Goal: Task Accomplishment & Management: Use online tool/utility

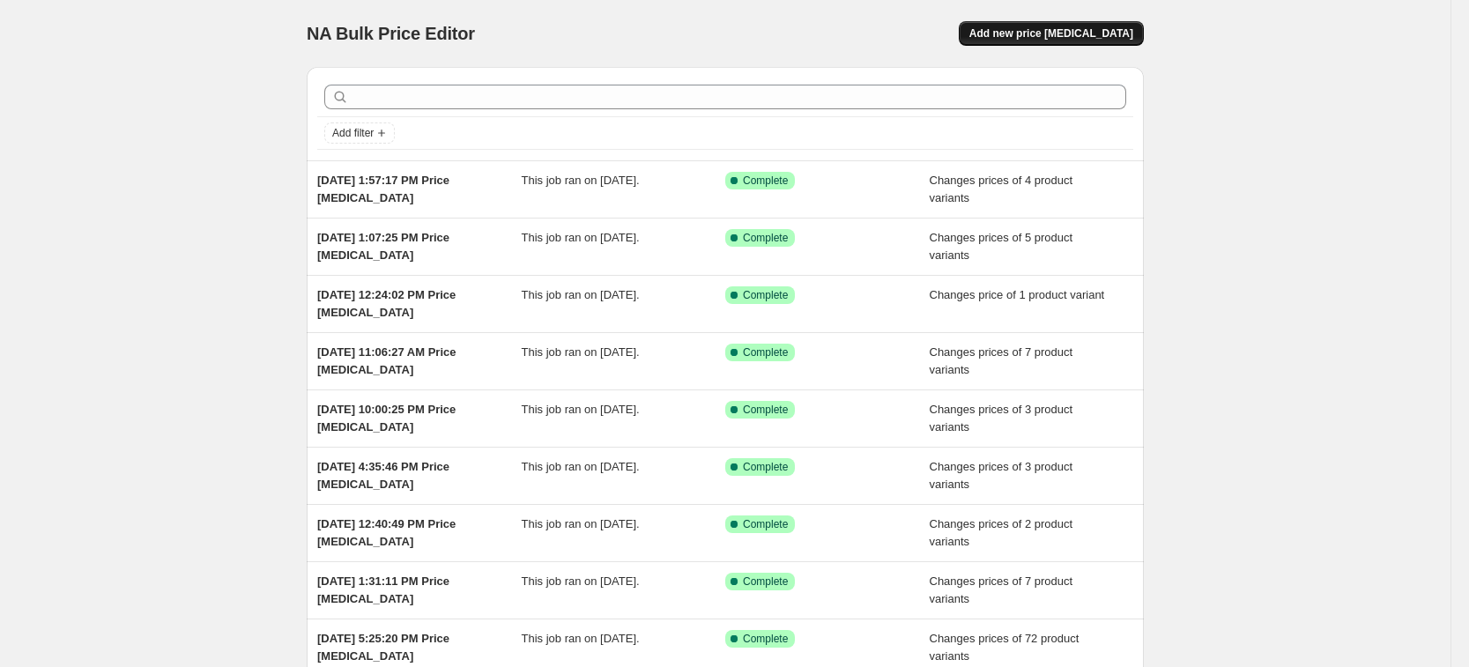
click at [1053, 23] on button "Add new price [MEDICAL_DATA]" at bounding box center [1051, 33] width 185 height 25
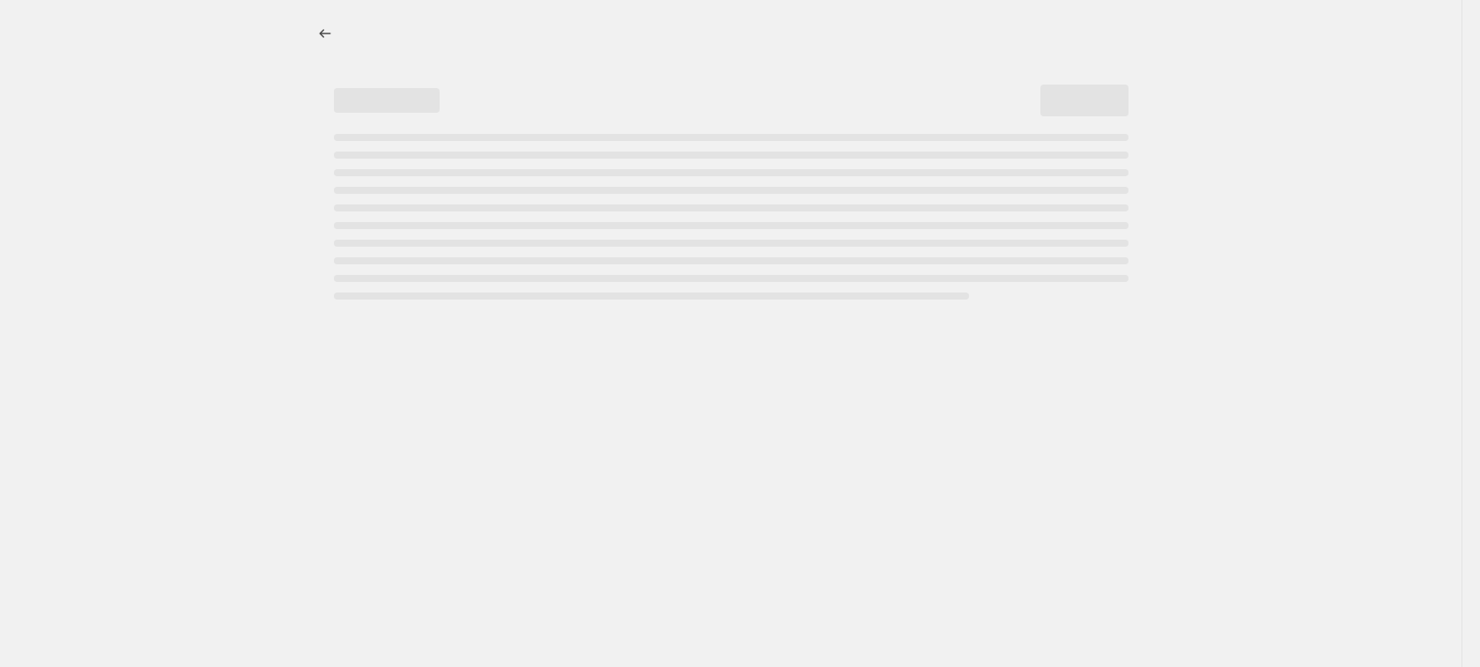
select select "percentage"
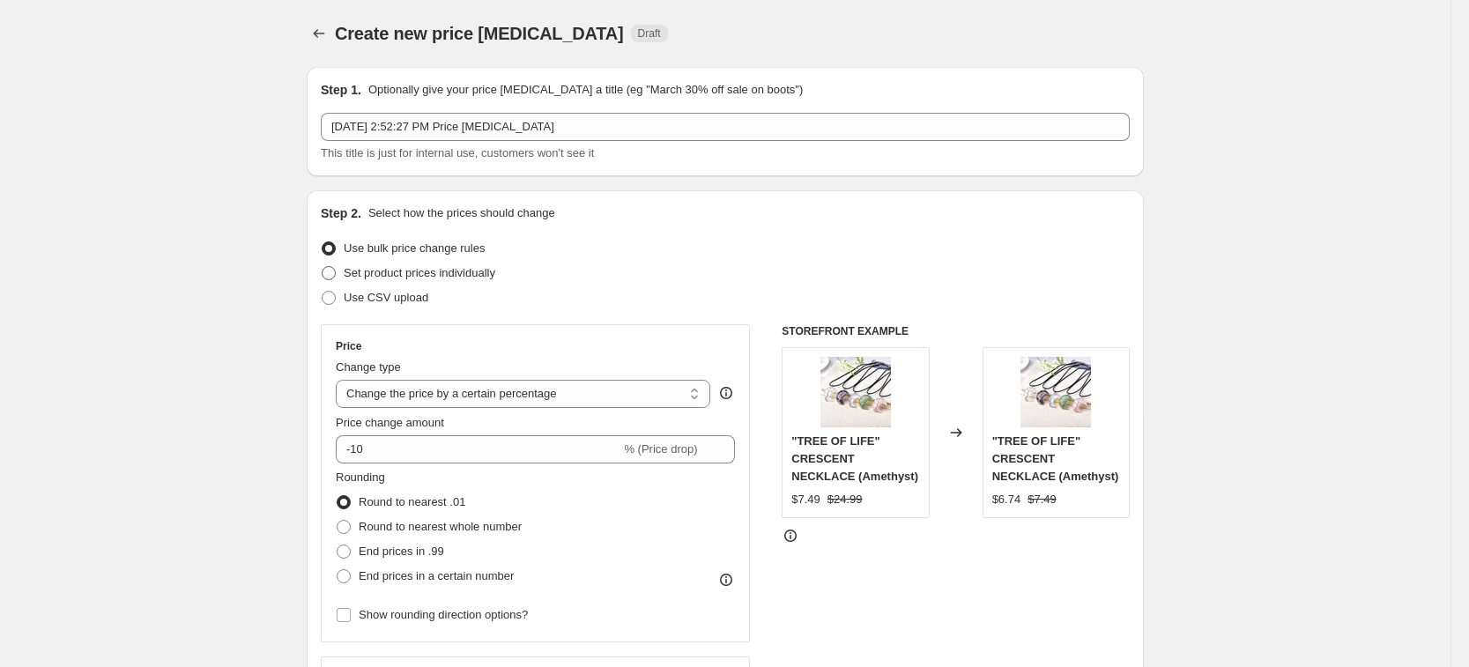
click at [485, 267] on span "Set product prices individually" at bounding box center [420, 272] width 152 height 13
click at [322, 267] on input "Set product prices individually" at bounding box center [322, 266] width 1 height 1
radio input "true"
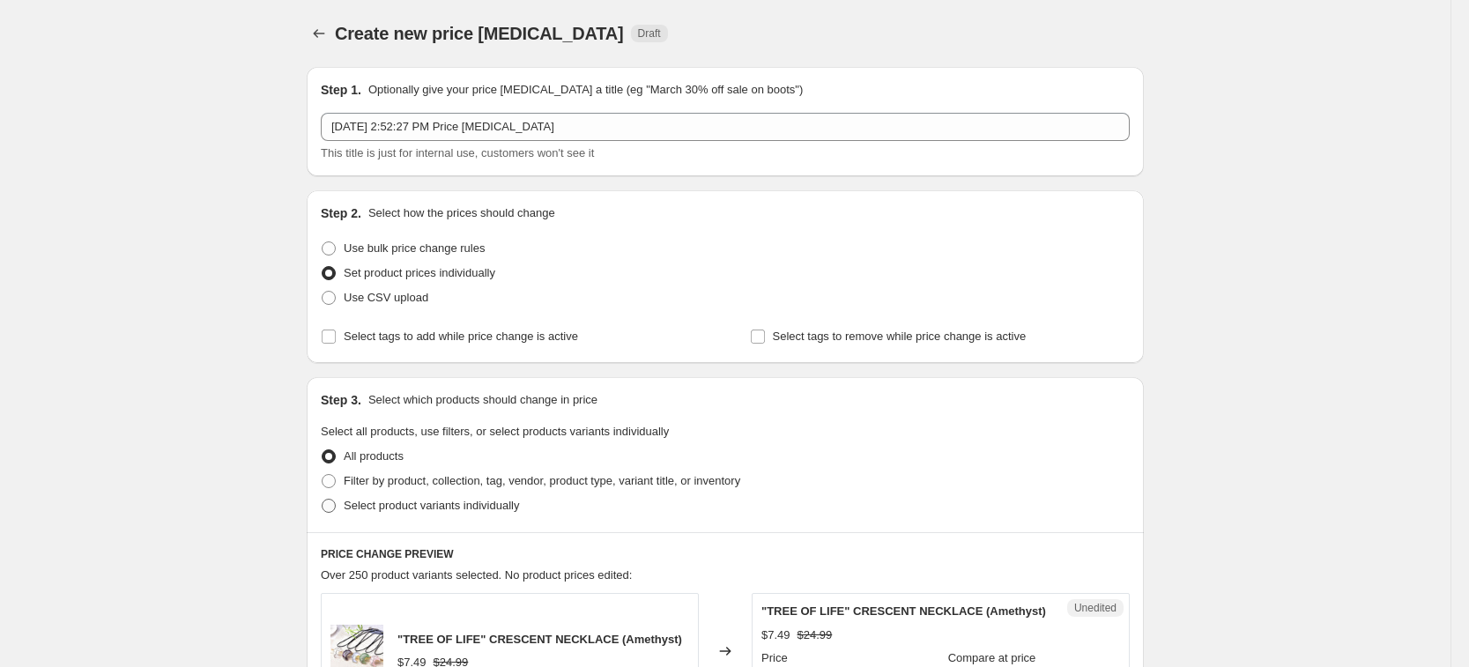
click at [490, 503] on span "Select product variants individually" at bounding box center [431, 505] width 175 height 13
click at [322, 500] on input "Select product variants individually" at bounding box center [322, 499] width 1 height 1
radio input "true"
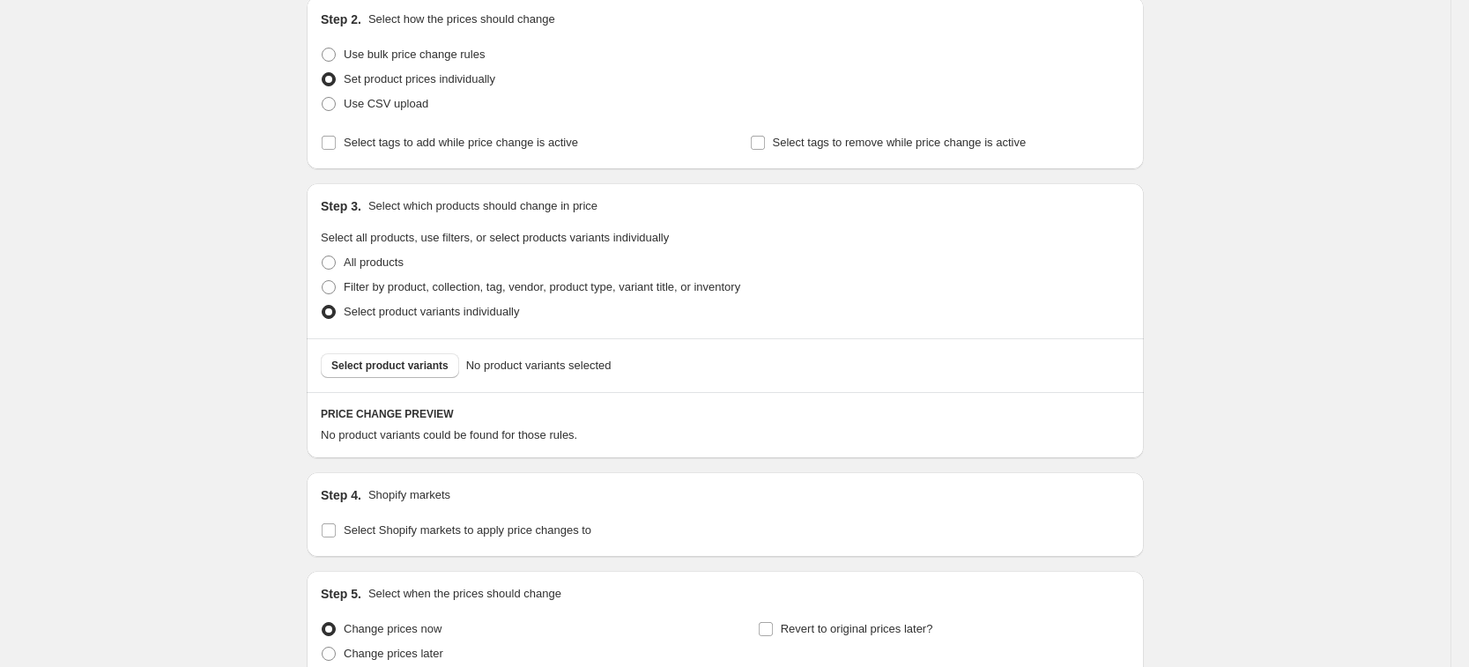
scroll to position [357, 0]
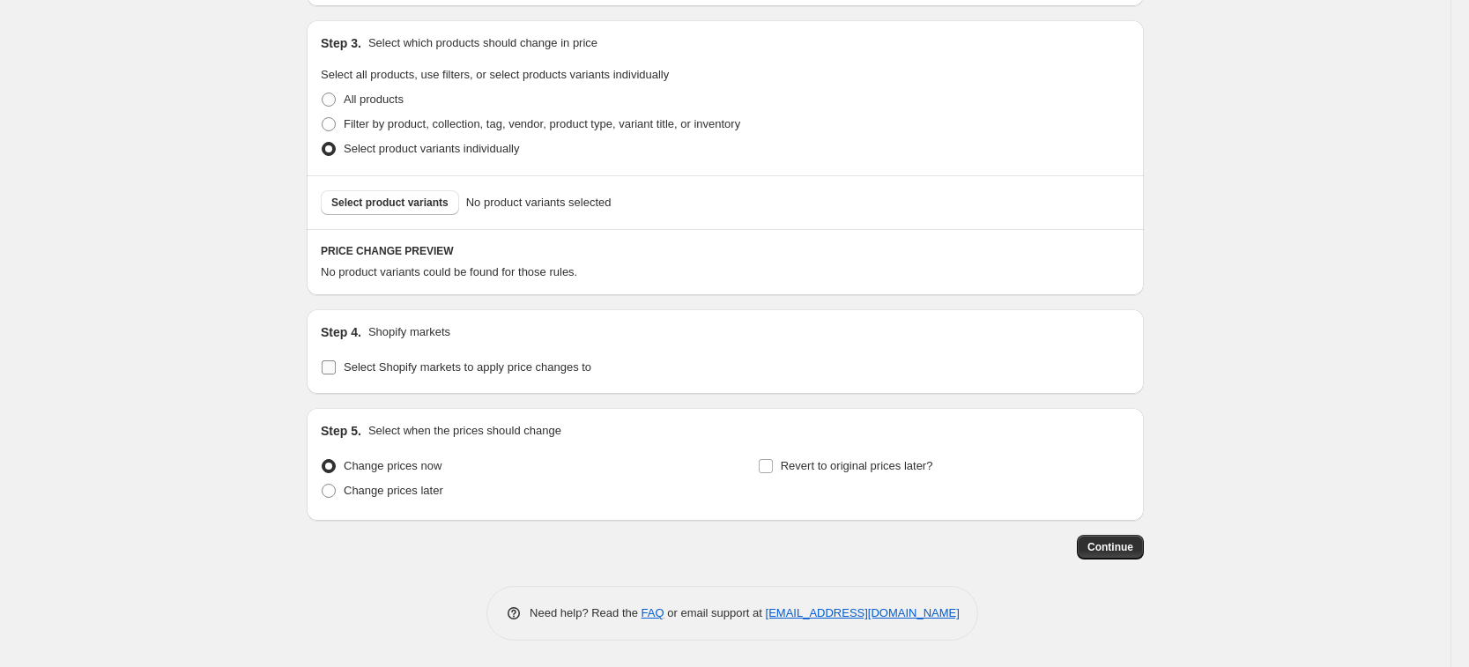
click at [443, 359] on span "Select Shopify markets to apply price changes to" at bounding box center [468, 368] width 248 height 18
click at [336, 360] on input "Select Shopify markets to apply price changes to" at bounding box center [329, 367] width 14 height 14
checkbox input "true"
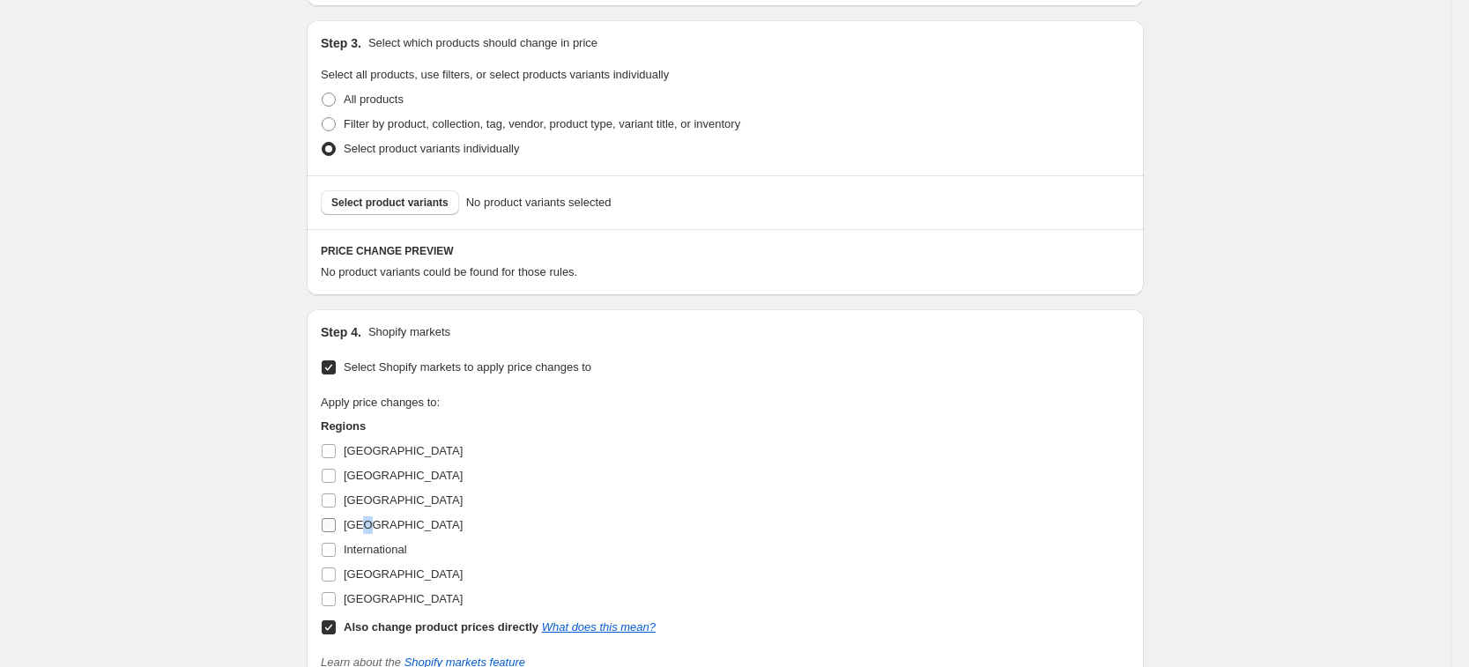
click at [372, 523] on span "[GEOGRAPHIC_DATA]" at bounding box center [403, 524] width 119 height 13
drag, startPoint x: 372, startPoint y: 510, endPoint x: 363, endPoint y: 506, distance: 9.8
click at [372, 510] on label "[GEOGRAPHIC_DATA]" at bounding box center [392, 500] width 142 height 25
click at [336, 507] on input "[GEOGRAPHIC_DATA]" at bounding box center [329, 500] width 14 height 14
checkbox input "true"
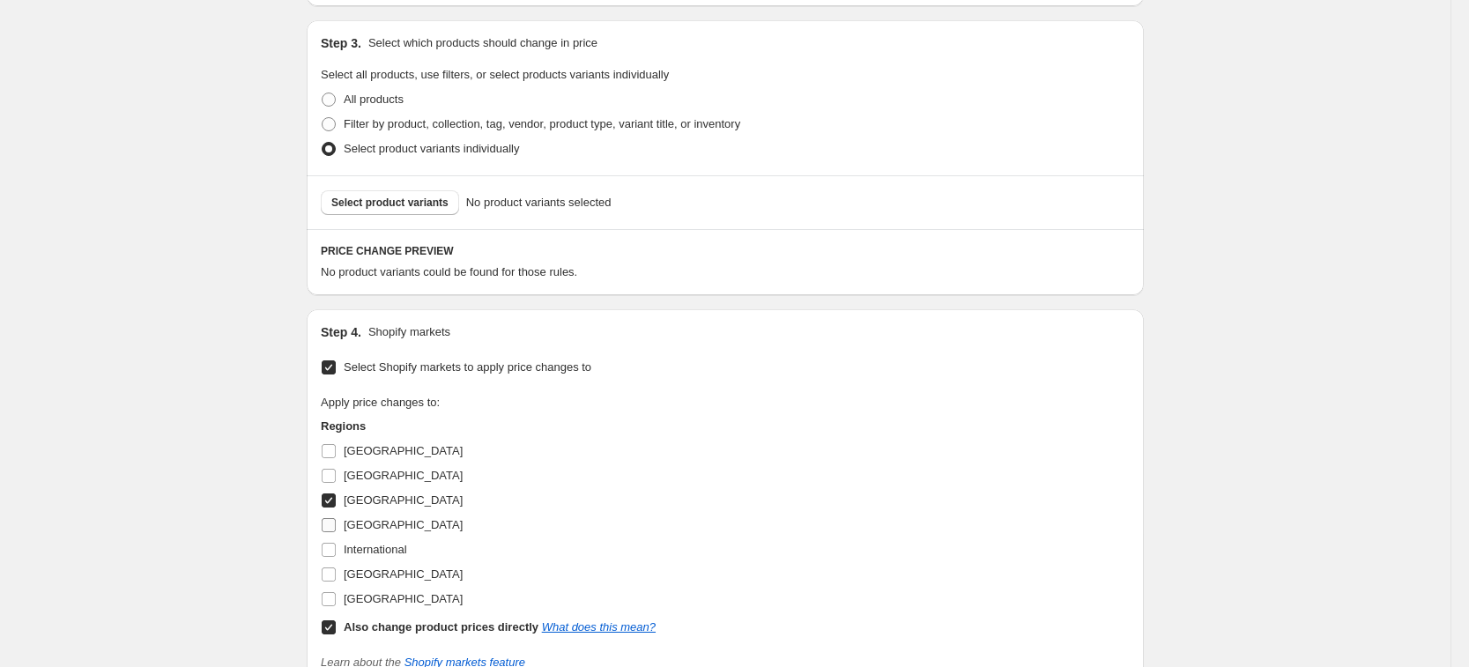
click at [366, 527] on span "[GEOGRAPHIC_DATA]" at bounding box center [403, 524] width 119 height 13
click at [336, 527] on input "[GEOGRAPHIC_DATA]" at bounding box center [329, 525] width 14 height 14
checkbox input "true"
click at [375, 567] on span "[GEOGRAPHIC_DATA]" at bounding box center [403, 573] width 119 height 13
click at [336, 567] on input "[GEOGRAPHIC_DATA]" at bounding box center [329, 574] width 14 height 14
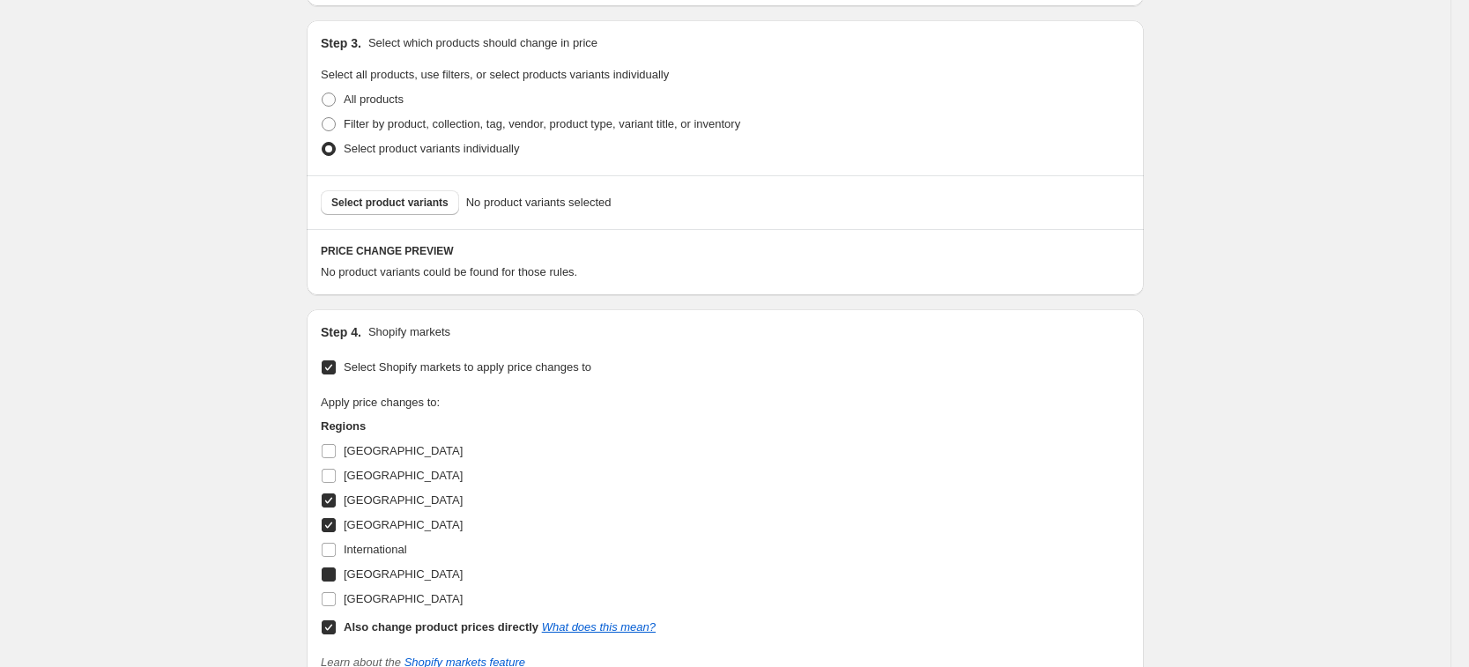
checkbox input "true"
click at [403, 608] on label "[GEOGRAPHIC_DATA]" at bounding box center [392, 599] width 142 height 25
click at [336, 606] on input "[GEOGRAPHIC_DATA]" at bounding box center [329, 599] width 14 height 14
checkbox input "true"
click at [426, 636] on label "Also change product prices directly What does this mean?" at bounding box center [488, 627] width 335 height 25
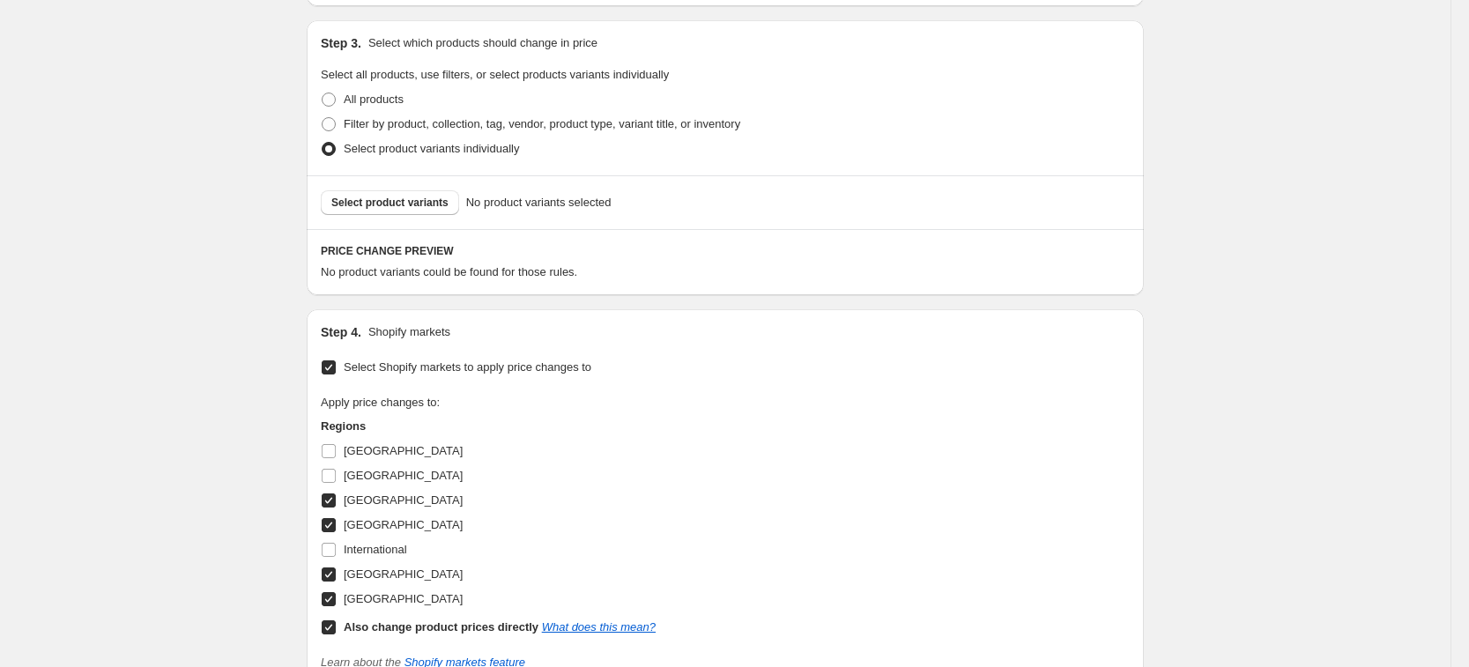
click at [336, 634] on input "Also change product prices directly What does this mean?" at bounding box center [329, 627] width 14 height 14
checkbox input "false"
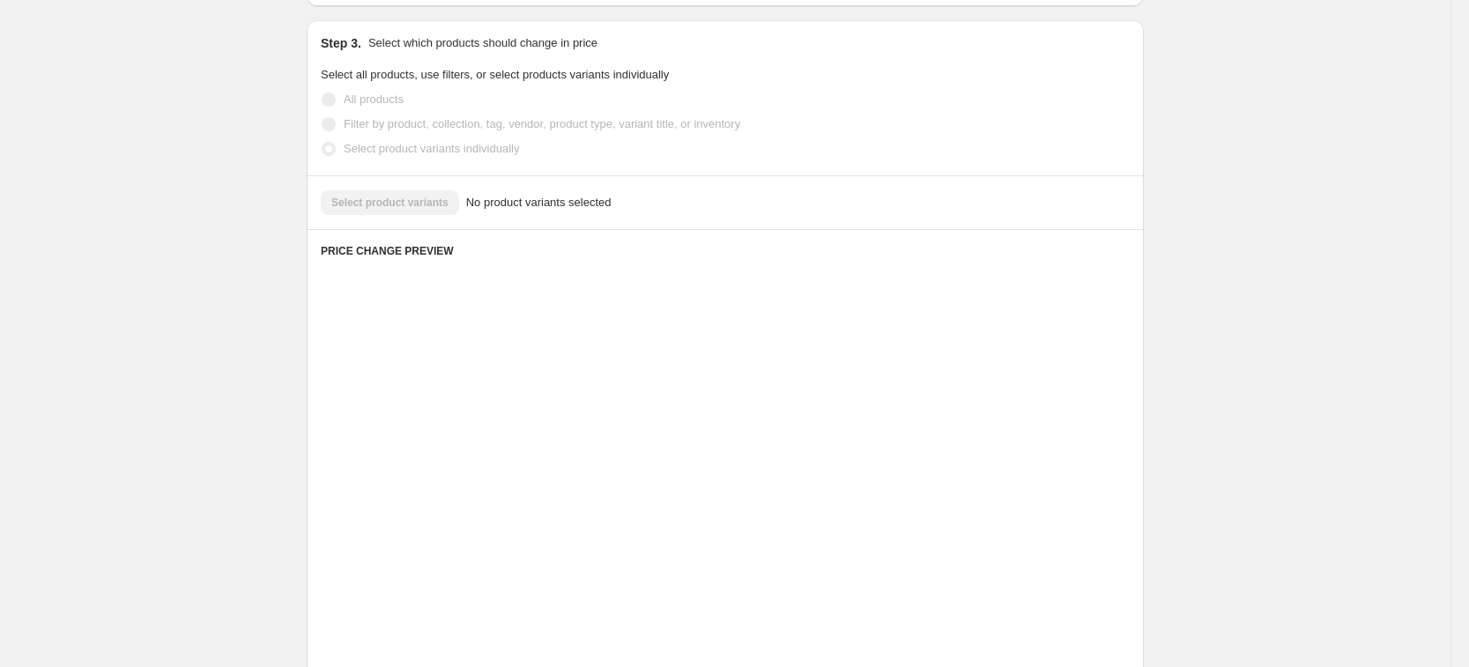
click at [416, 207] on div "Select product variants No product variants selected" at bounding box center [725, 202] width 809 height 25
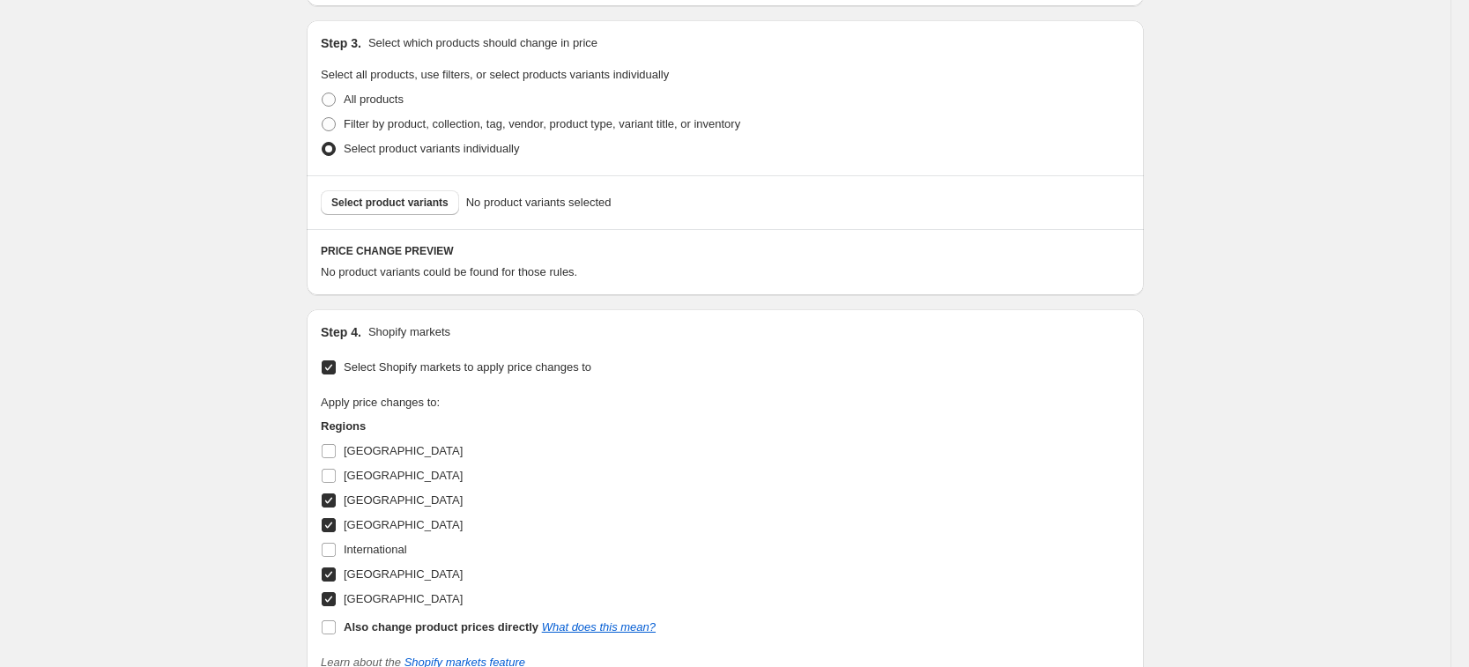
click at [415, 197] on span "Select product variants" at bounding box center [389, 203] width 117 height 14
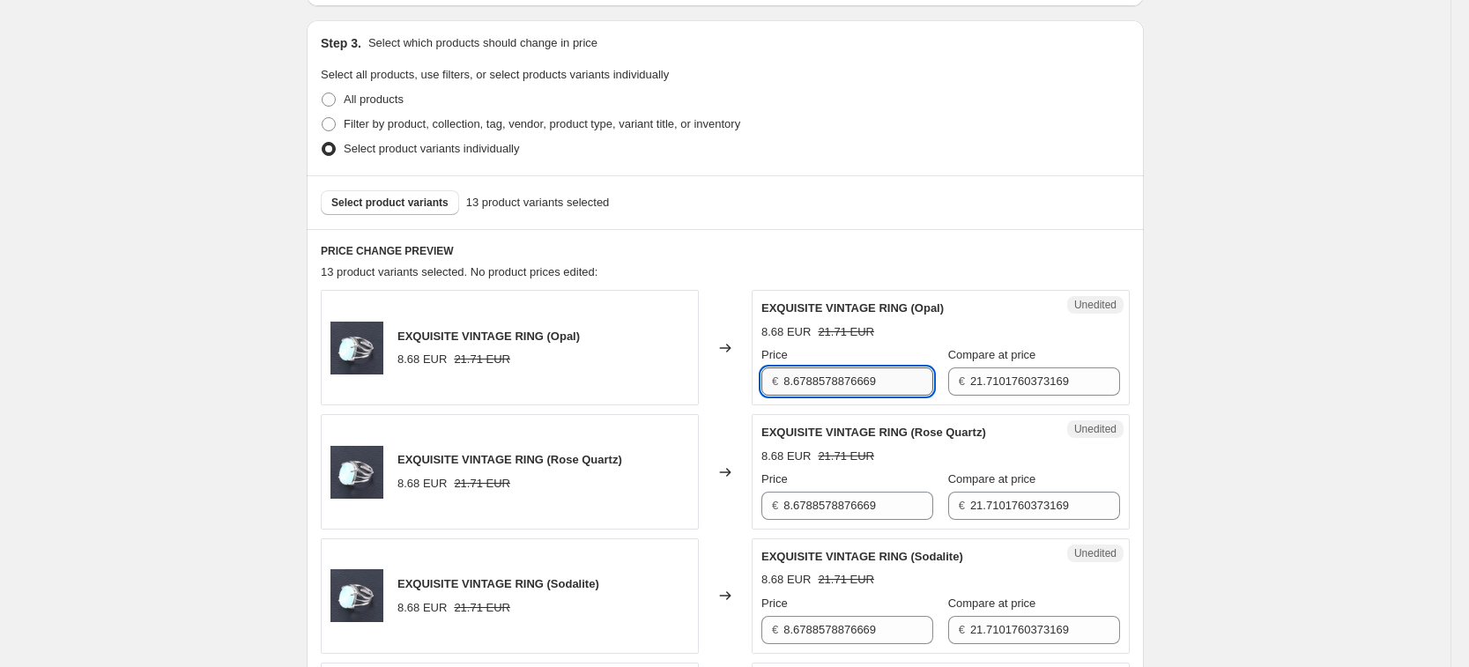
click at [872, 391] on input "8.6788578876669" at bounding box center [858, 381] width 150 height 28
type input "9.99"
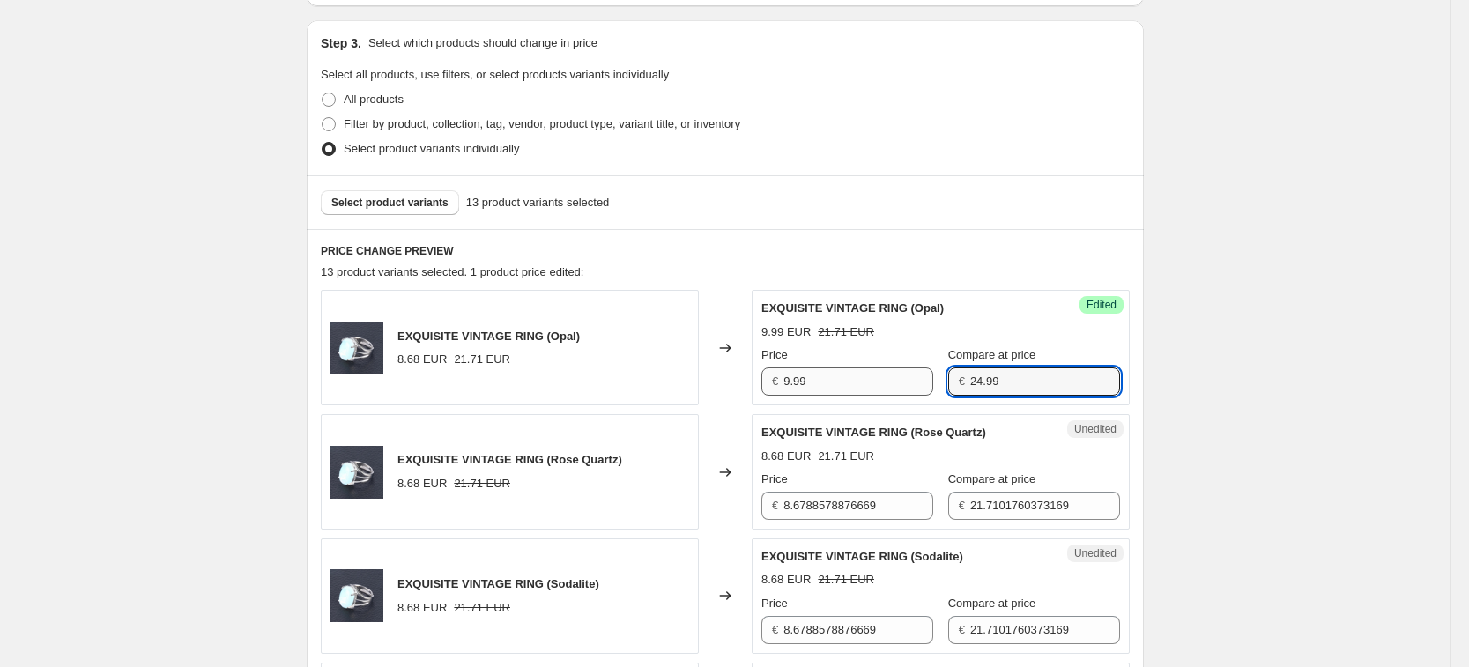
type input "24.99"
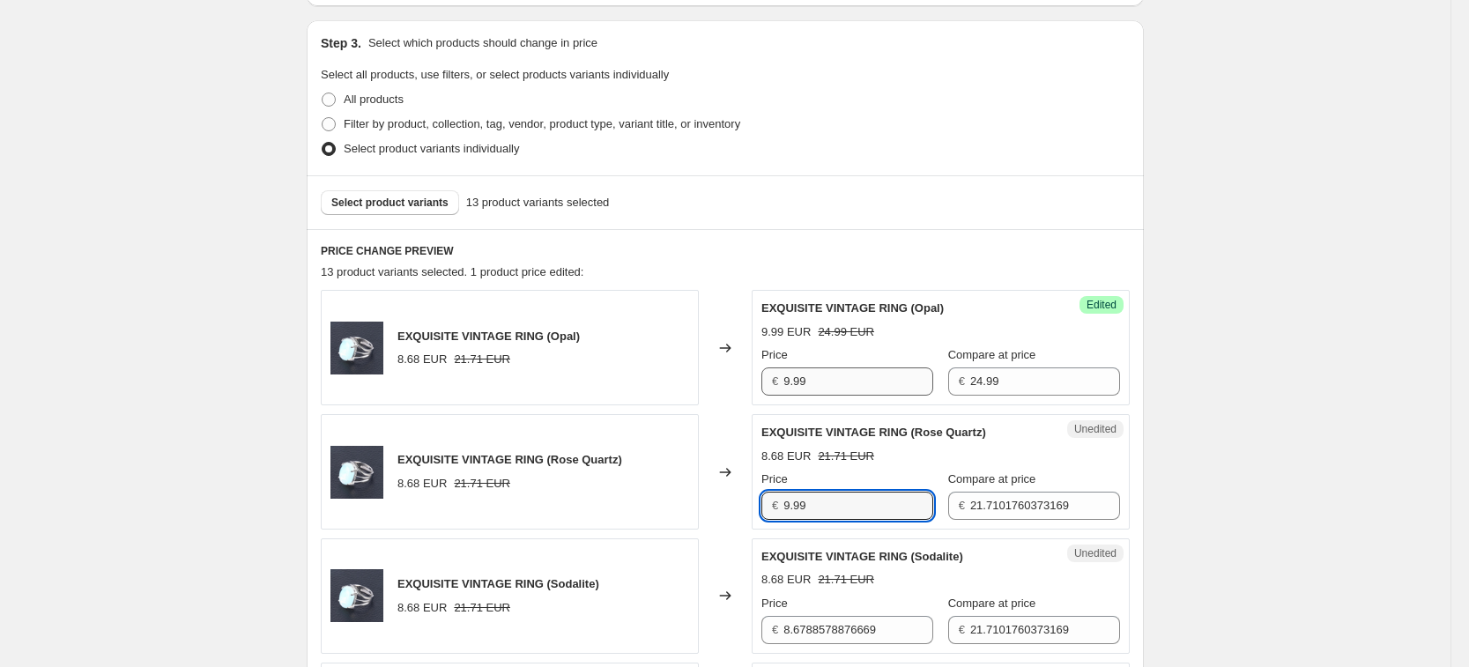
type input "9.99"
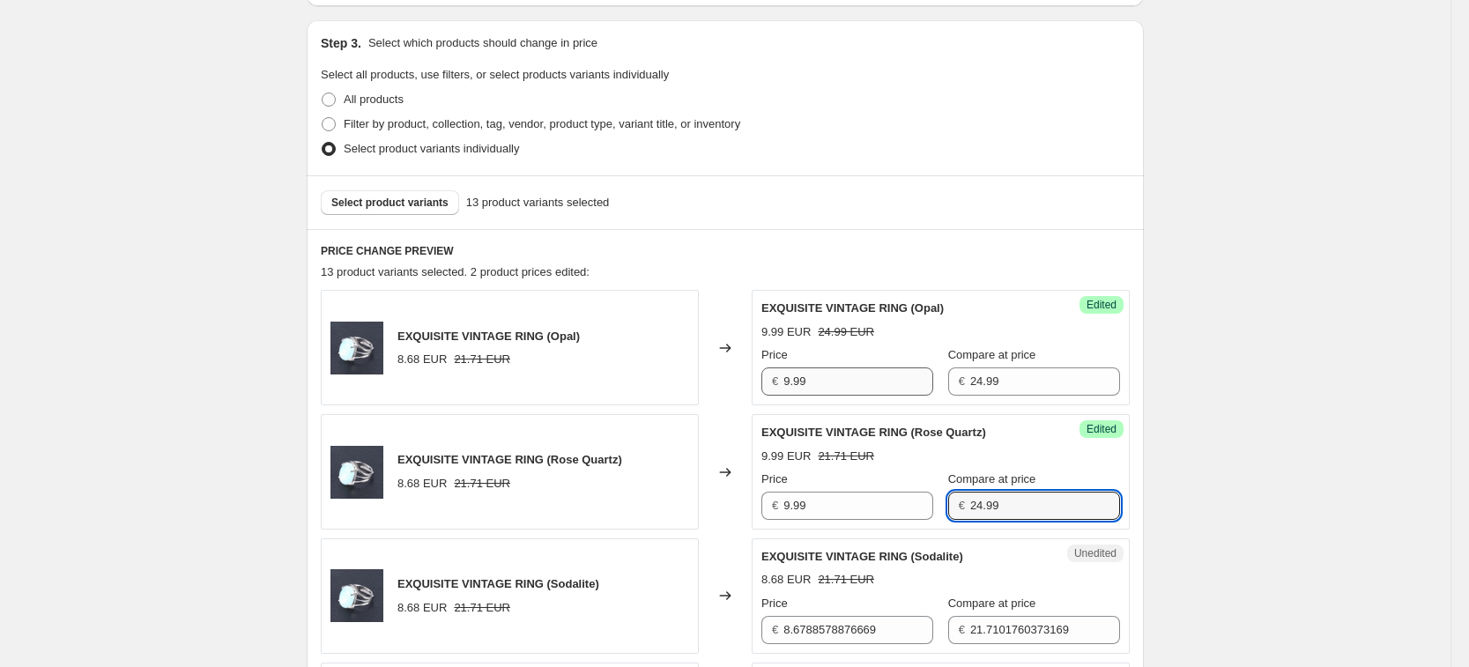
type input "24.99"
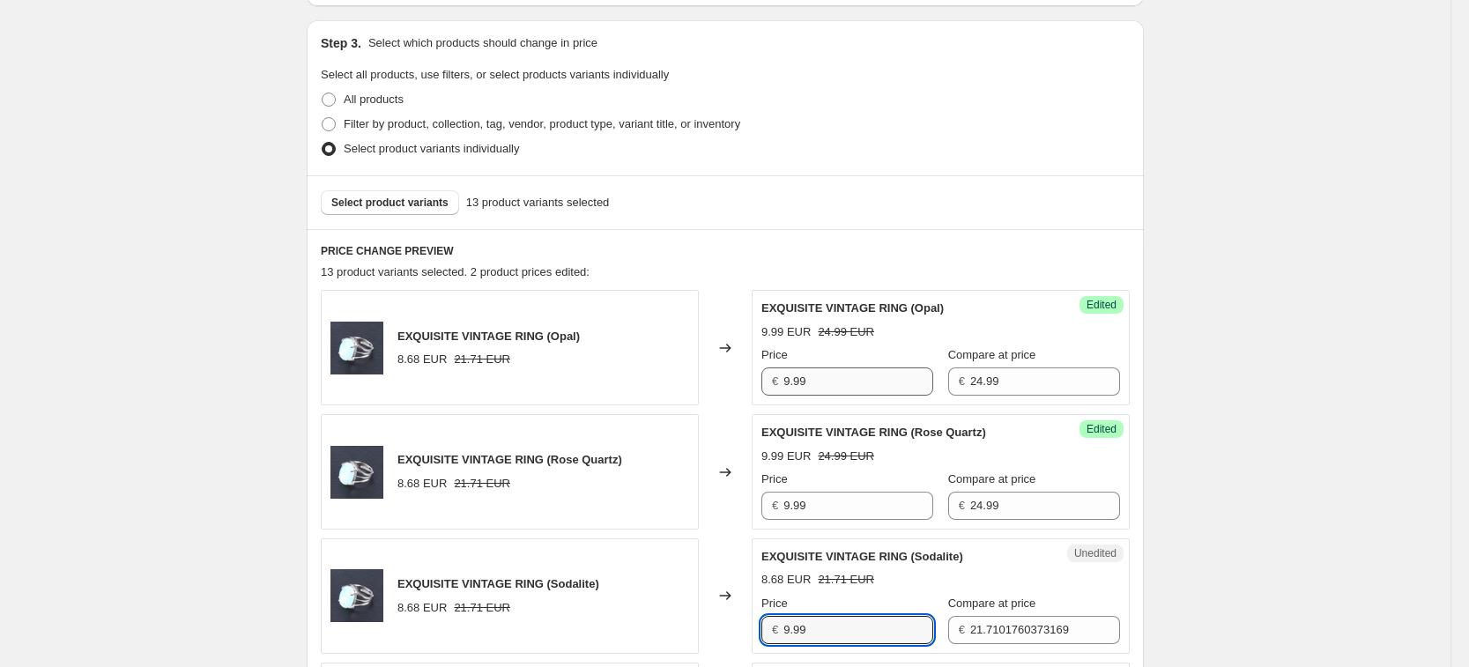
type input "9.99"
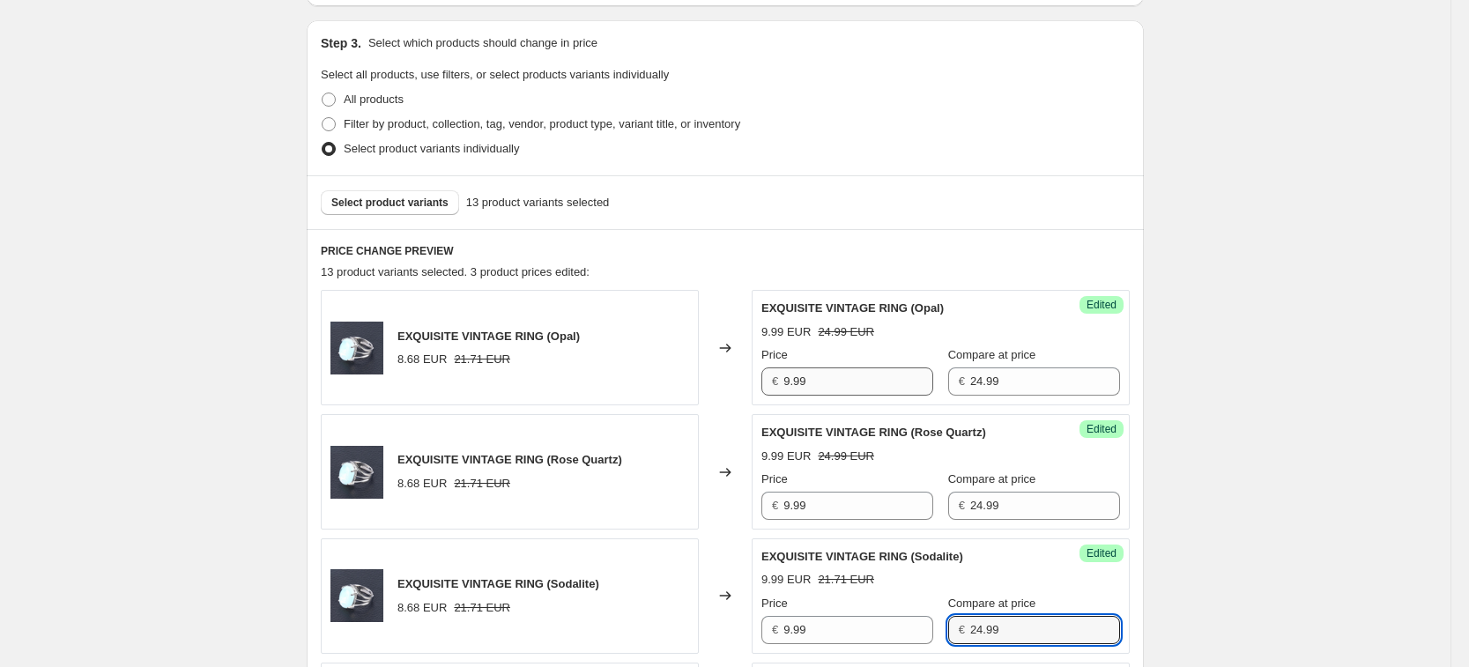
type input "24.99"
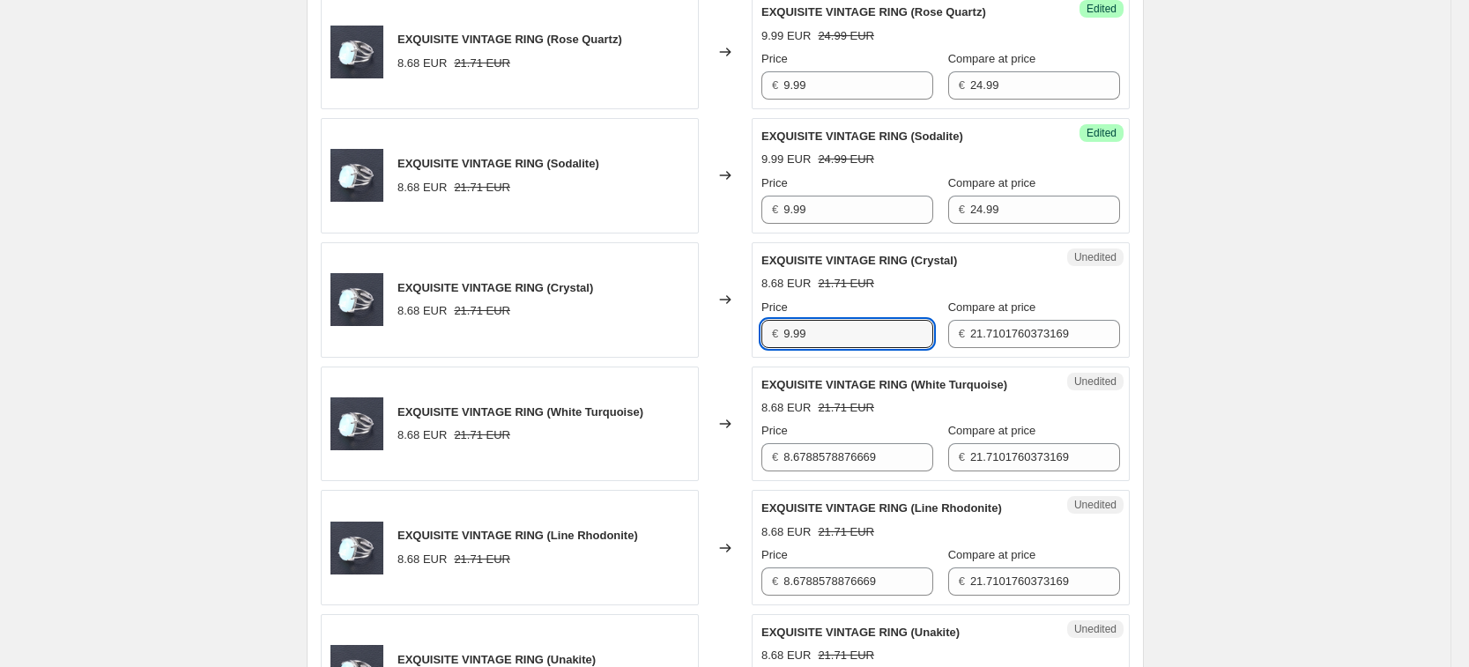
type input "9.99"
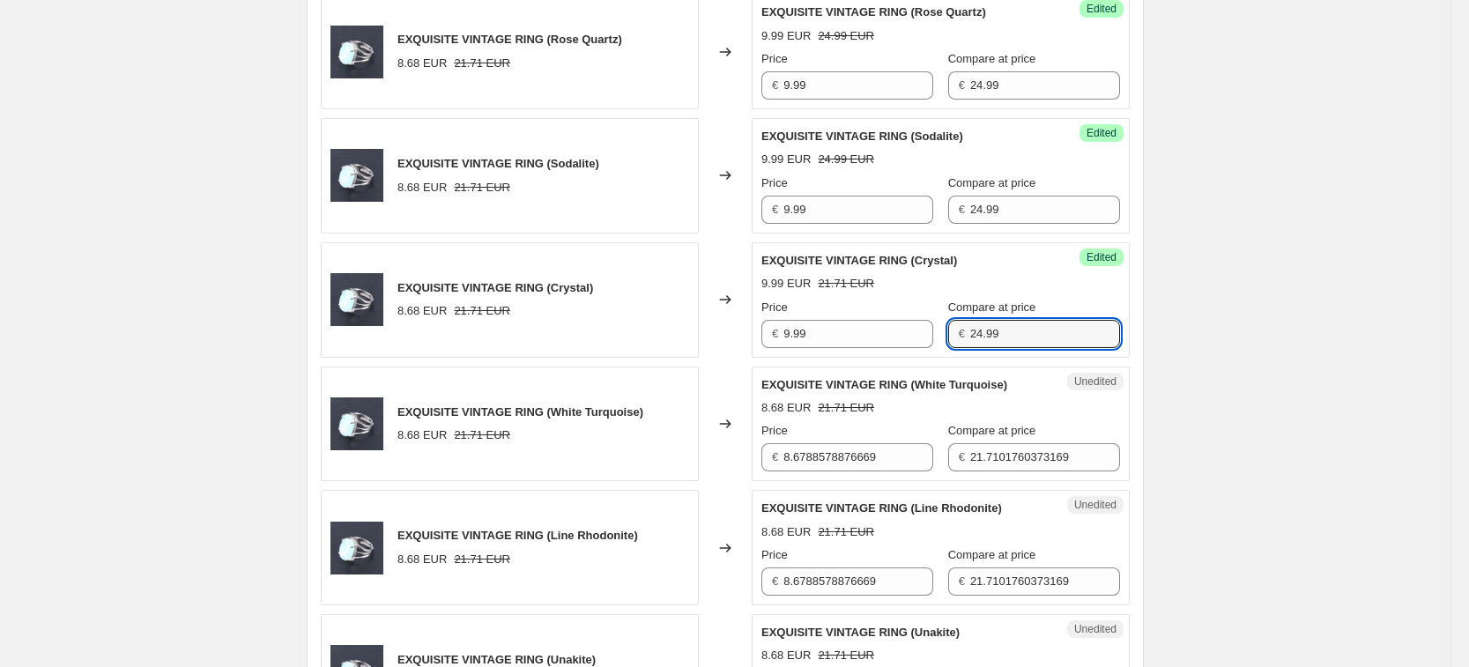
type input "24.99"
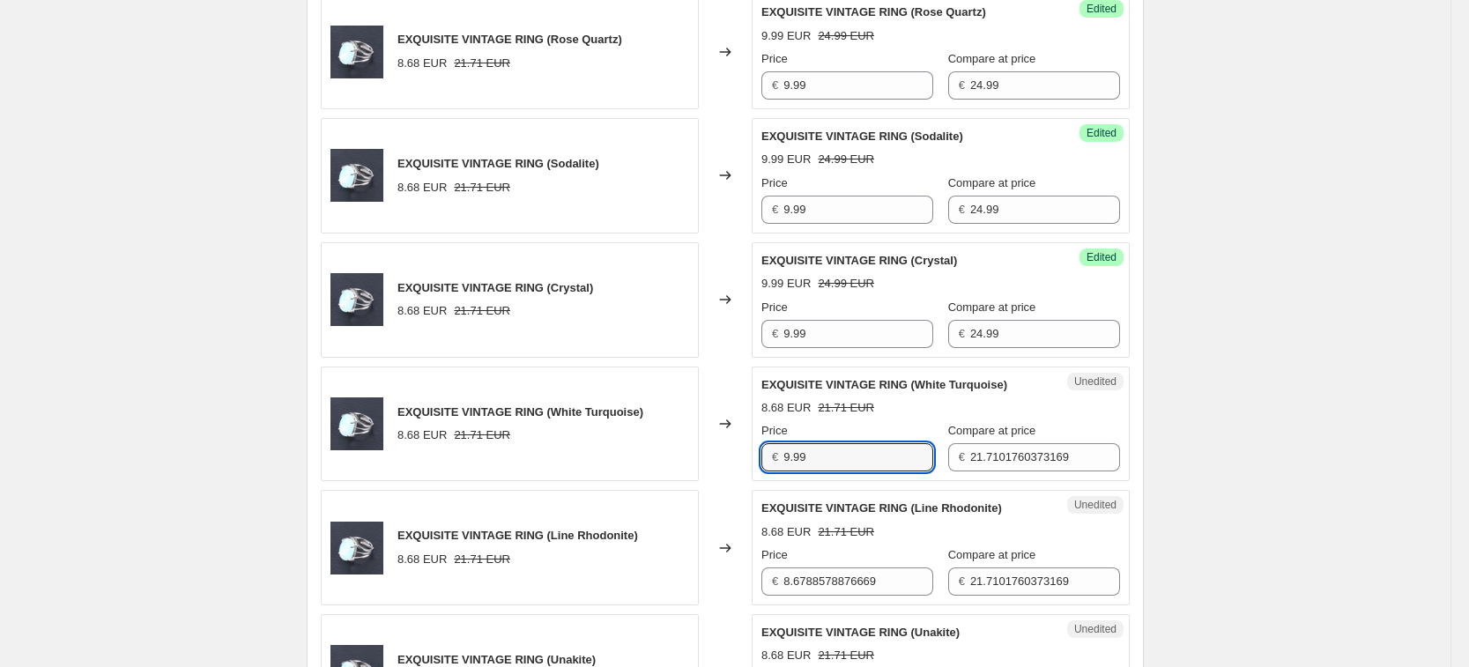
type input "9.99"
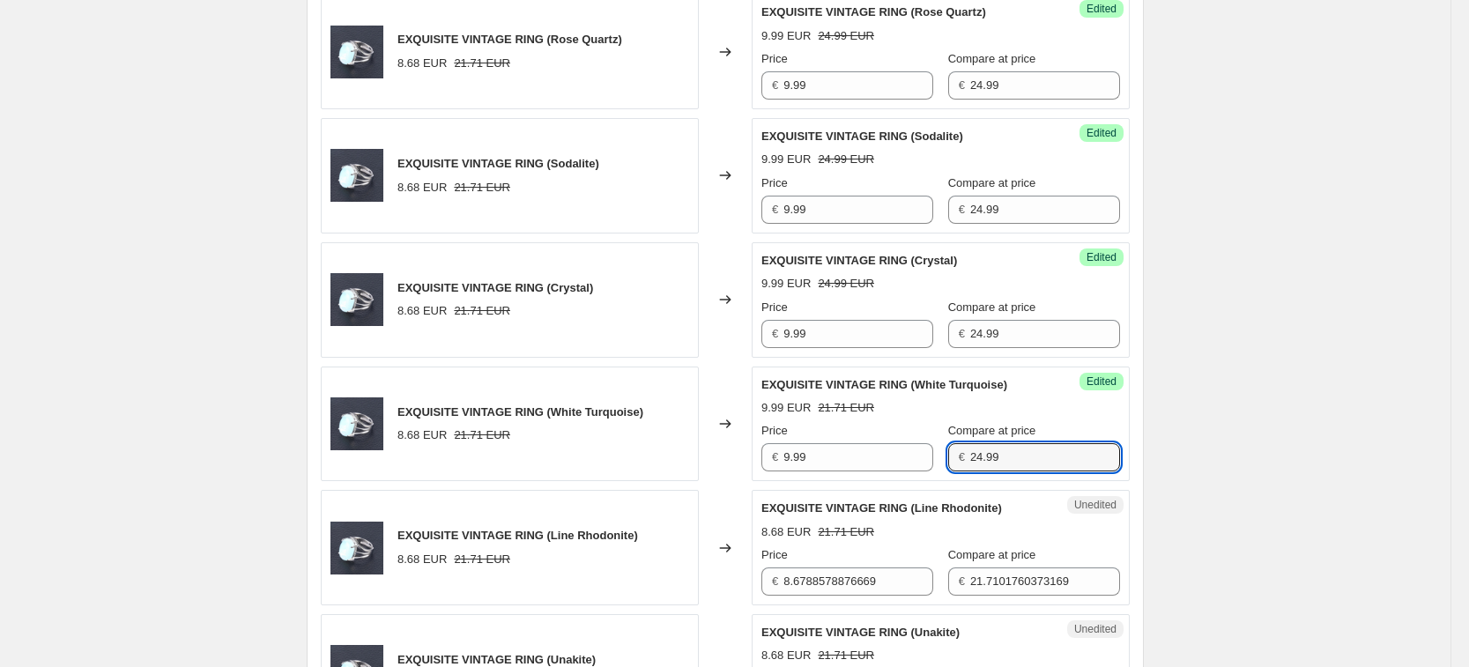
type input "24.99"
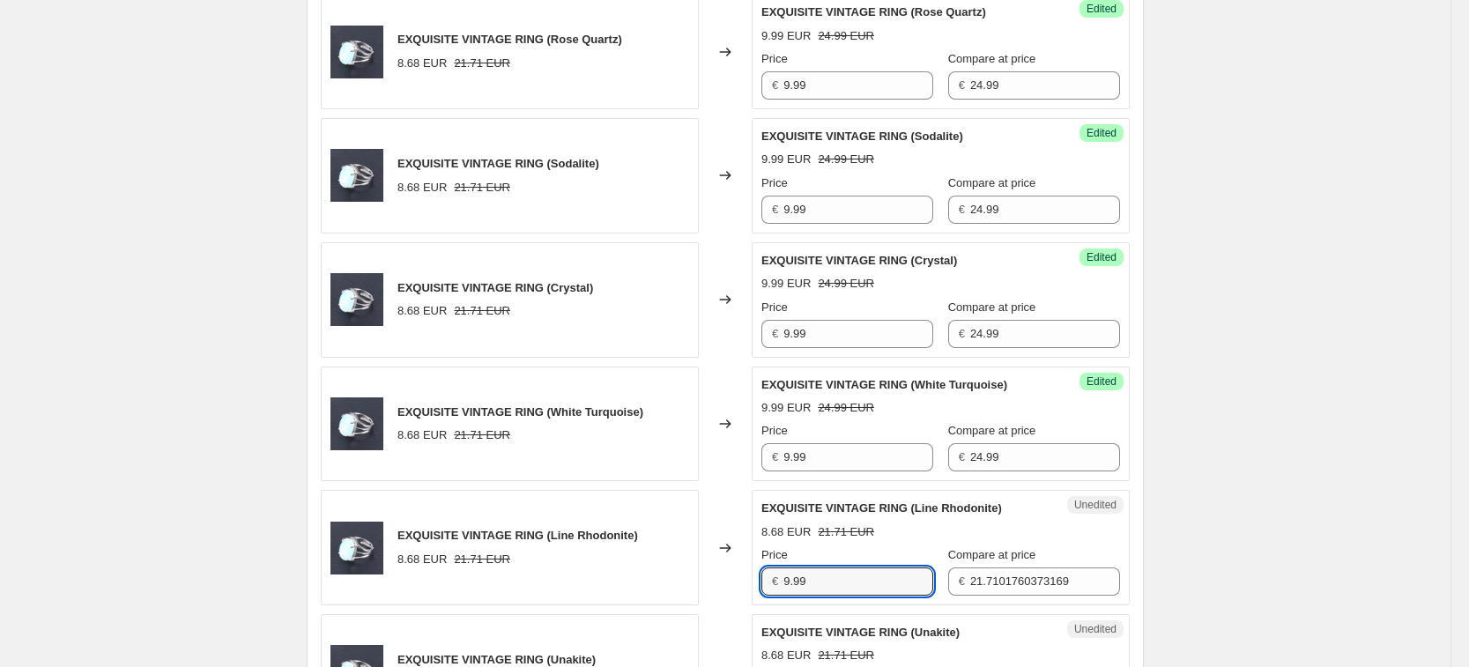
type input "9.99"
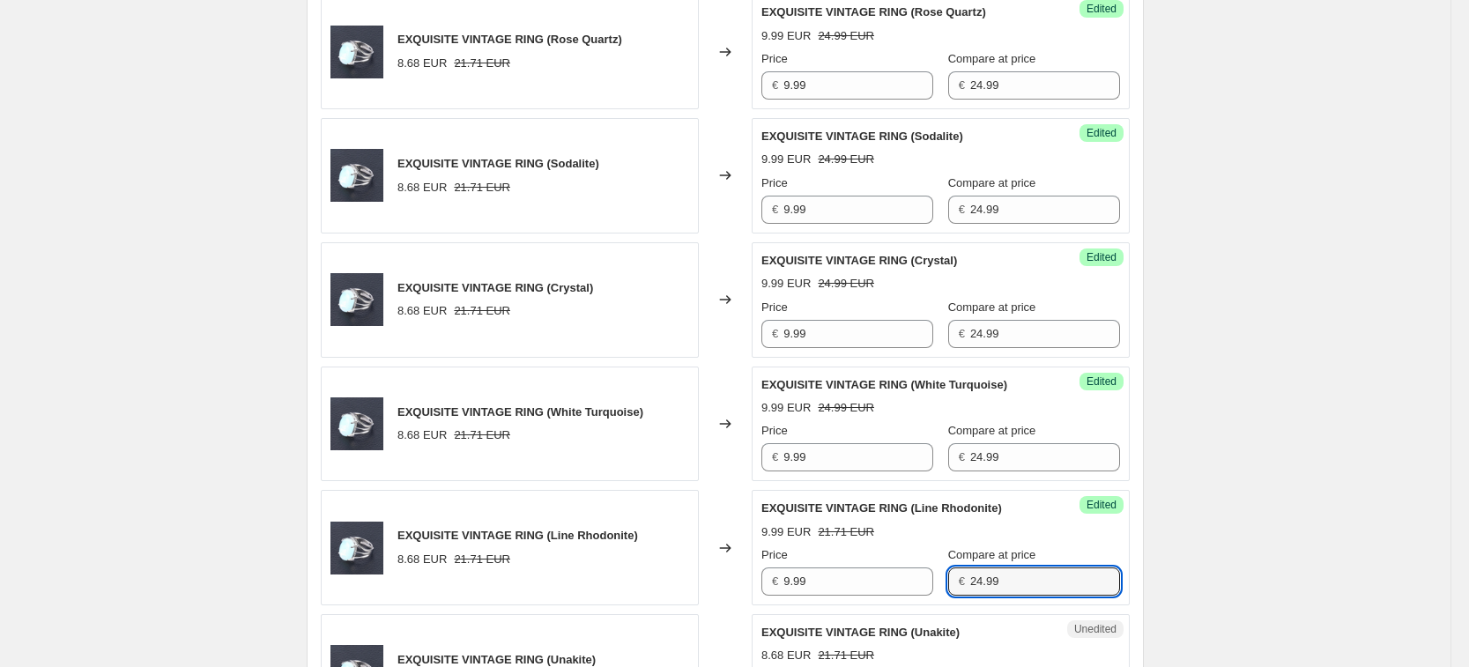
type input "24.99"
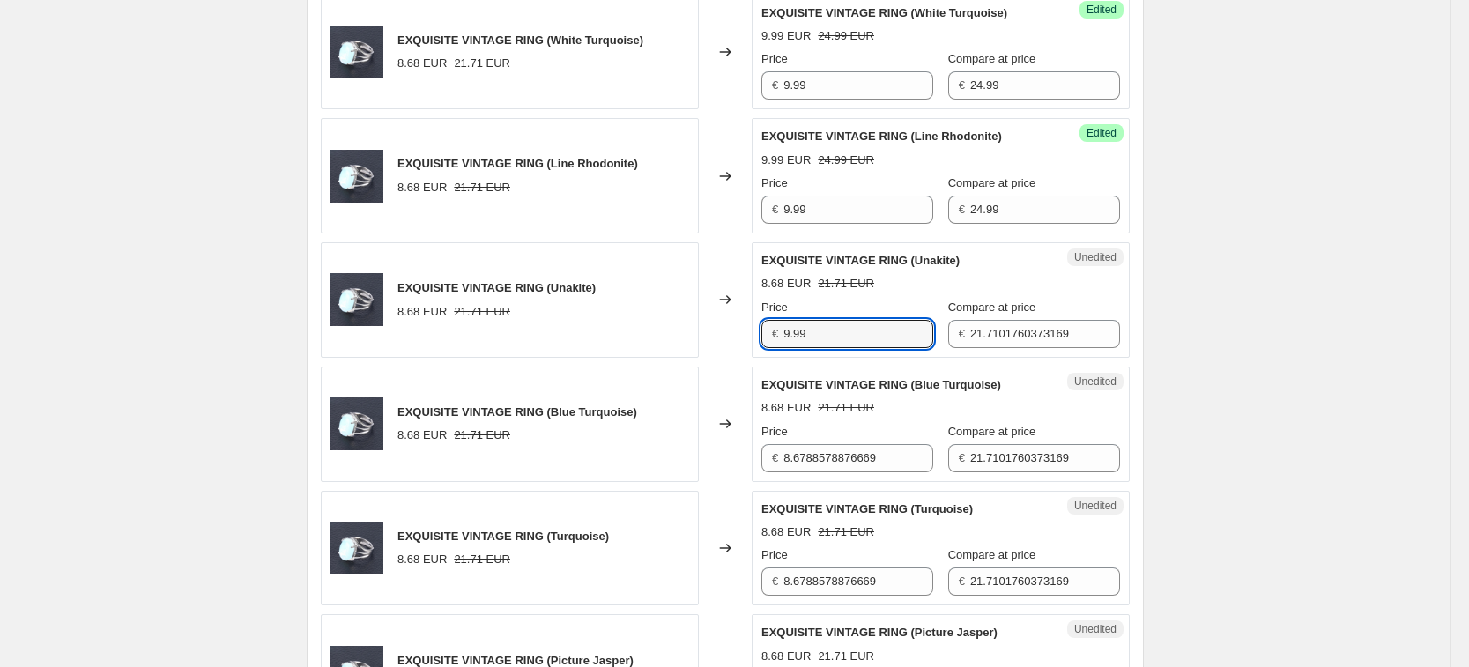
type input "9.99"
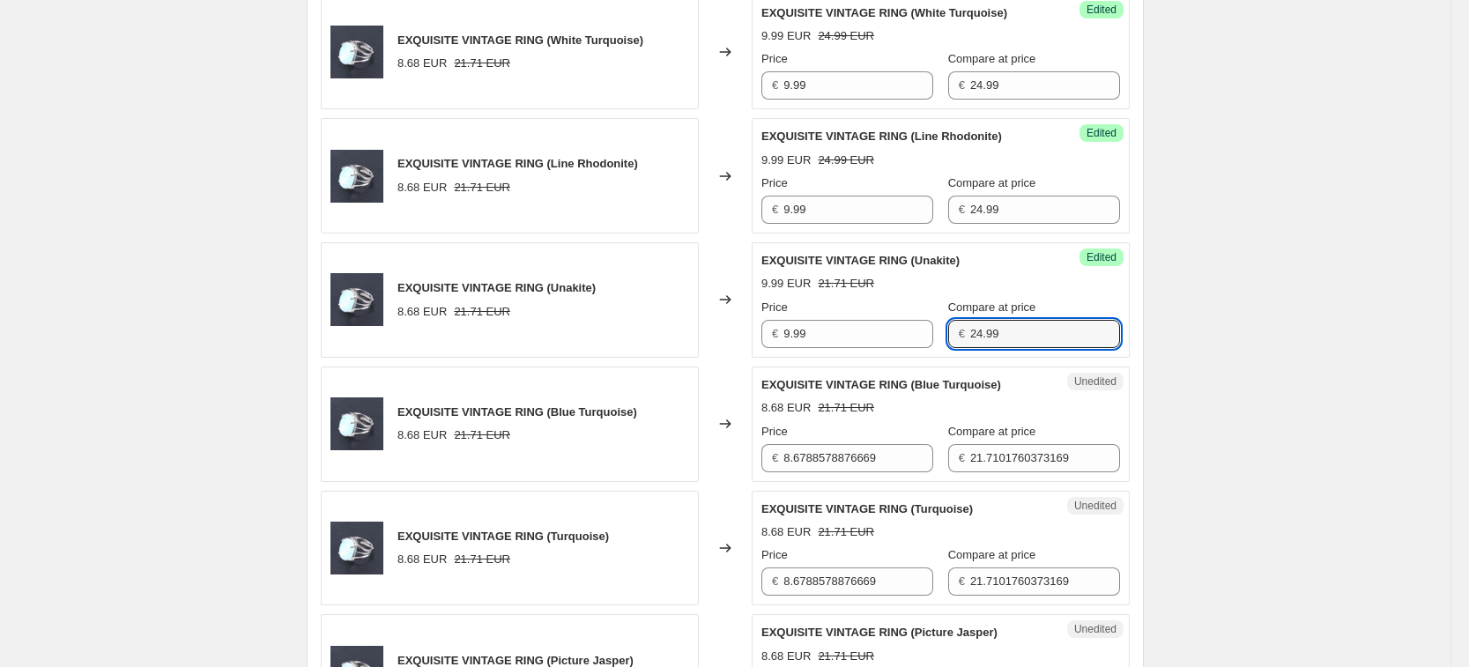
type input "24.99"
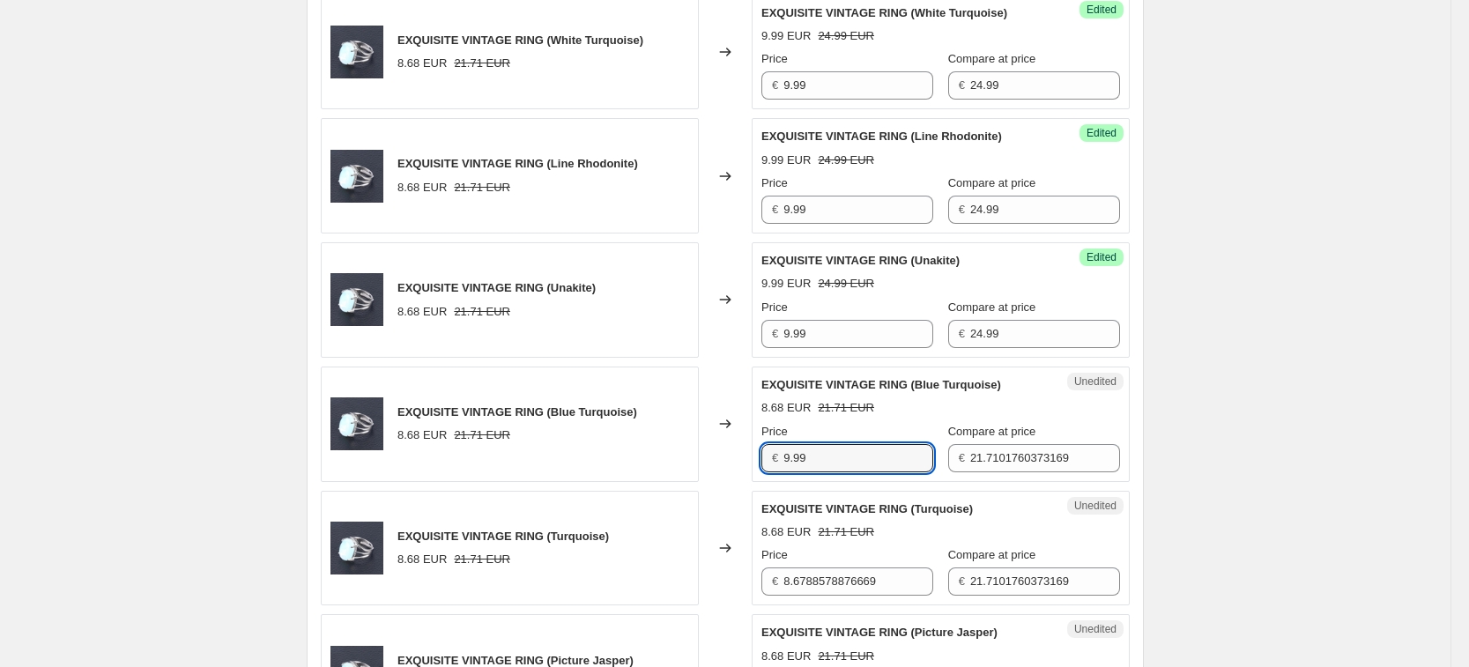
type input "9.99"
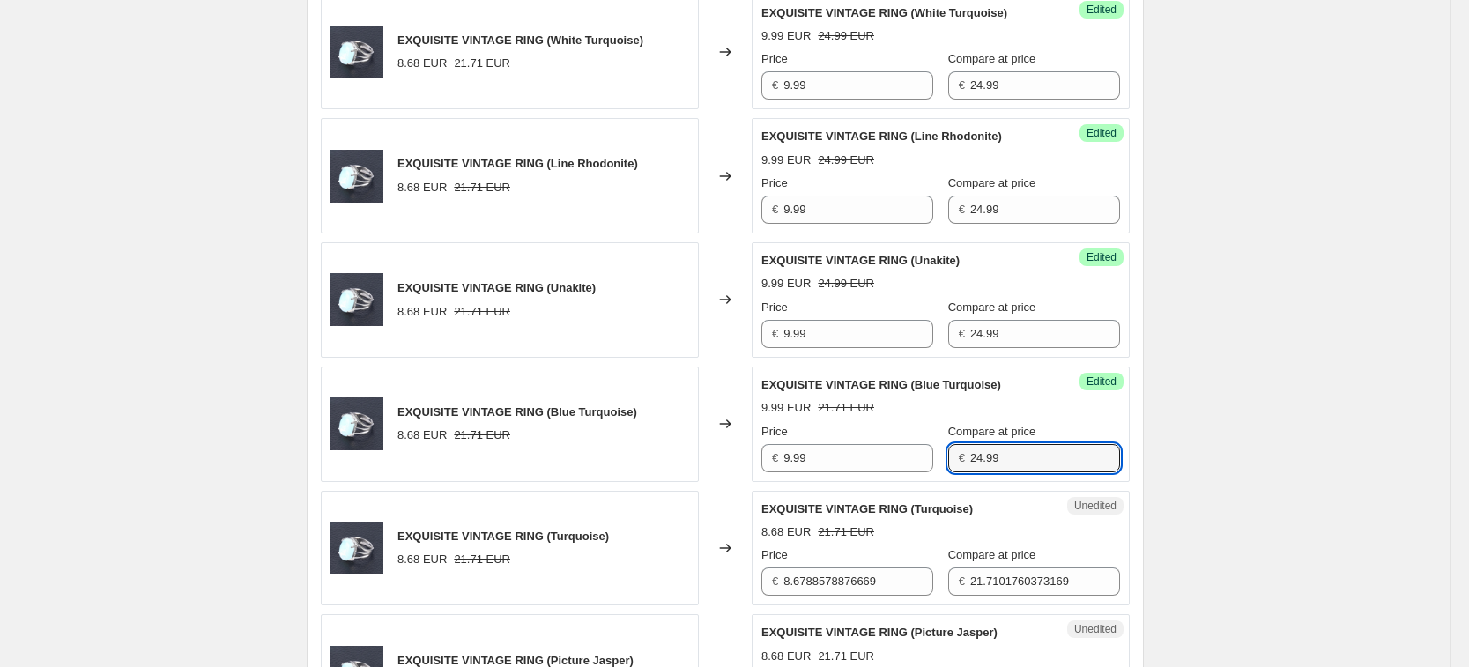
type input "24.99"
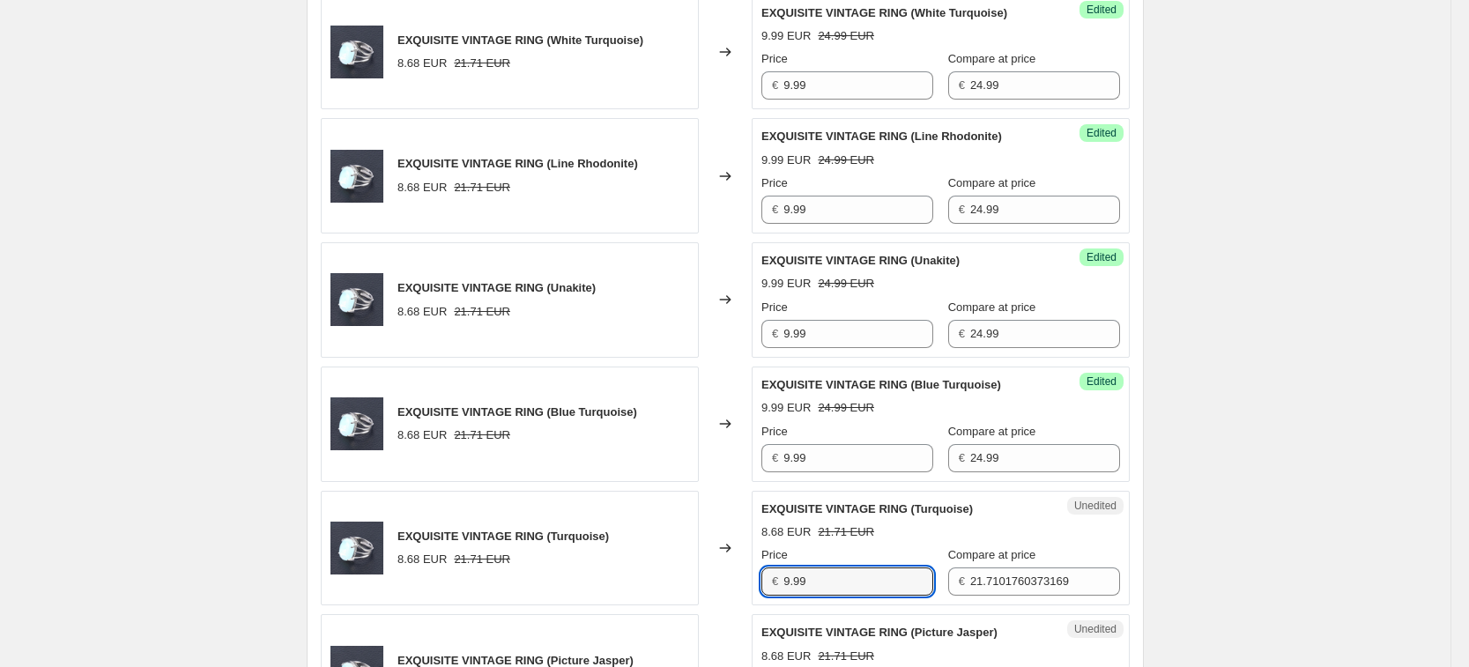
type input "9.99"
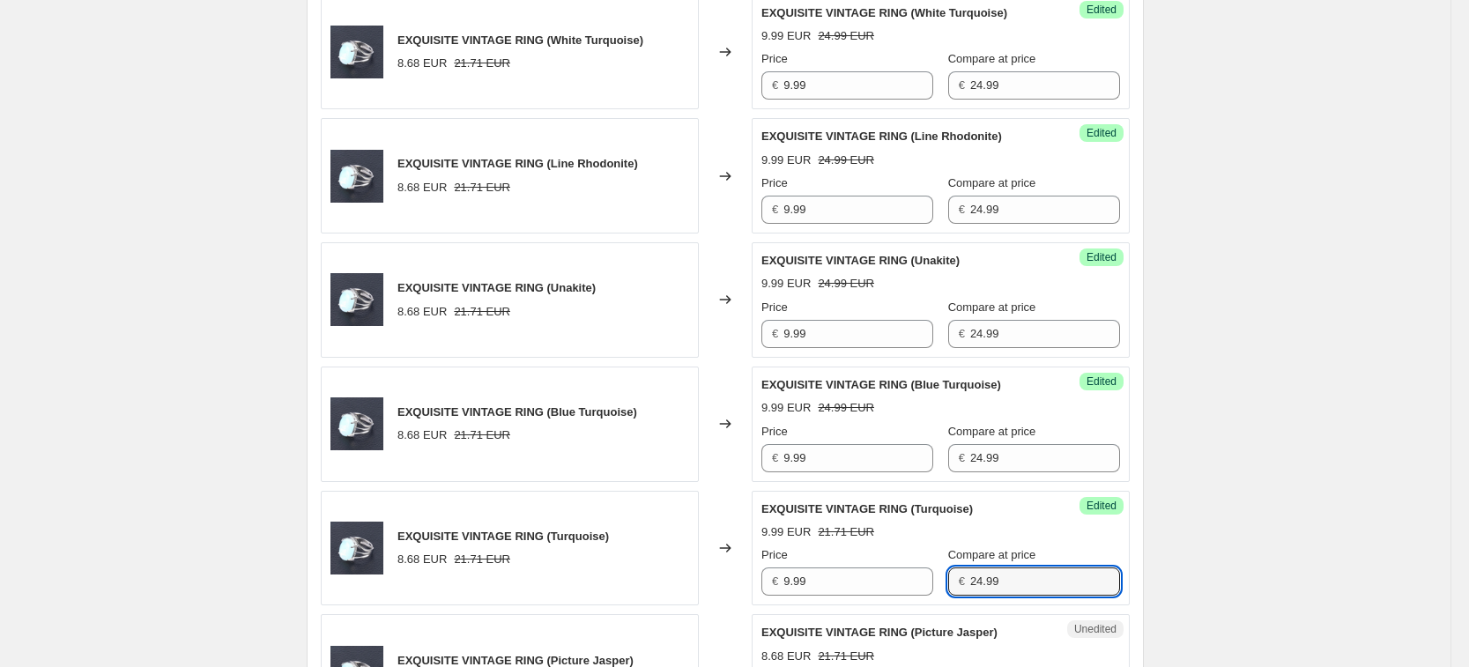
type input "24.99"
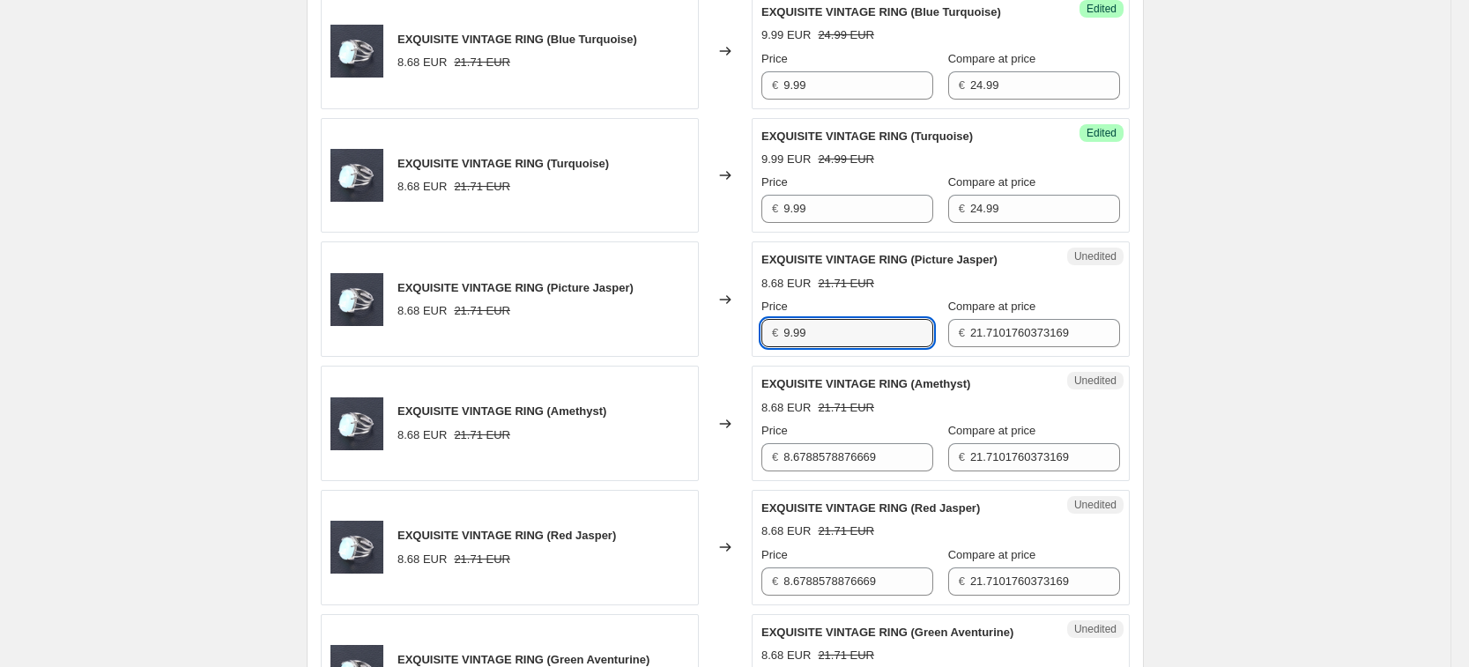
type input "9.99"
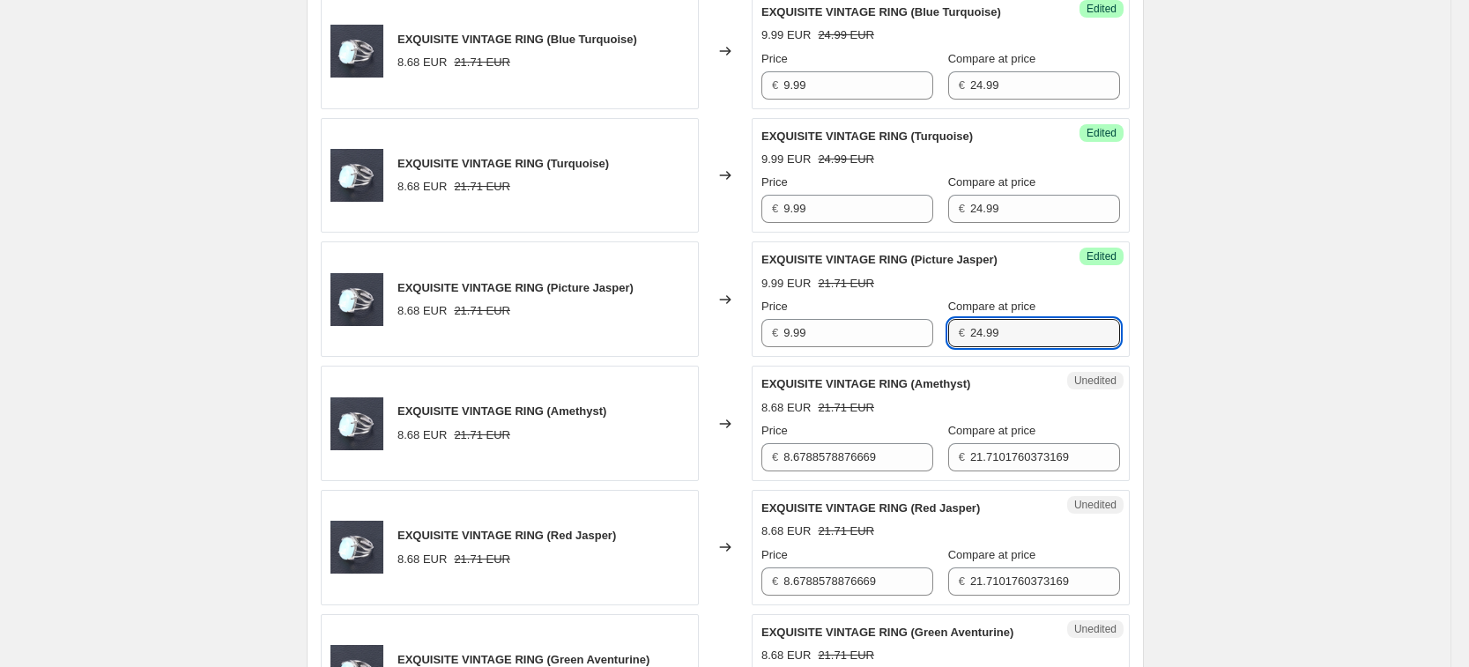
type input "24.99"
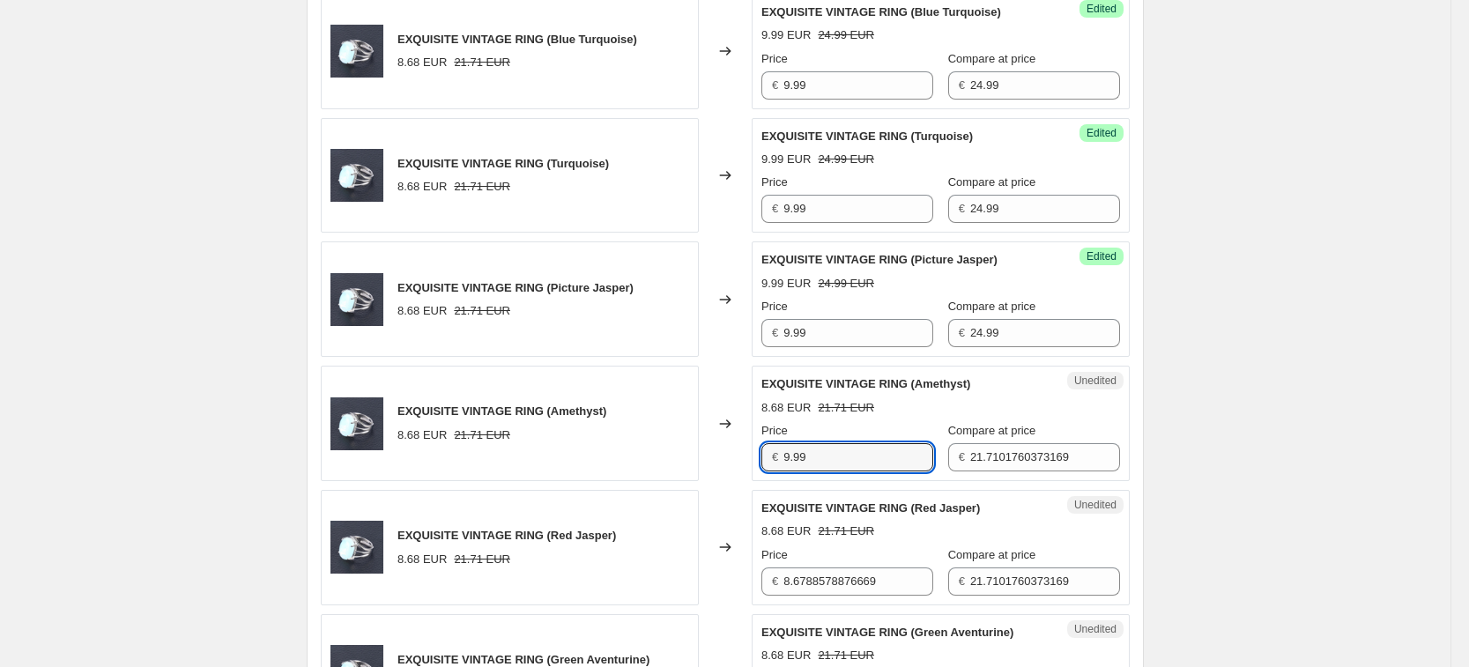
type input "9.99"
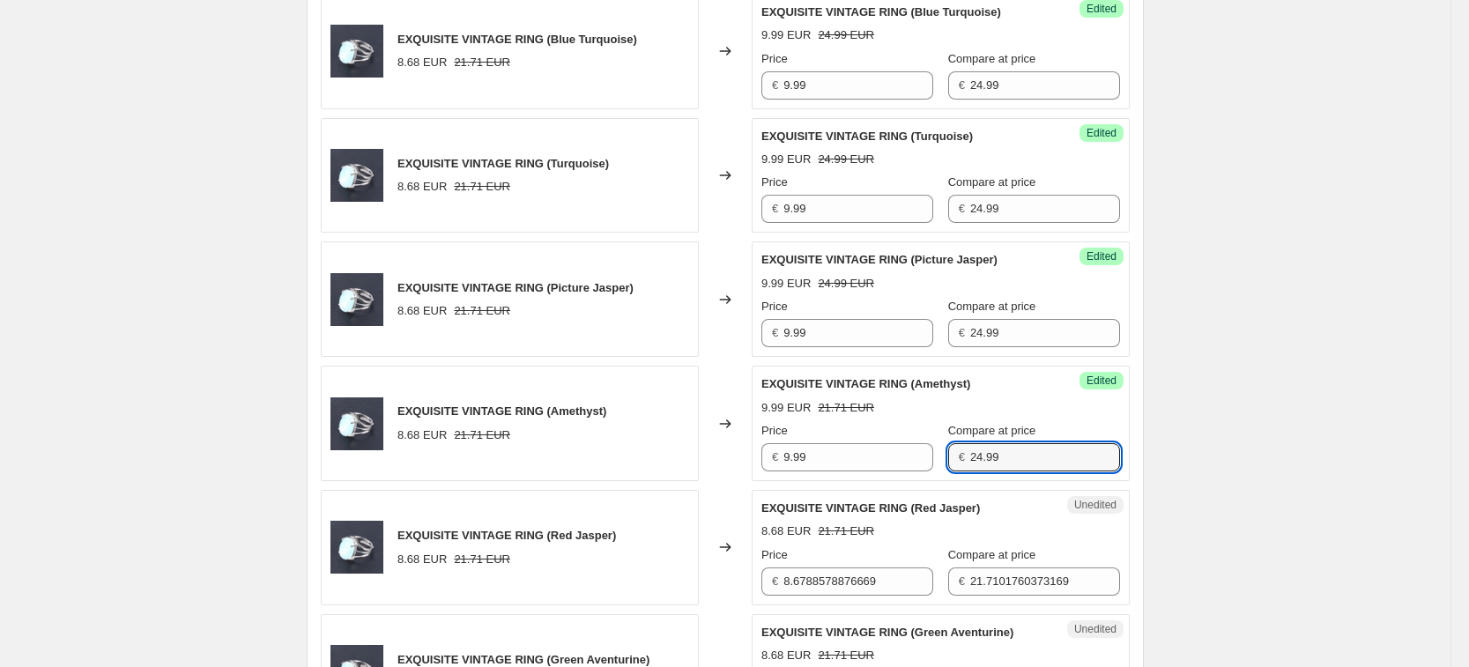
type input "24.99"
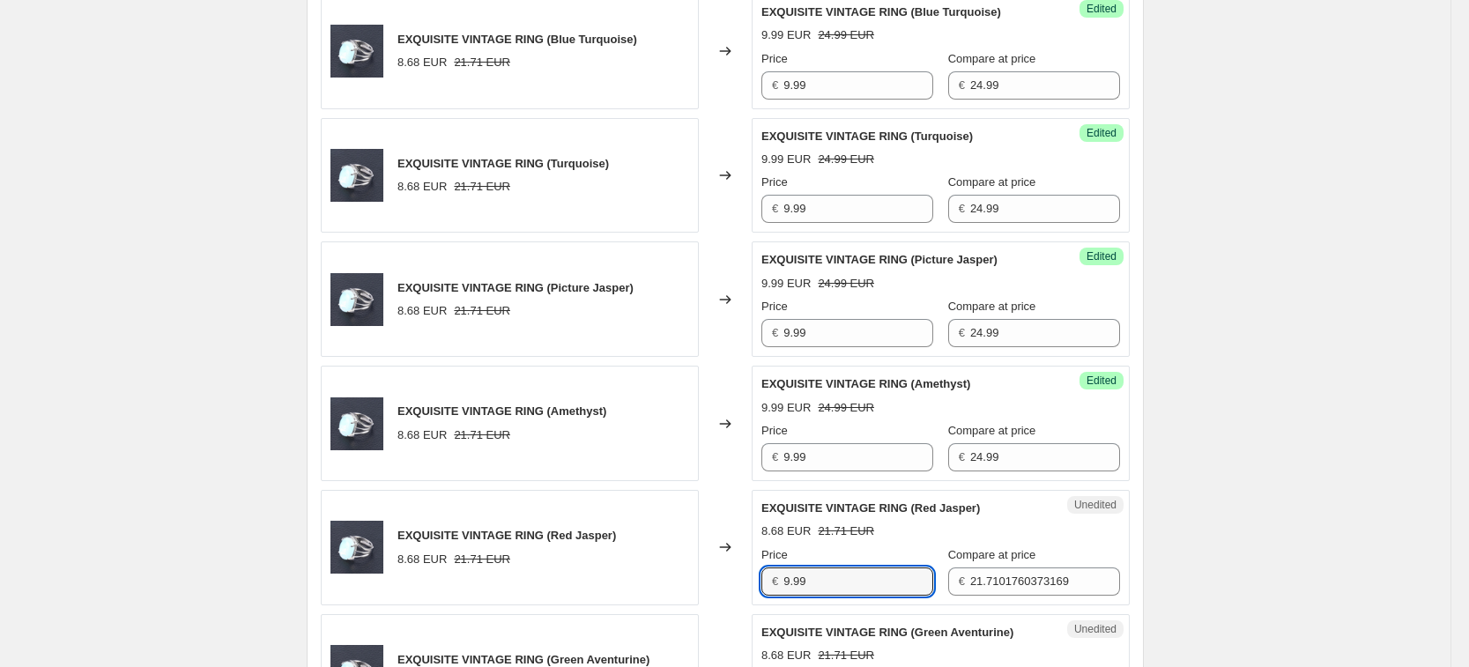
type input "9.99"
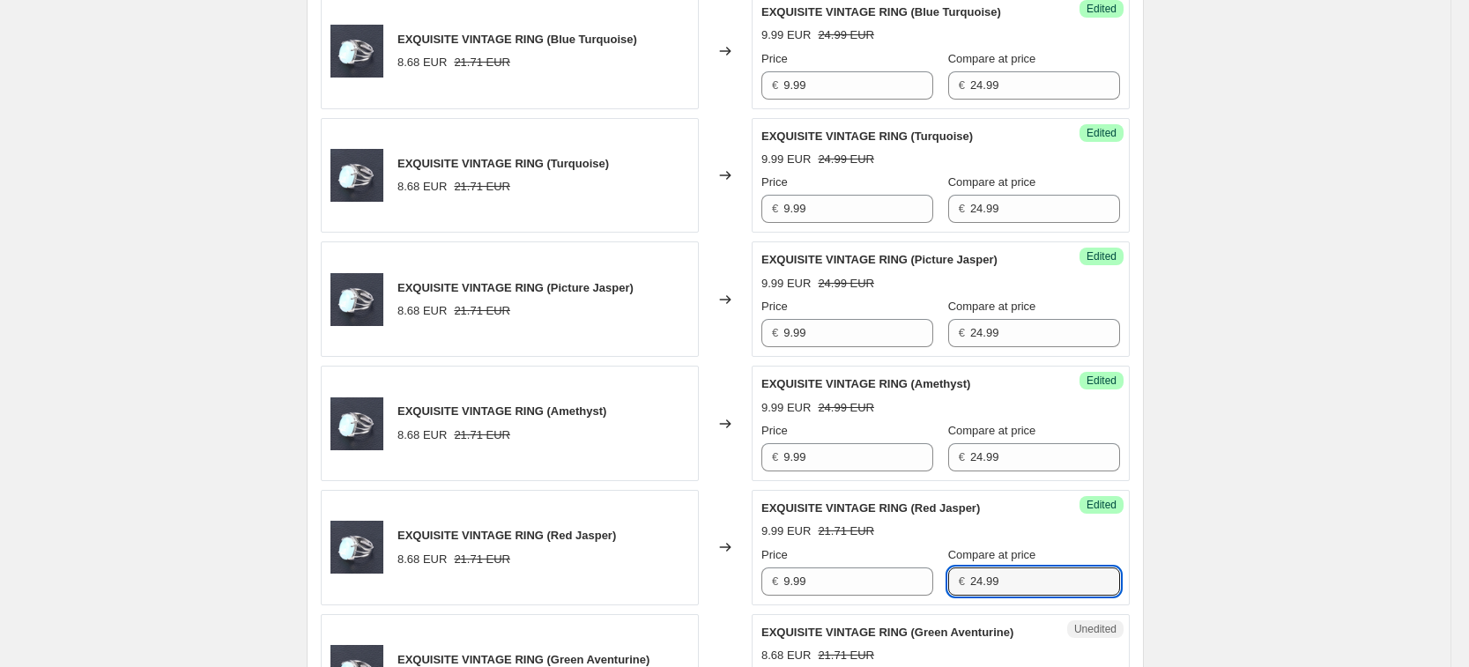
type input "24.99"
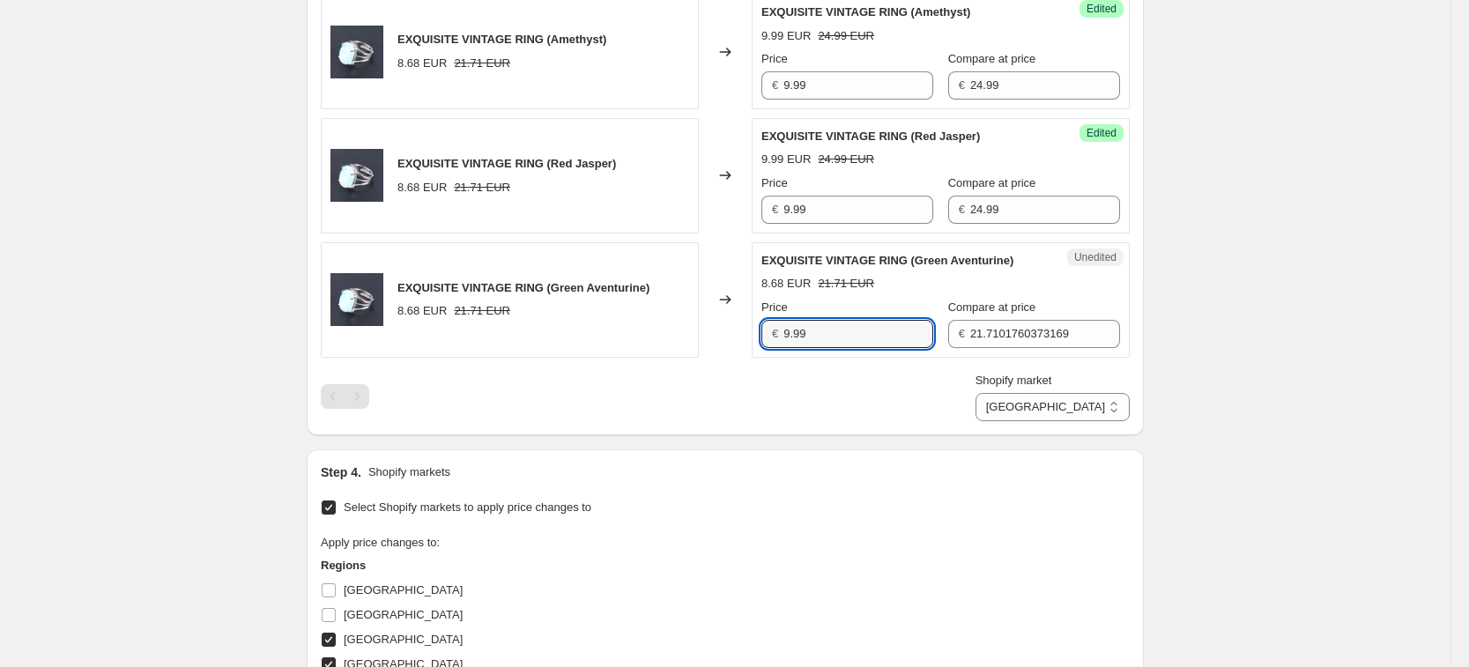
type input "9.99"
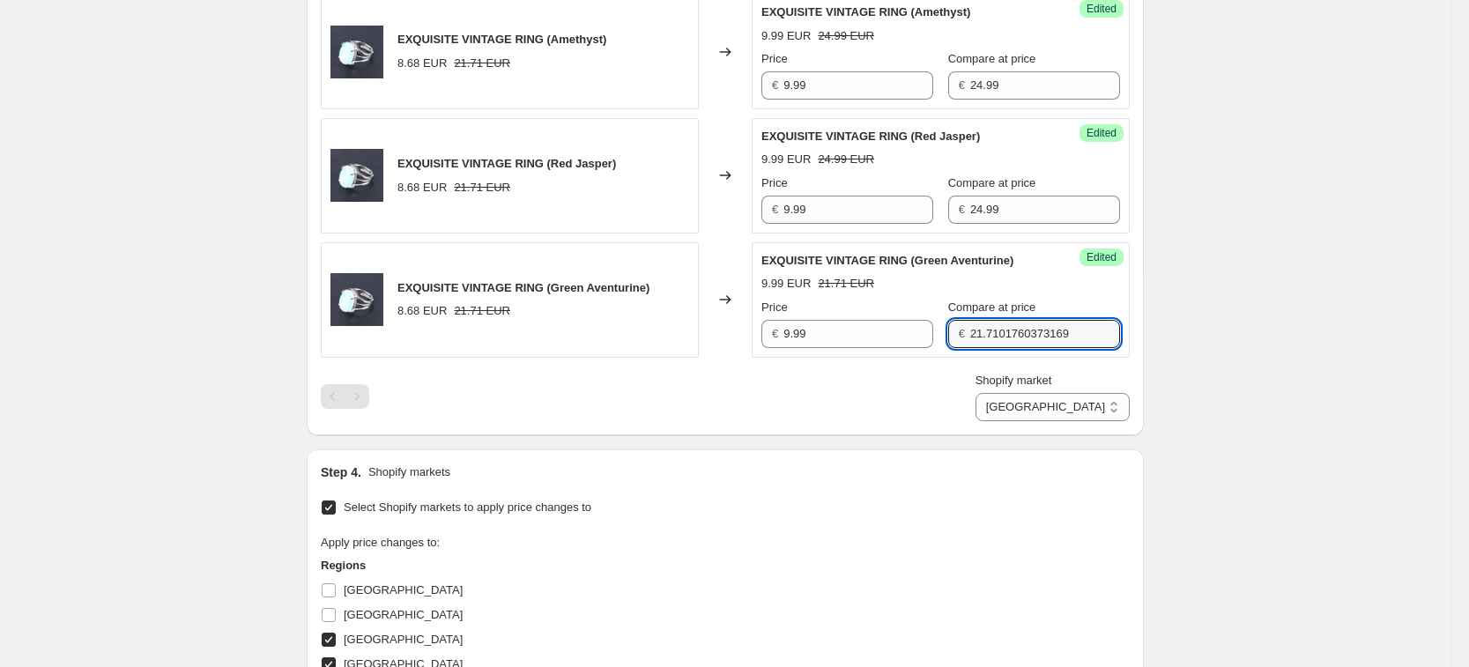
type input "1"
type input "24.99"
drag, startPoint x: 893, startPoint y: 387, endPoint x: 1062, endPoint y: 413, distance: 170.3
click at [893, 388] on div "Shopify market [GEOGRAPHIC_DATA] [GEOGRAPHIC_DATA] [GEOGRAPHIC_DATA] [GEOGRAPHI…" at bounding box center [725, 396] width 809 height 49
click at [1114, 403] on select "[GEOGRAPHIC_DATA] [GEOGRAPHIC_DATA] [GEOGRAPHIC_DATA] [GEOGRAPHIC_DATA]" at bounding box center [1052, 407] width 154 height 28
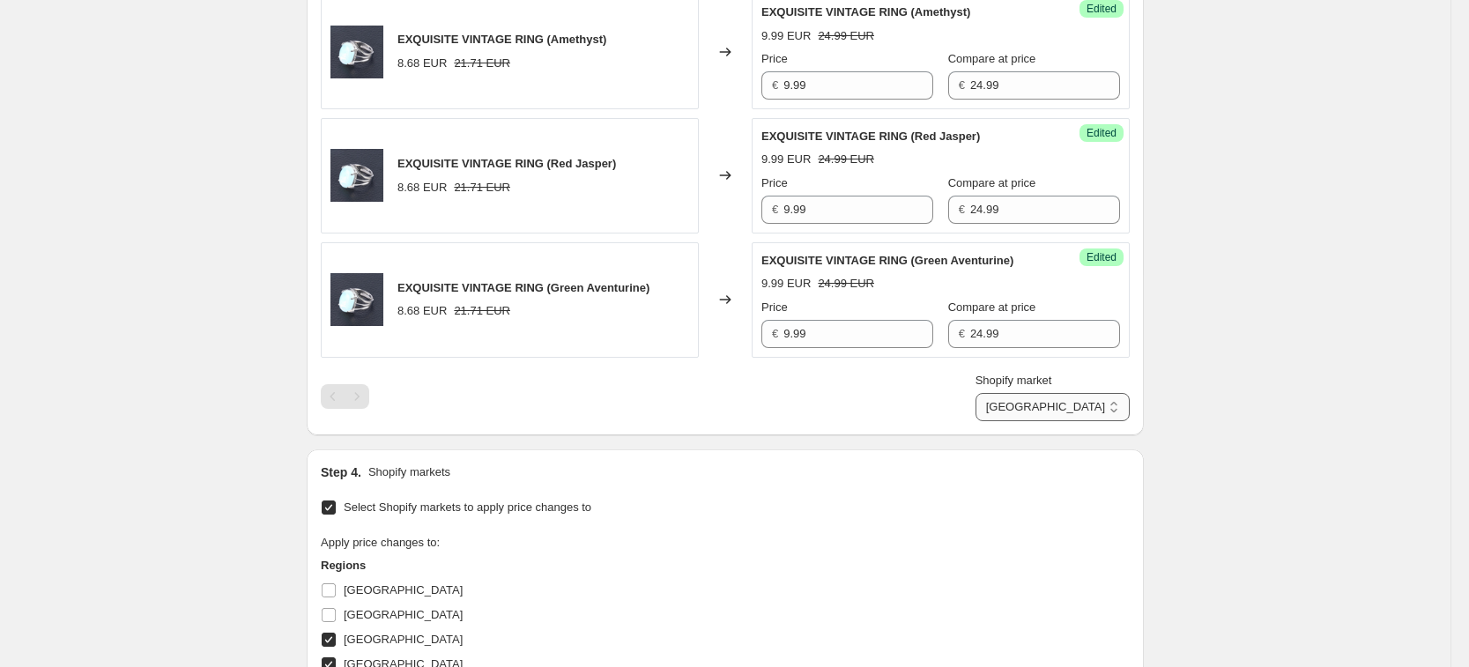
select select "34367406236"
click at [1054, 421] on select "[GEOGRAPHIC_DATA] [GEOGRAPHIC_DATA] [GEOGRAPHIC_DATA] [GEOGRAPHIC_DATA]" at bounding box center [1052, 407] width 154 height 28
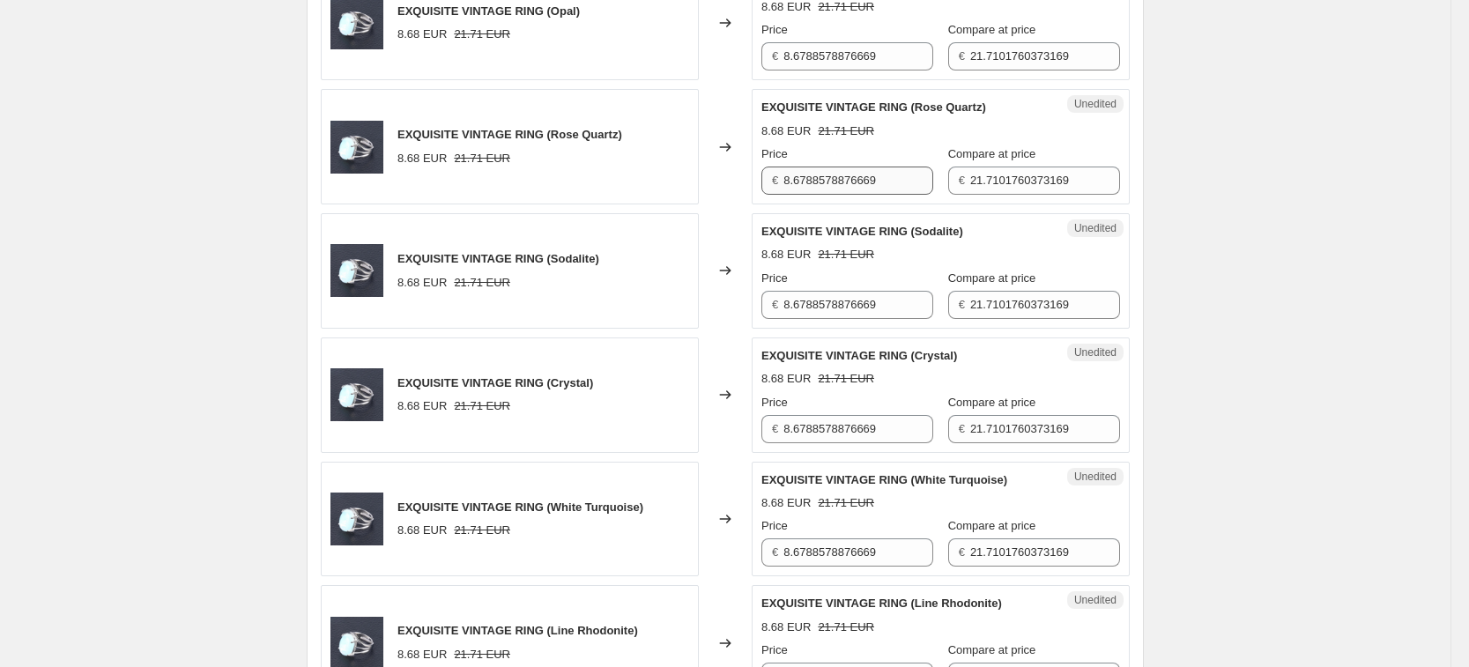
scroll to position [462, 0]
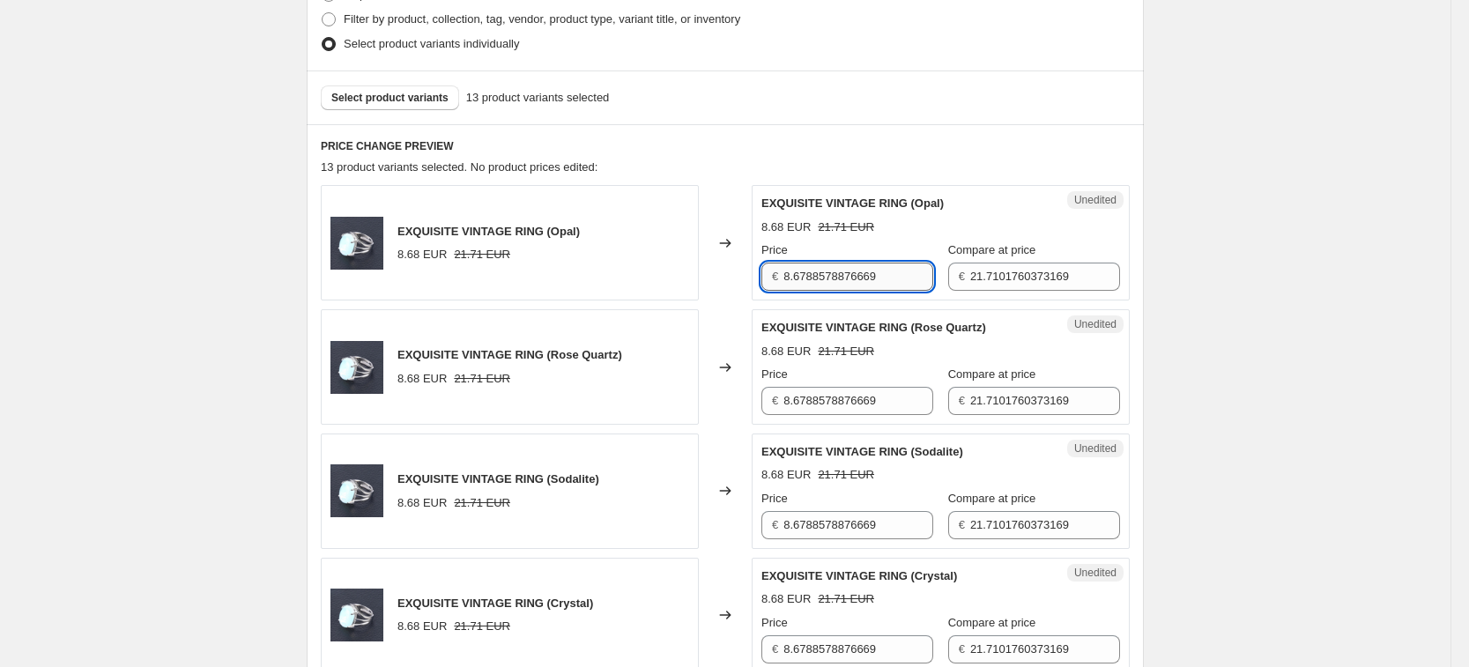
click at [846, 263] on input "8.6788578876669" at bounding box center [858, 277] width 150 height 28
type input "9.99"
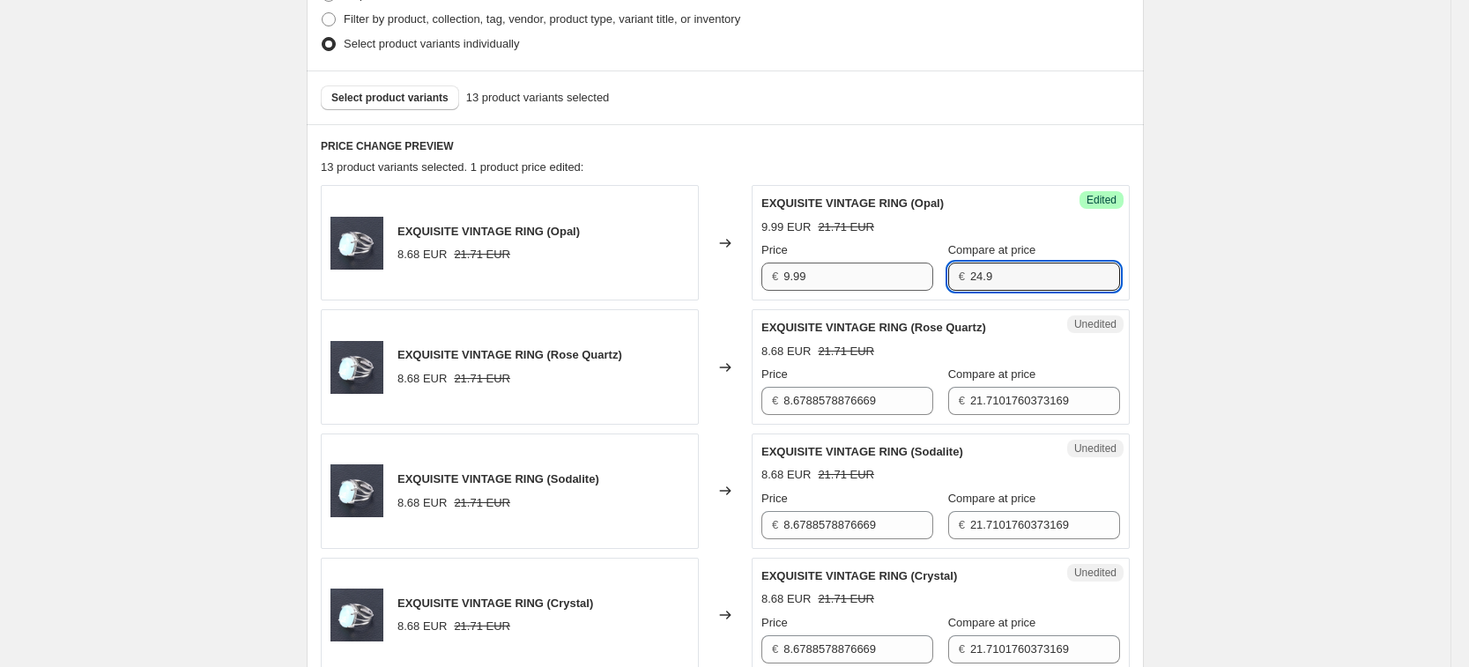
type input "24.9"
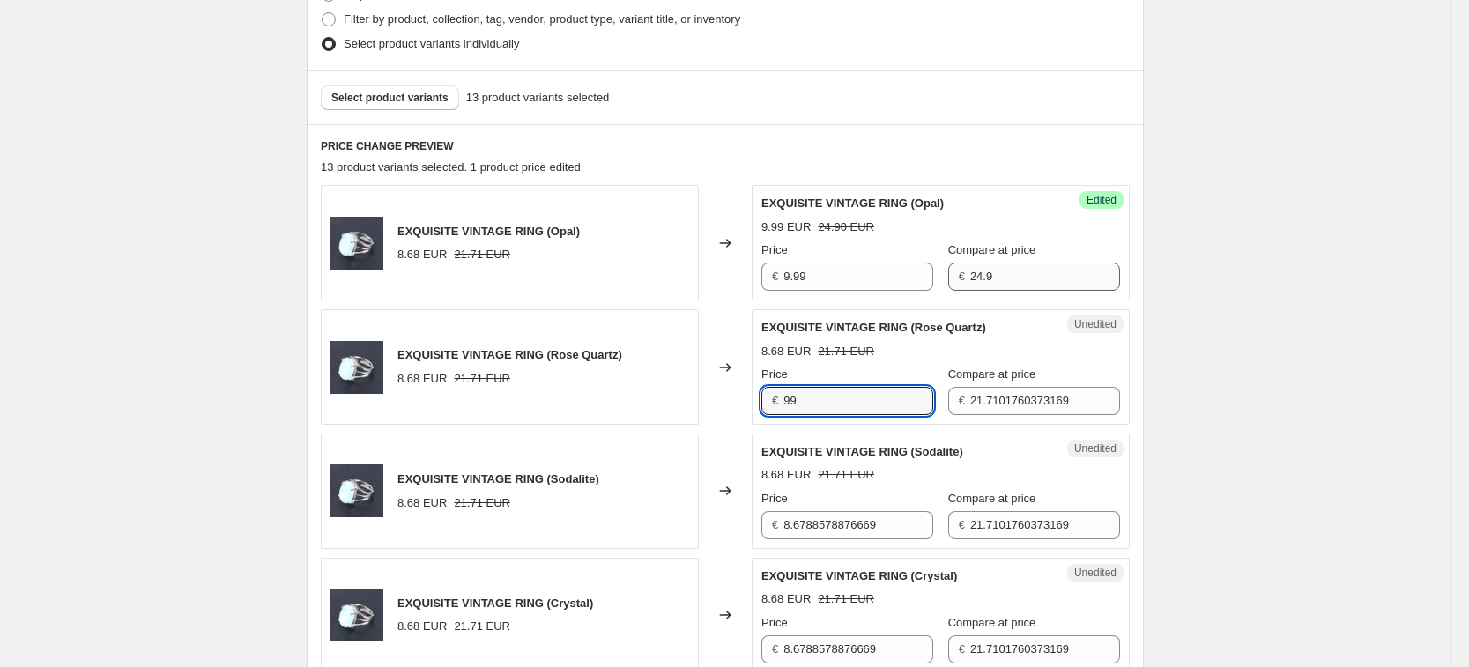
type input "99"
click at [1048, 286] on input "24.9" at bounding box center [1045, 277] width 150 height 28
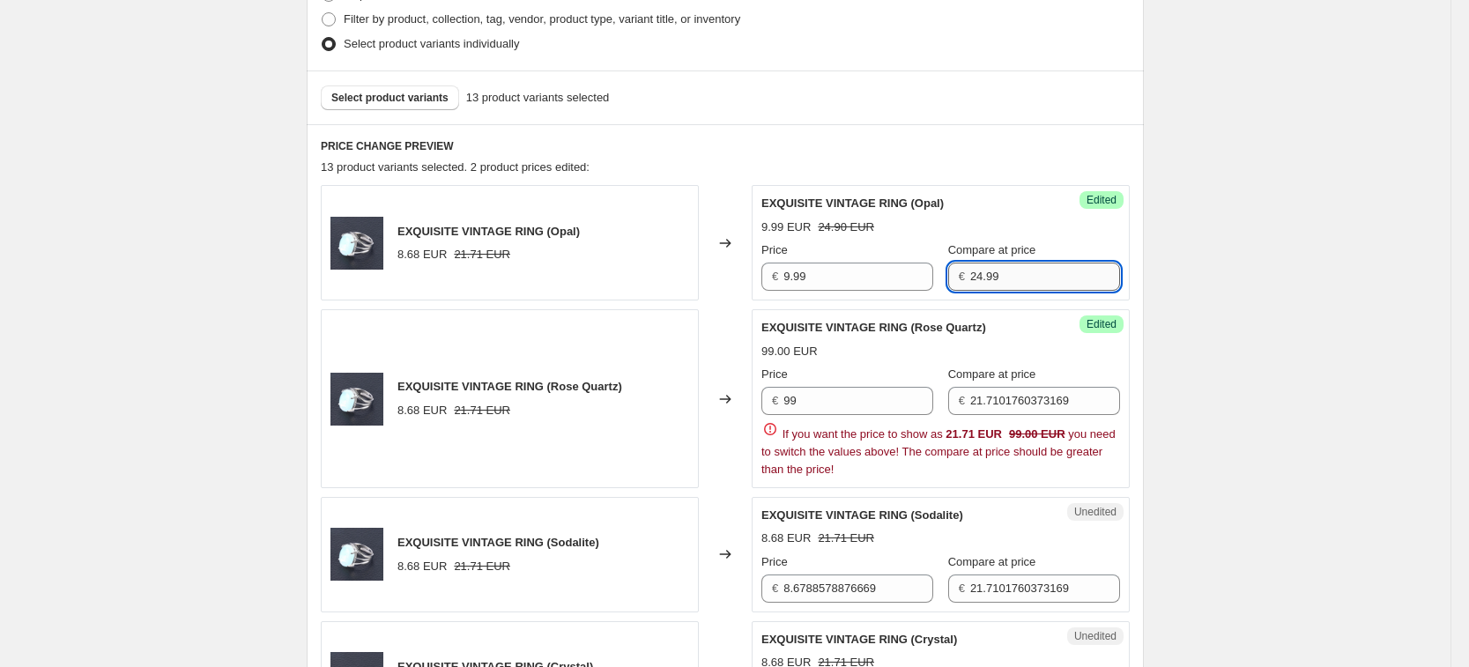
type input "24.99"
type input "9.99"
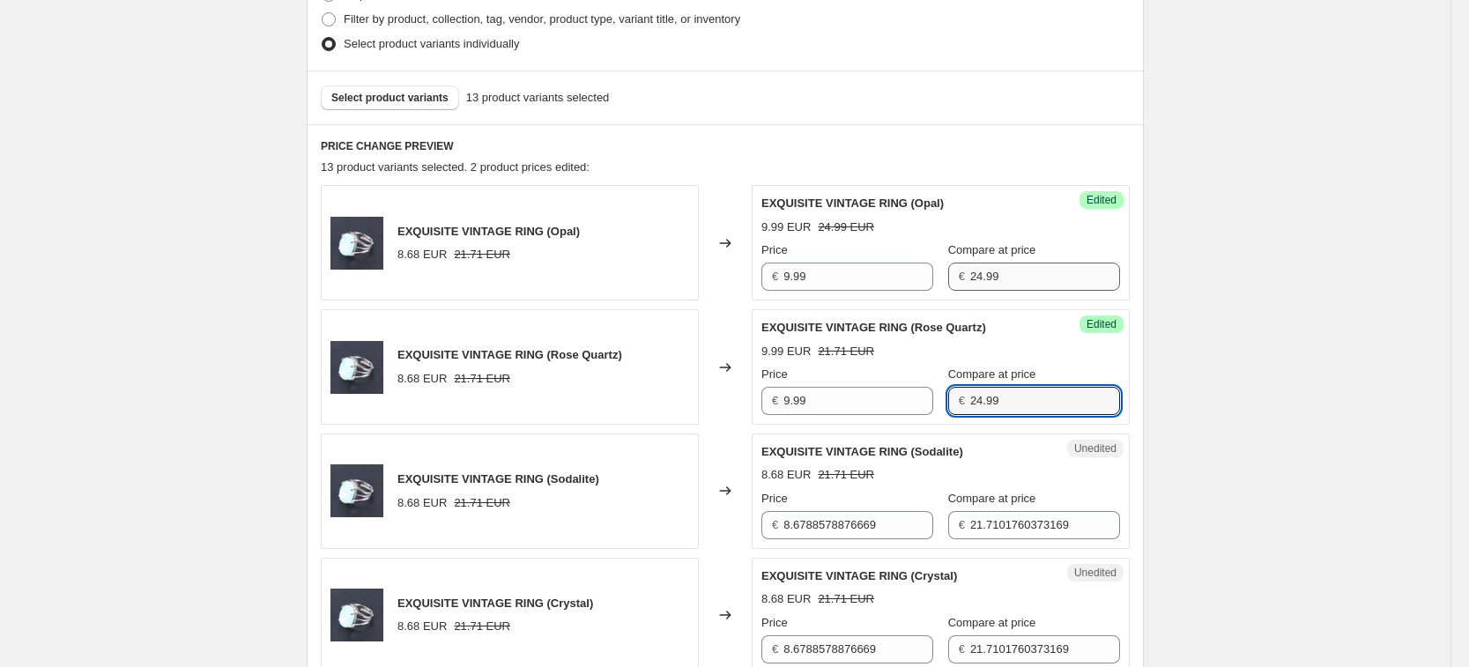
type input "24.99"
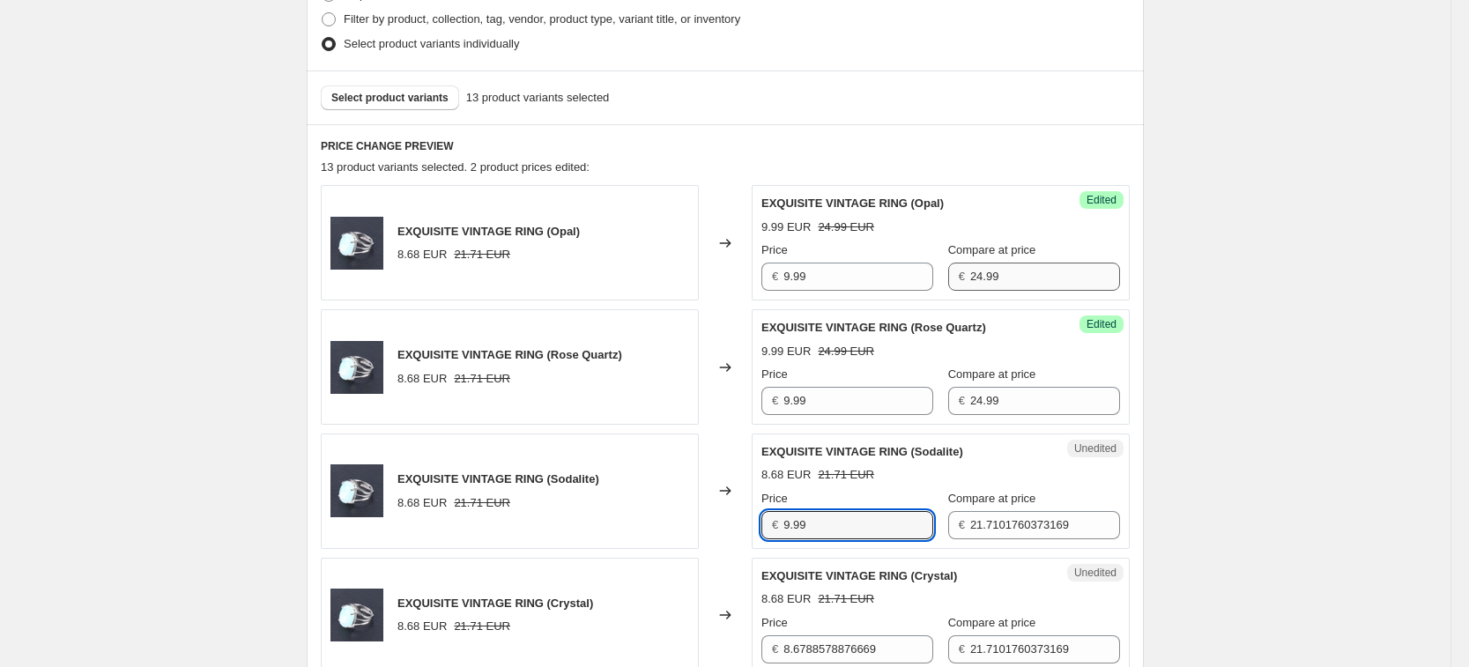
type input "9.99"
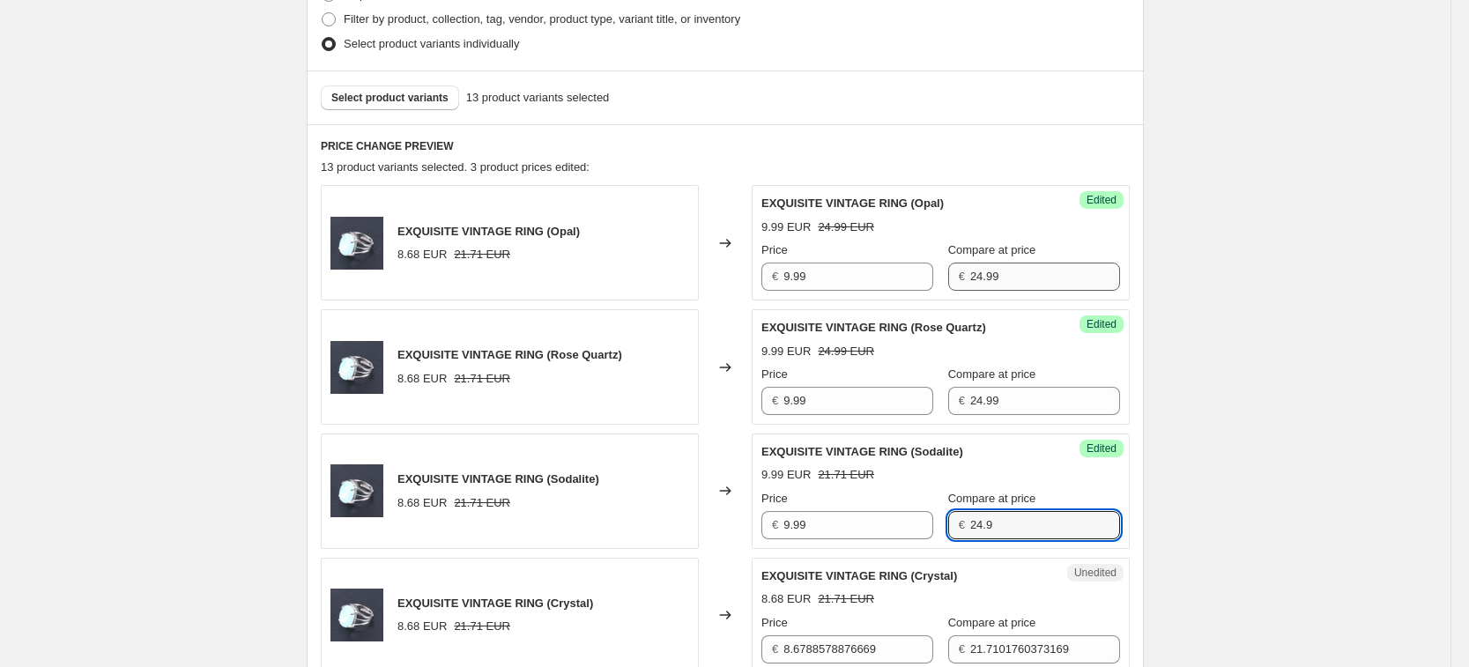
type input "24.9"
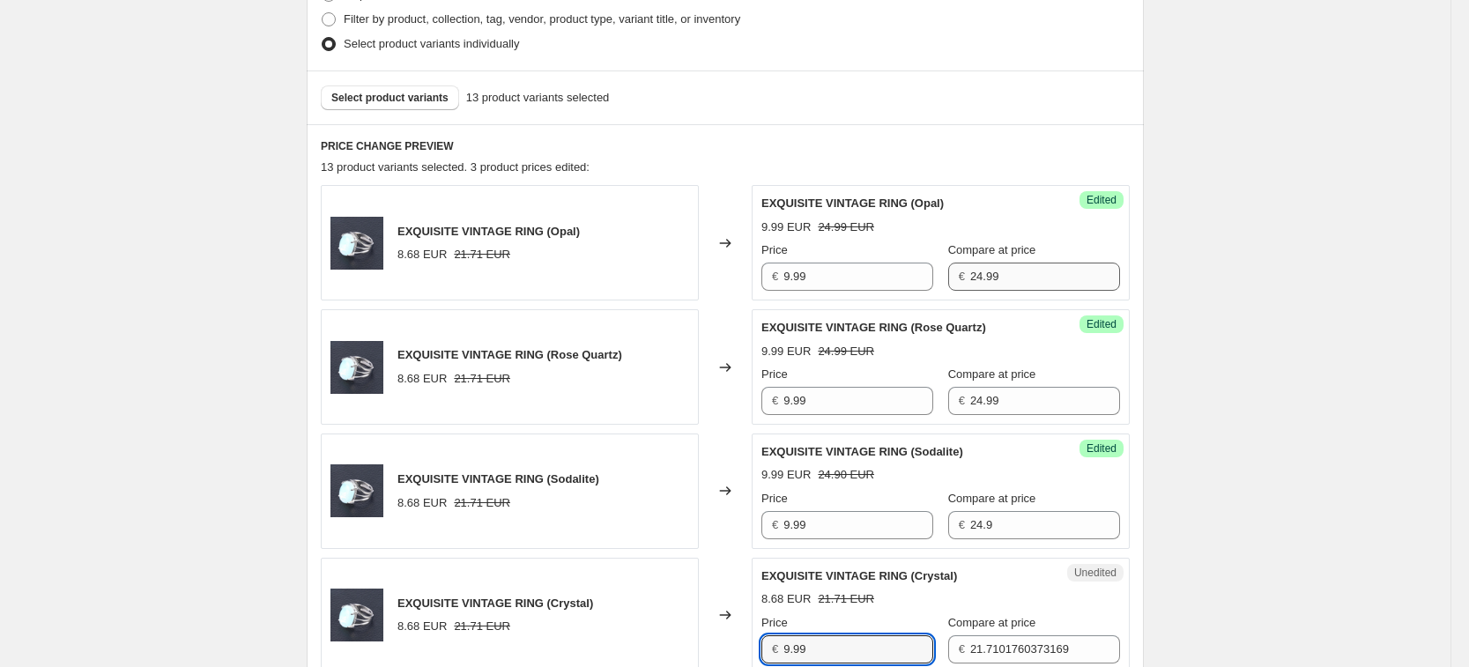
type input "9.99"
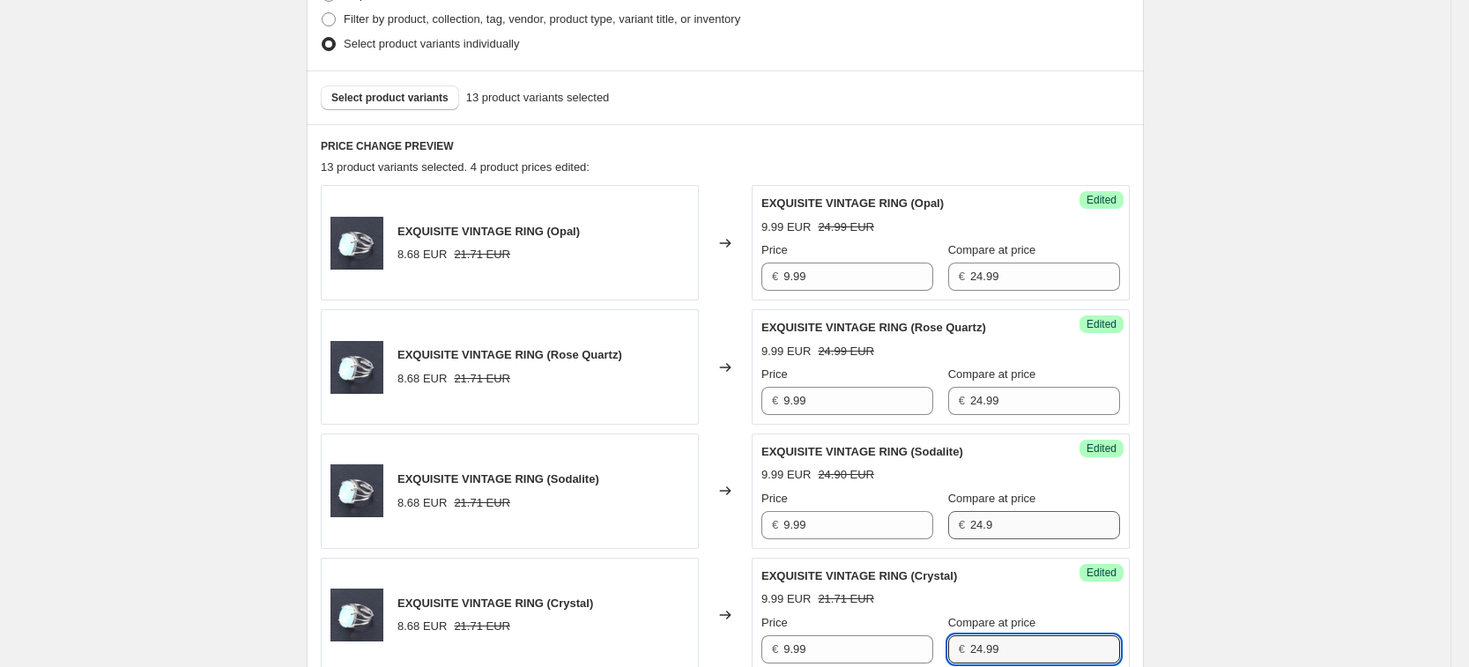
type input "24.99"
click at [1039, 531] on input "24.9" at bounding box center [1045, 525] width 150 height 28
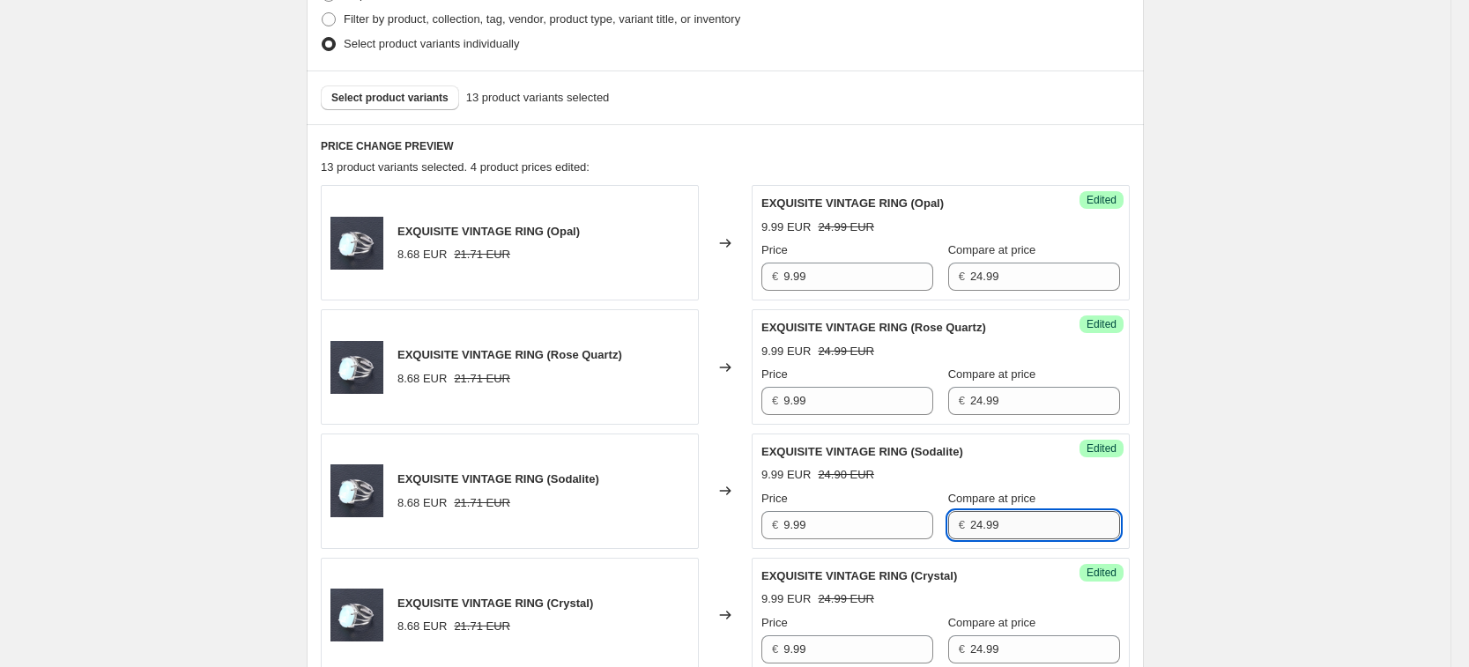
type input "24.99"
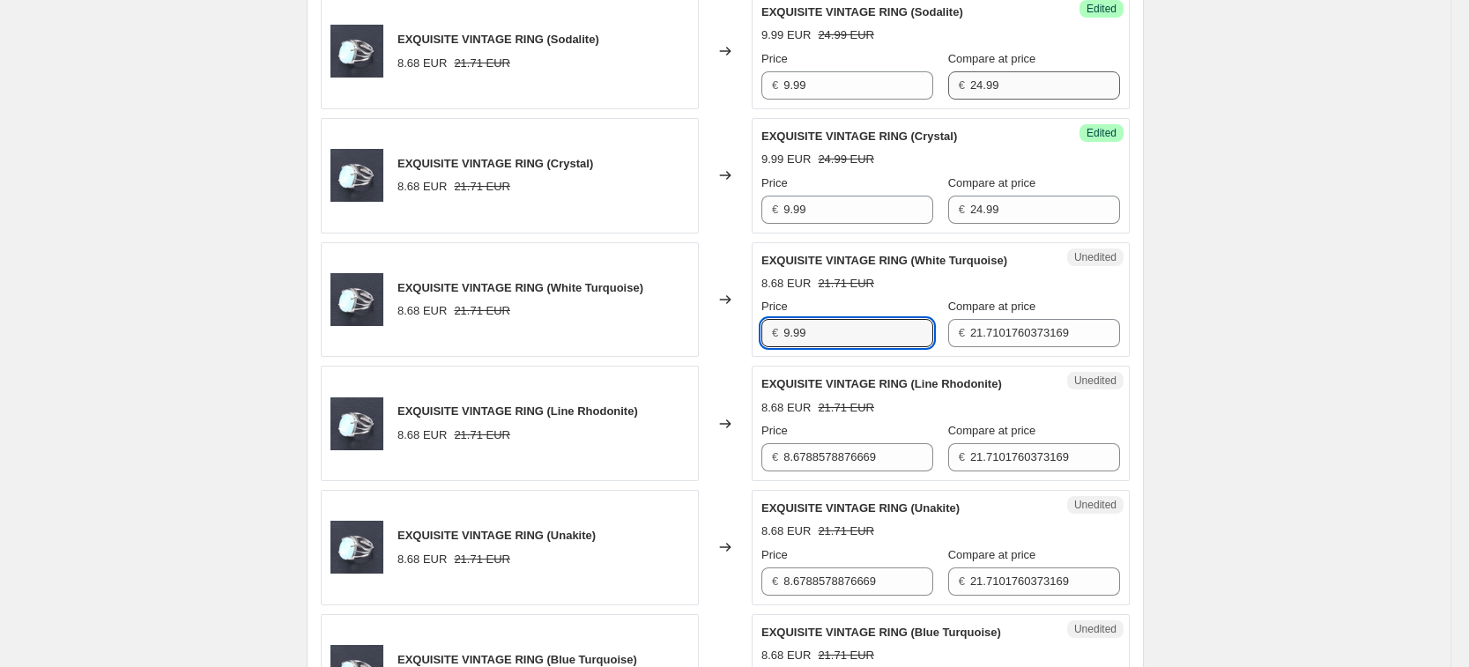
type input "9.99"
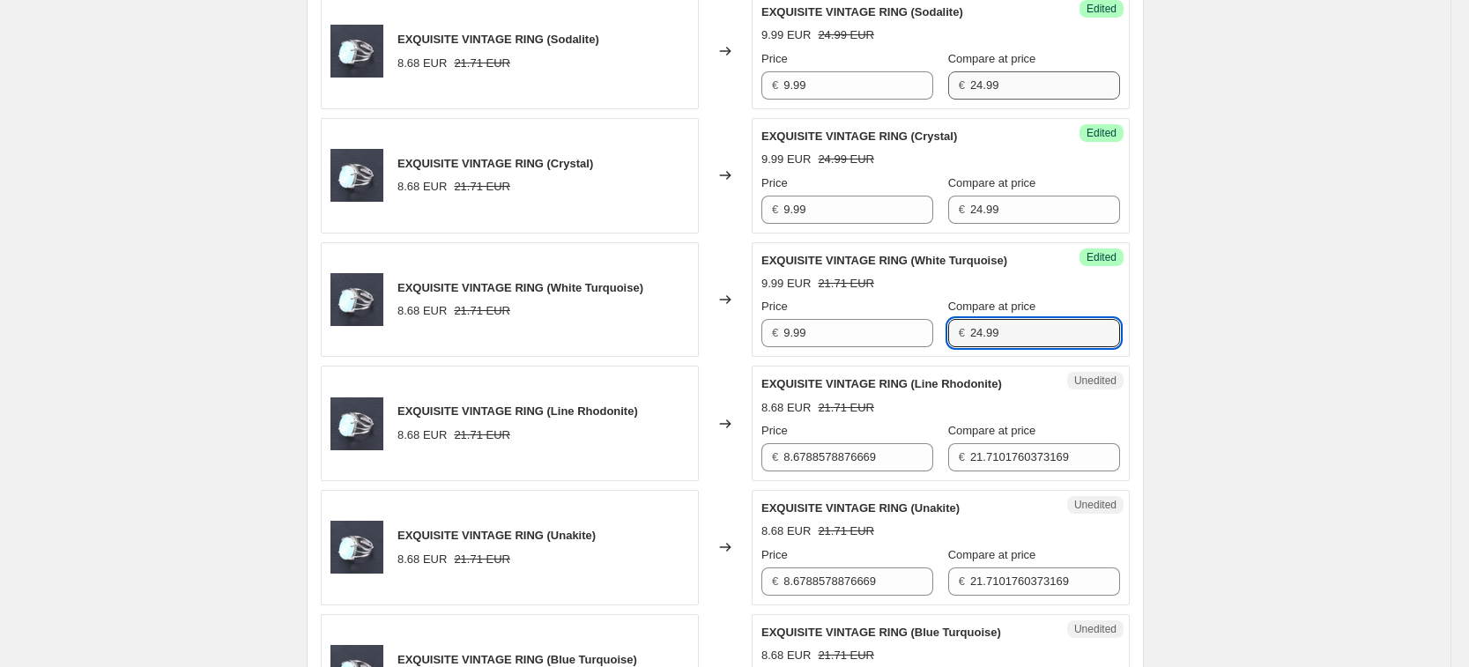
type input "24.99"
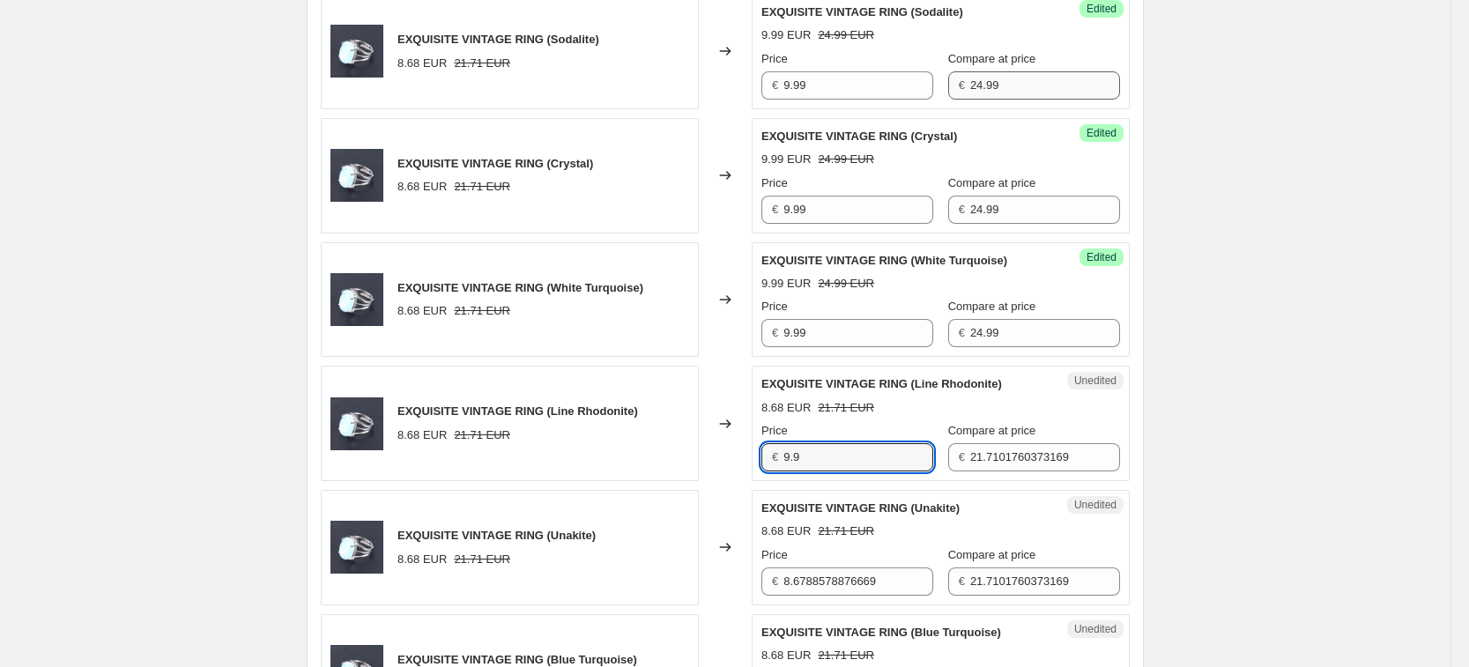
type input "9.9"
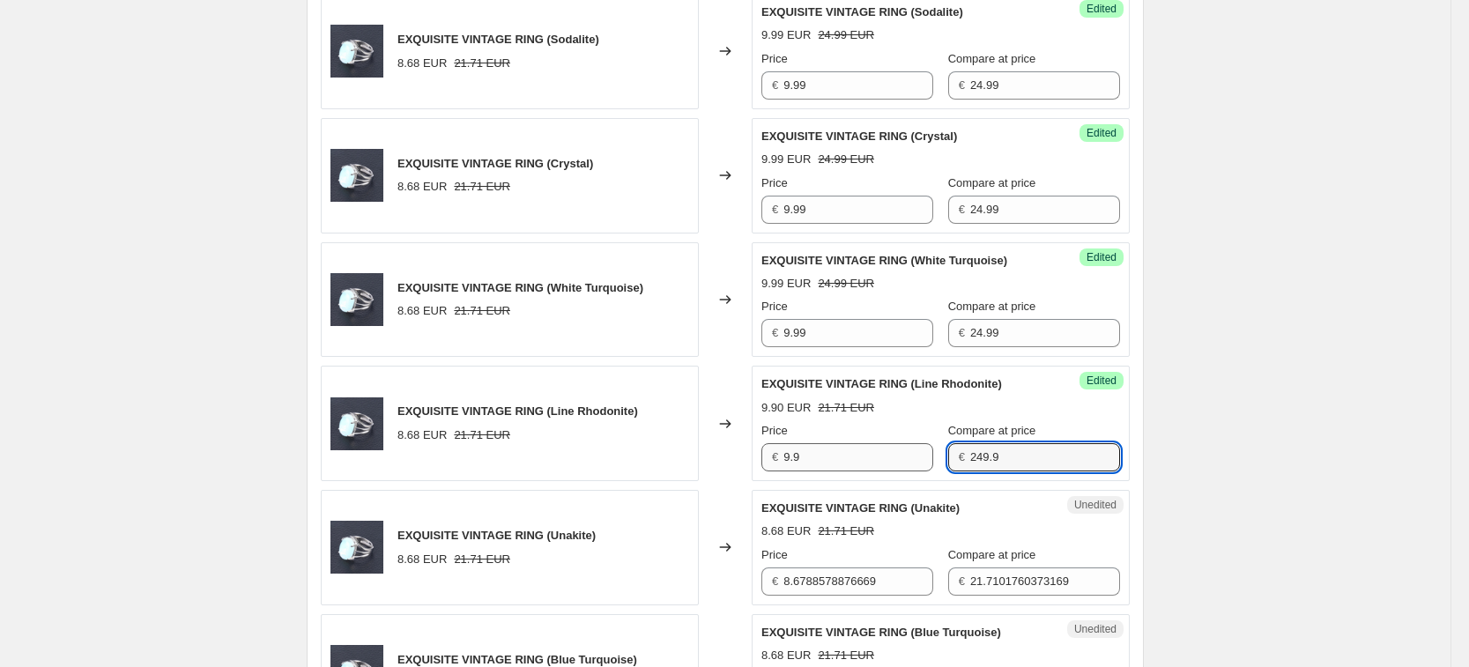
type input "249.9"
click at [842, 452] on input "9.9" at bounding box center [858, 457] width 150 height 28
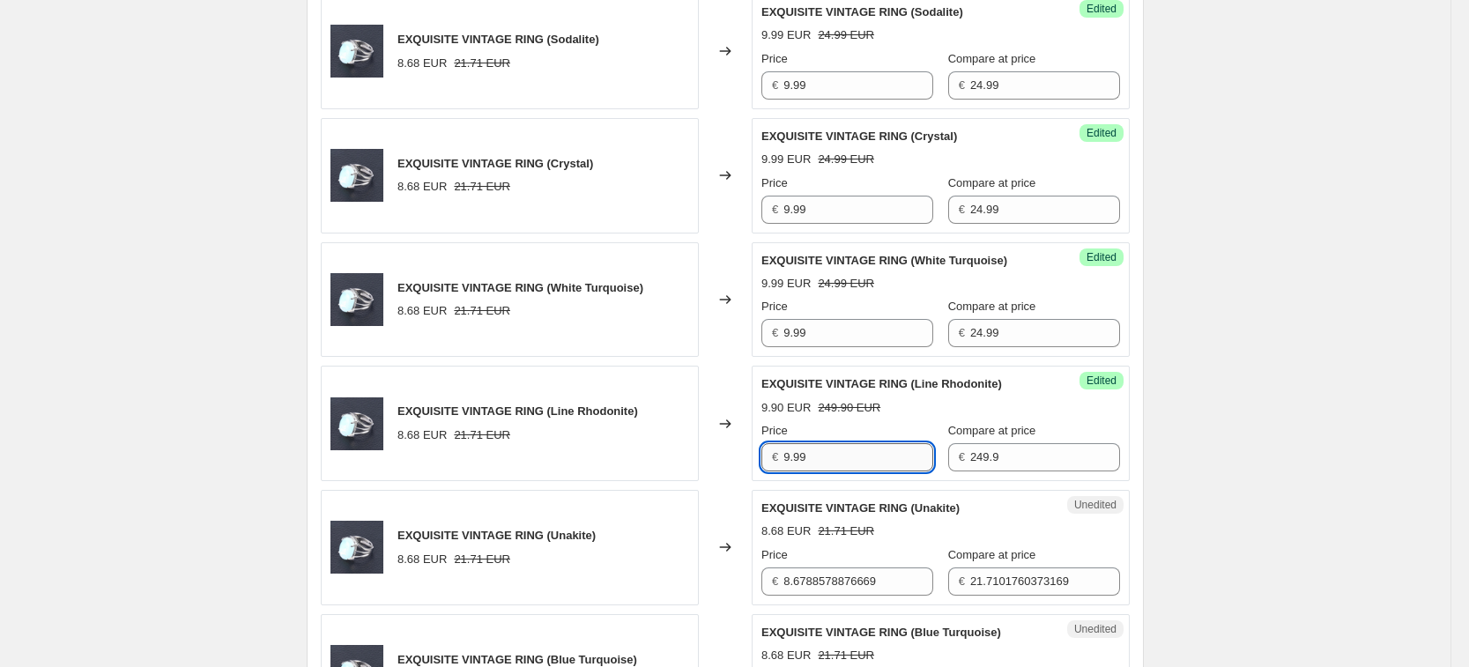
type input "9.99"
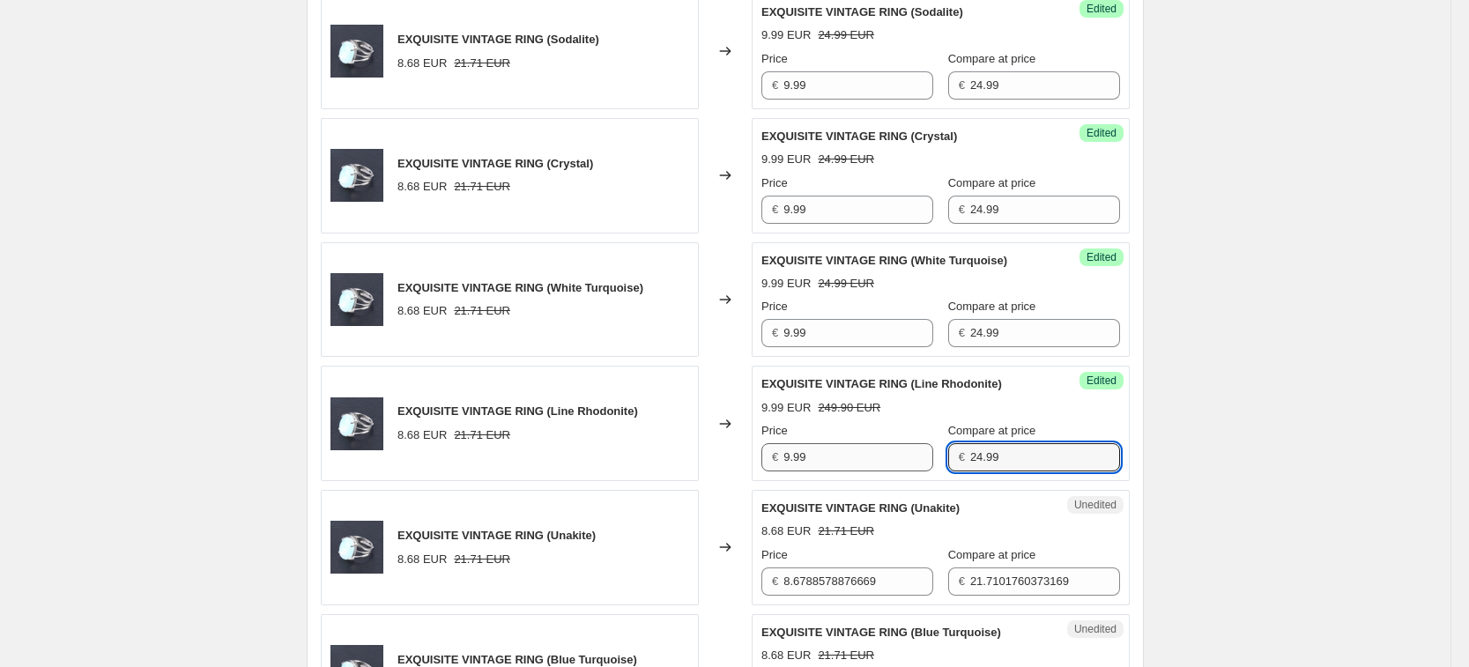
type input "24.99"
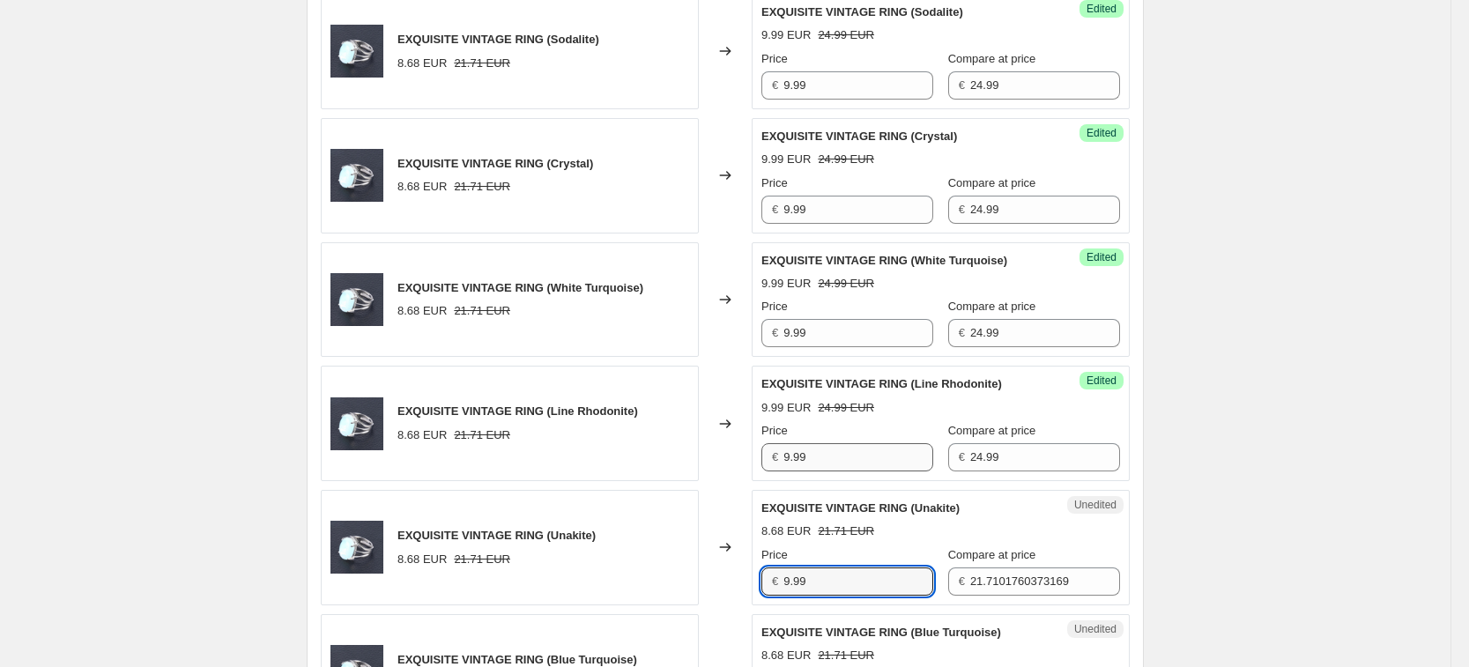
type input "9.99"
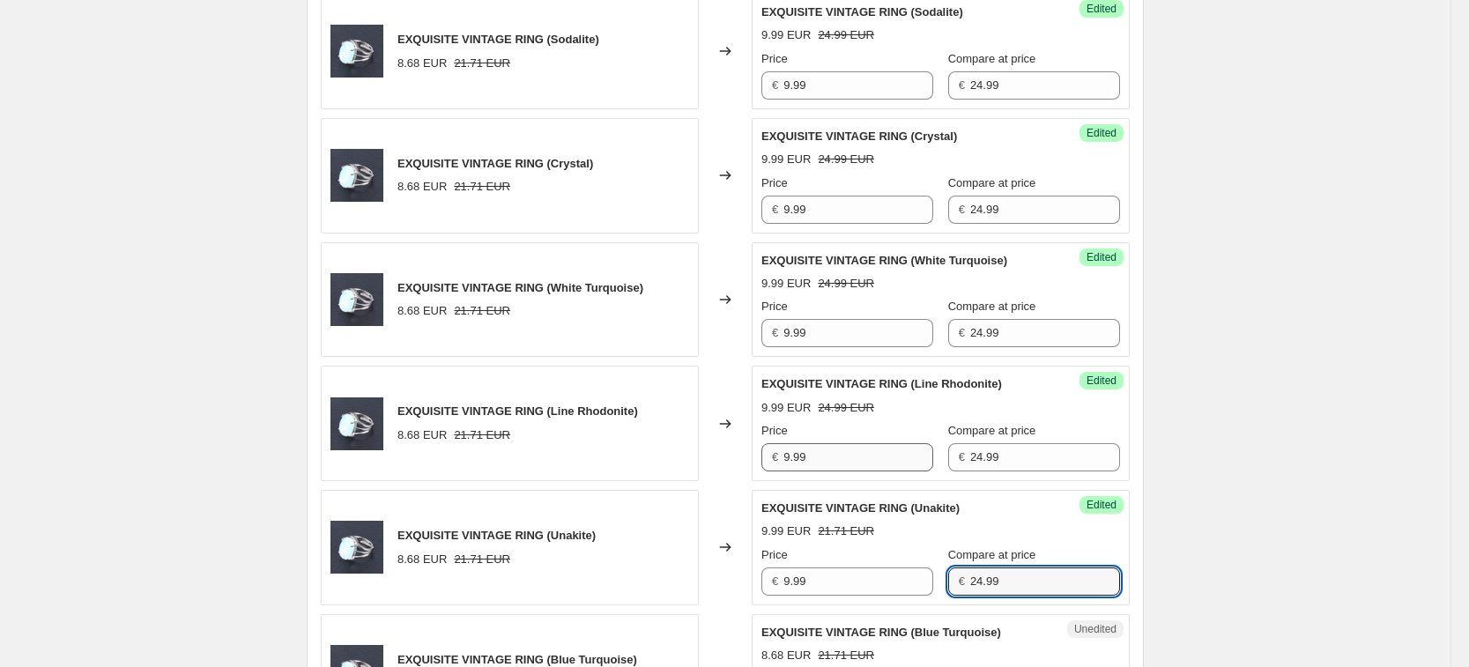
type input "24.99"
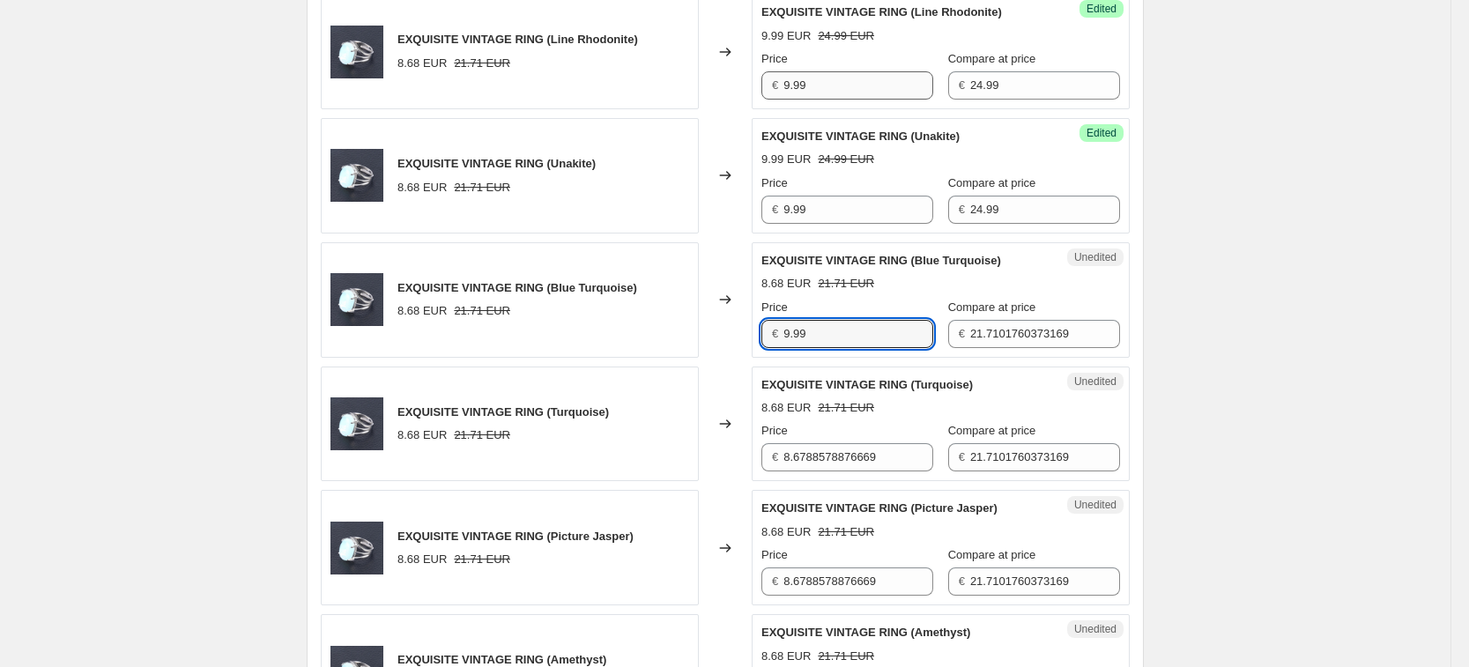
type input "9.99"
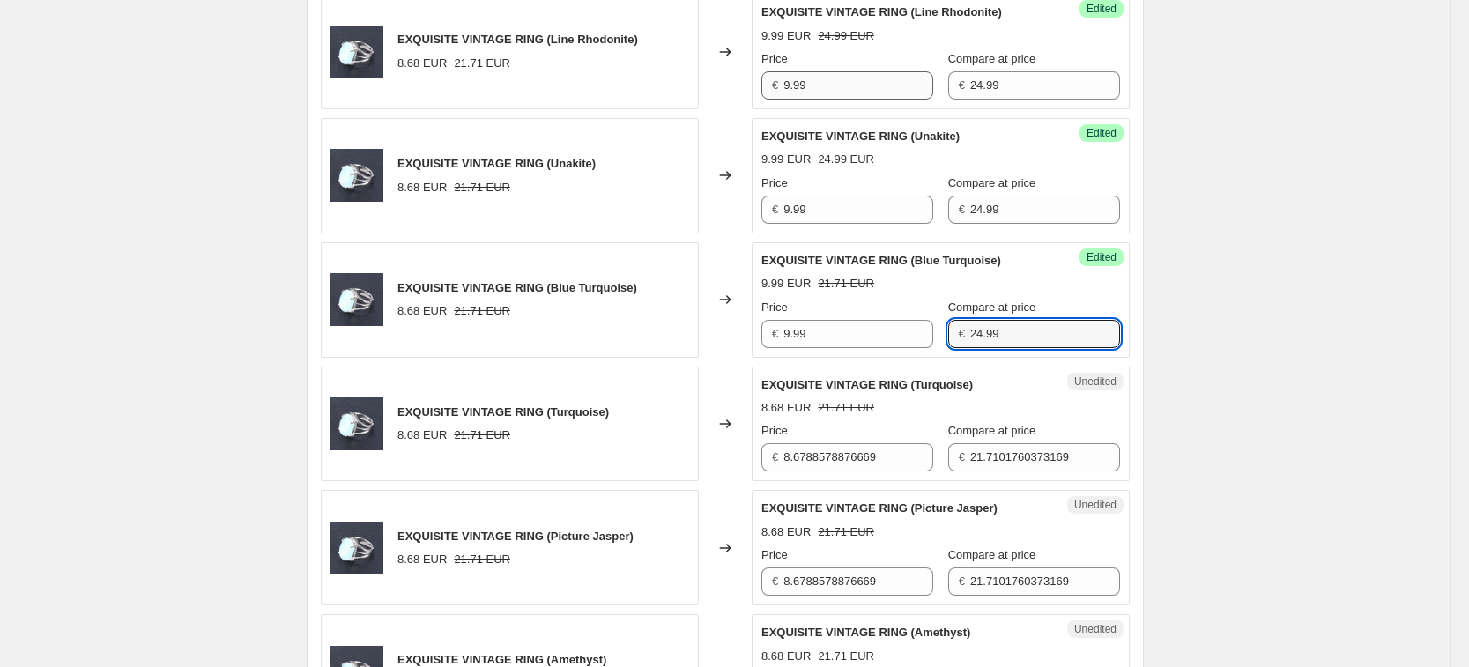
type input "24.99"
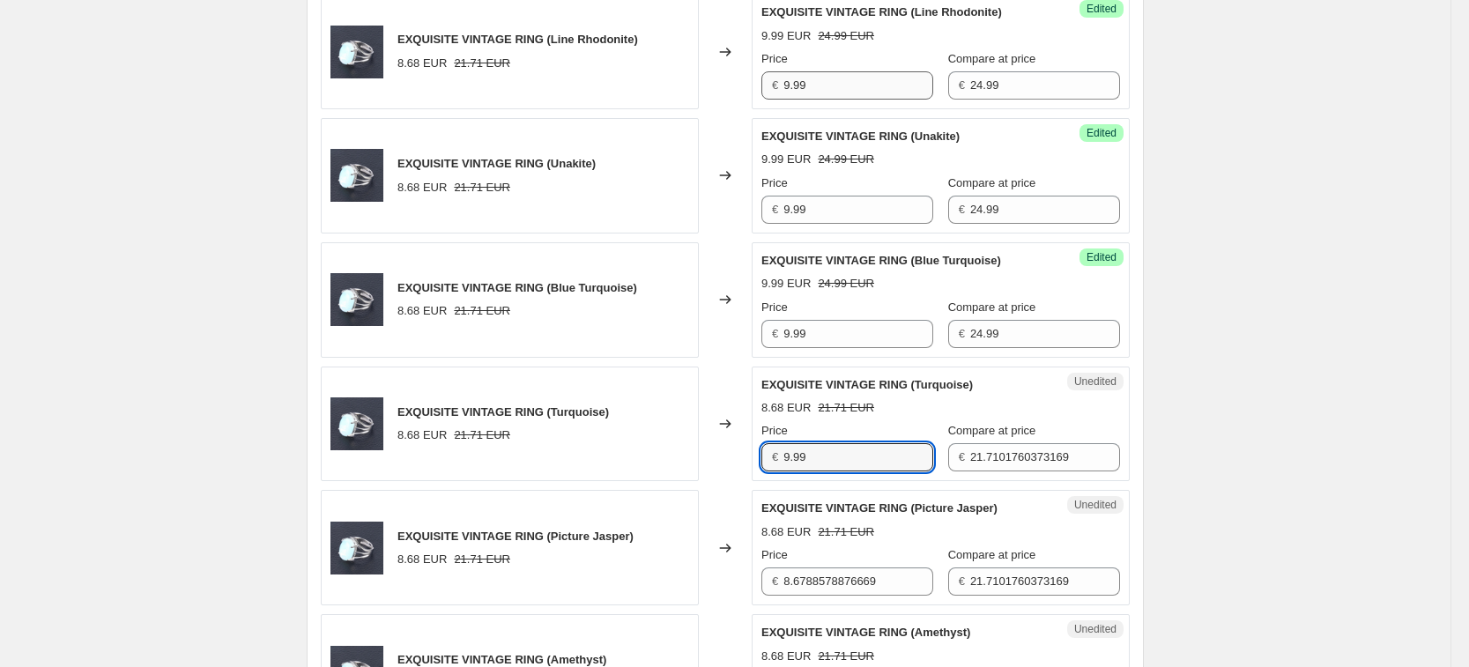
type input "9.99"
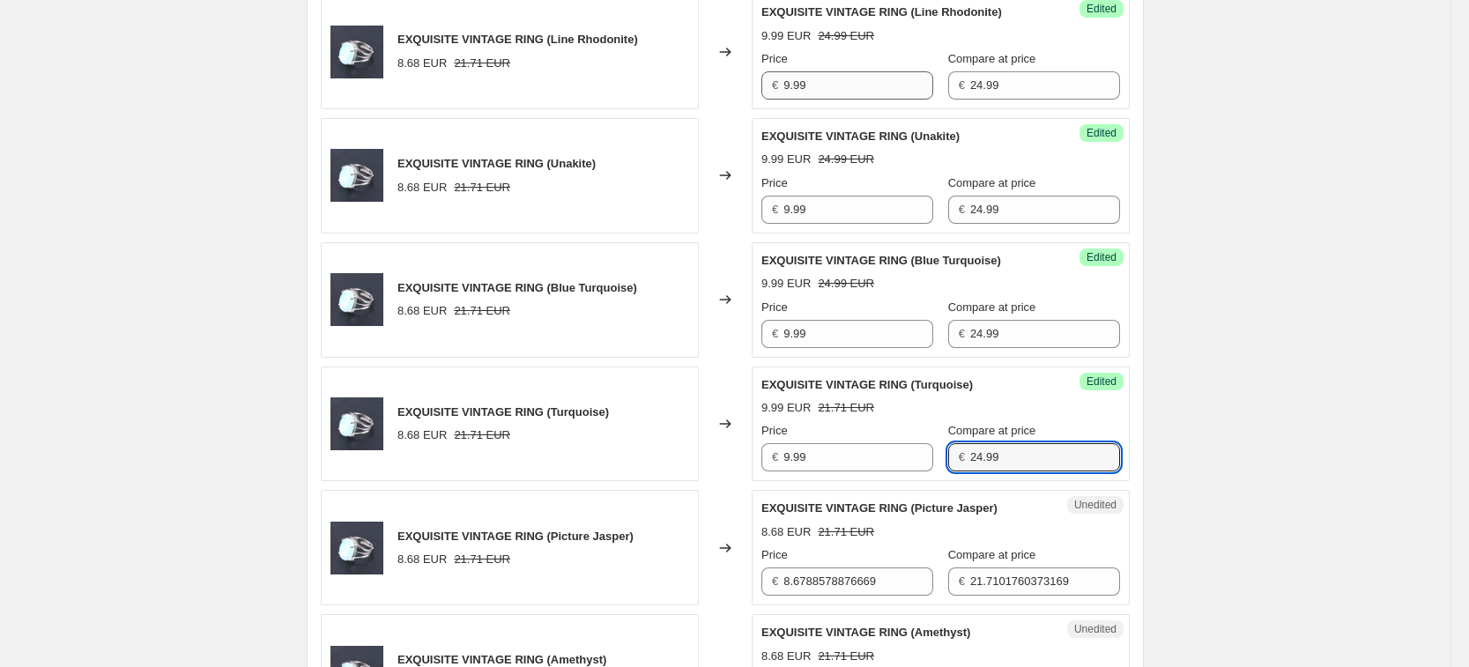
type input "24.99"
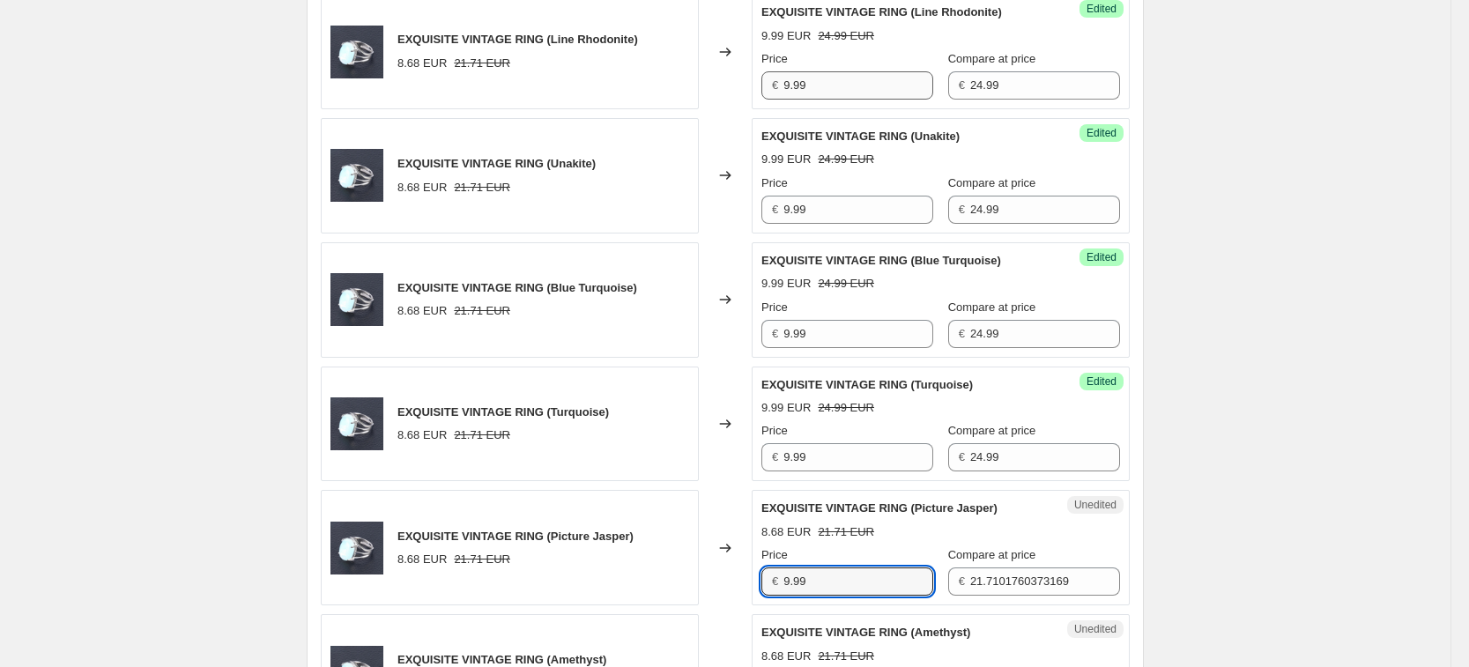
type input "9.99"
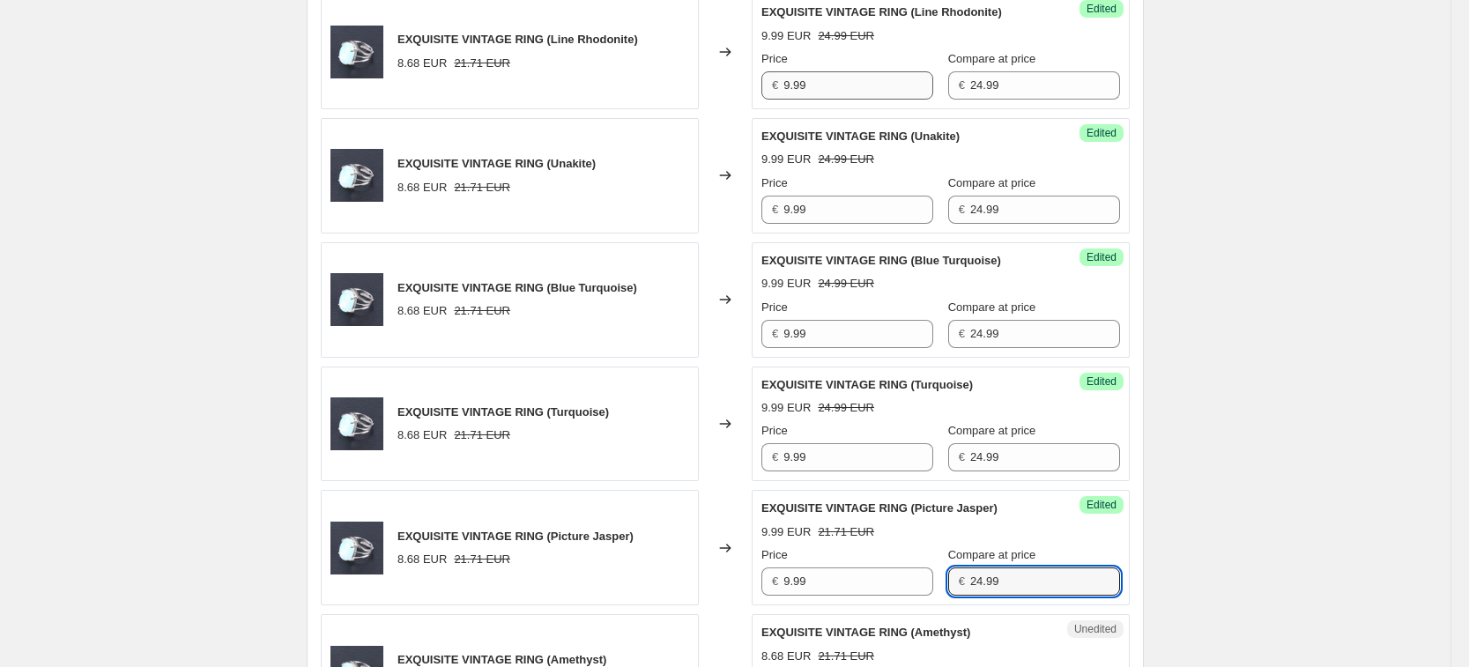
type input "24.99"
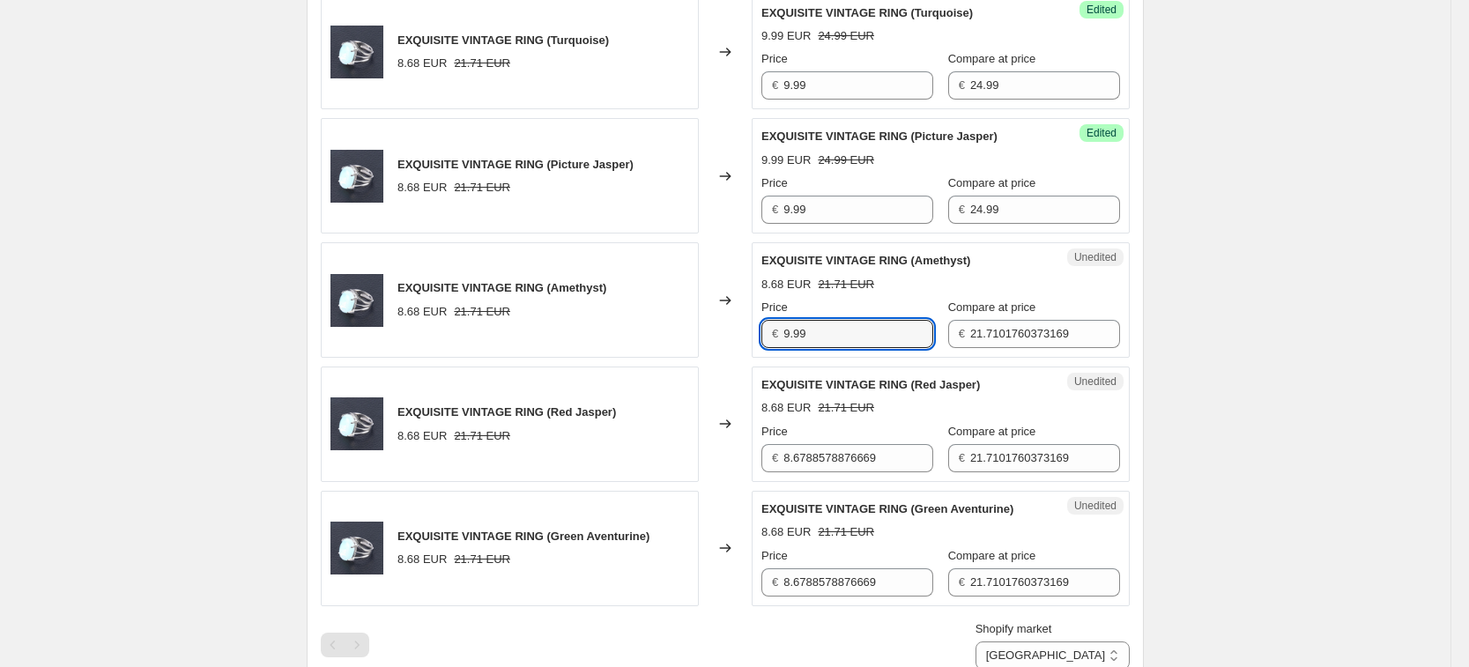
type input "9.99"
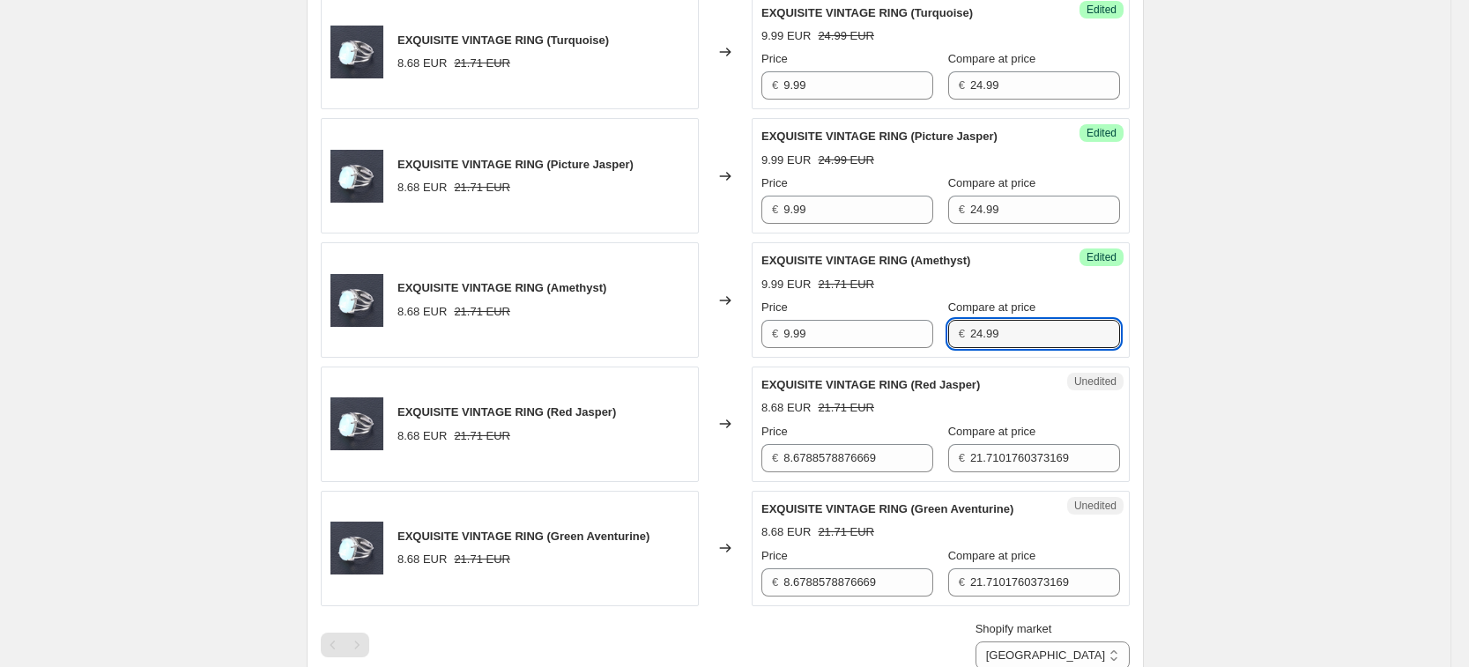
type input "24.99"
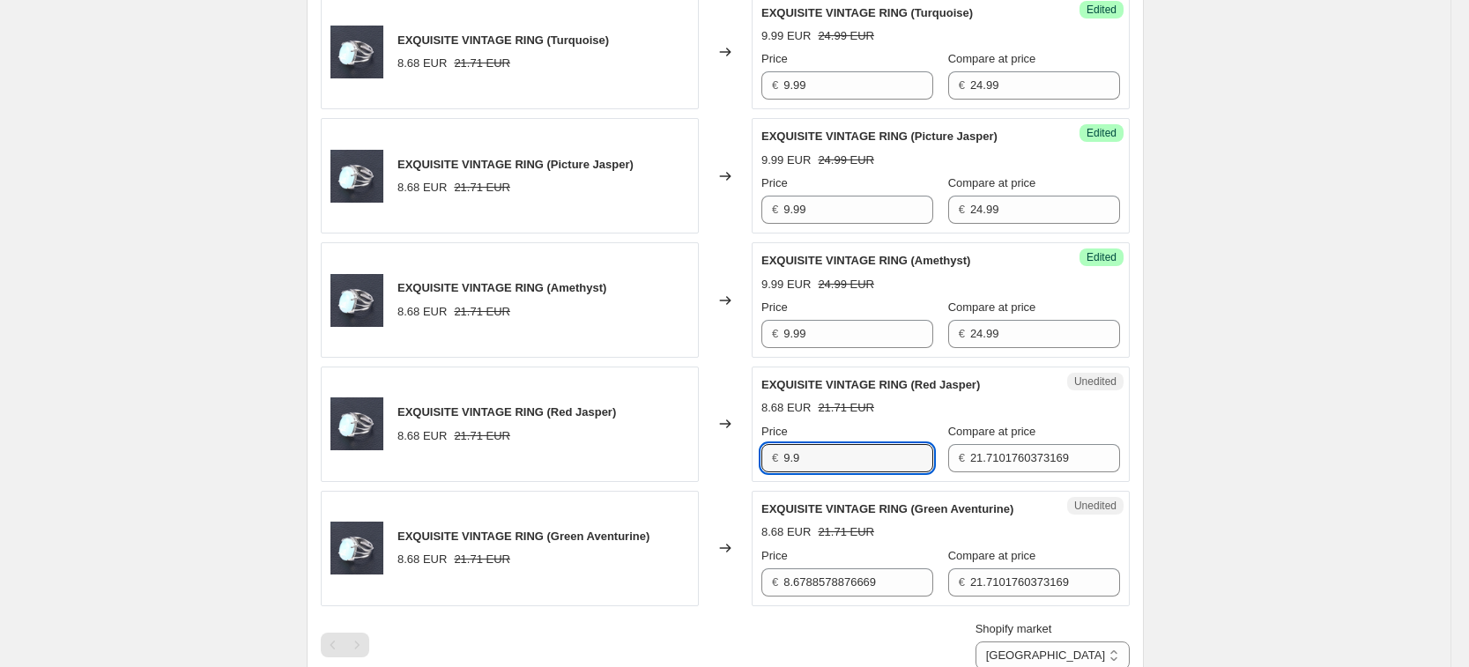
type input "9.9"
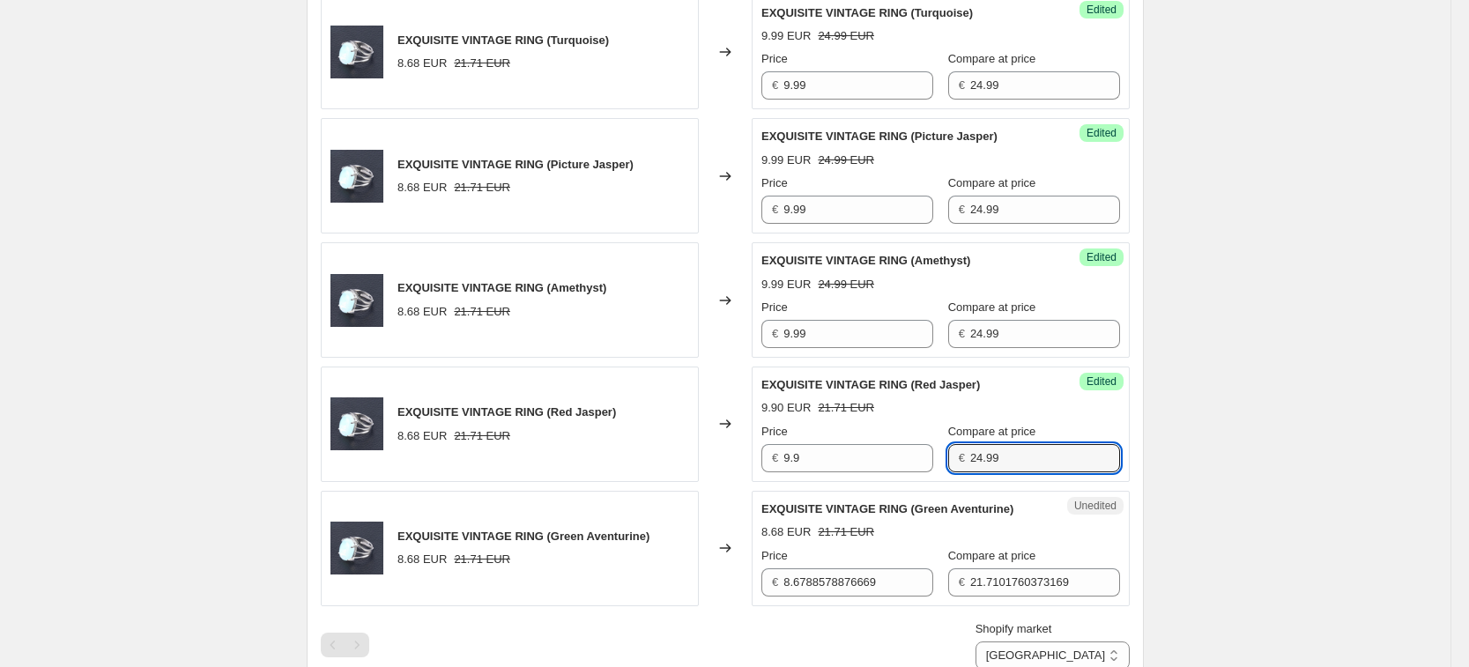
type input "24.99"
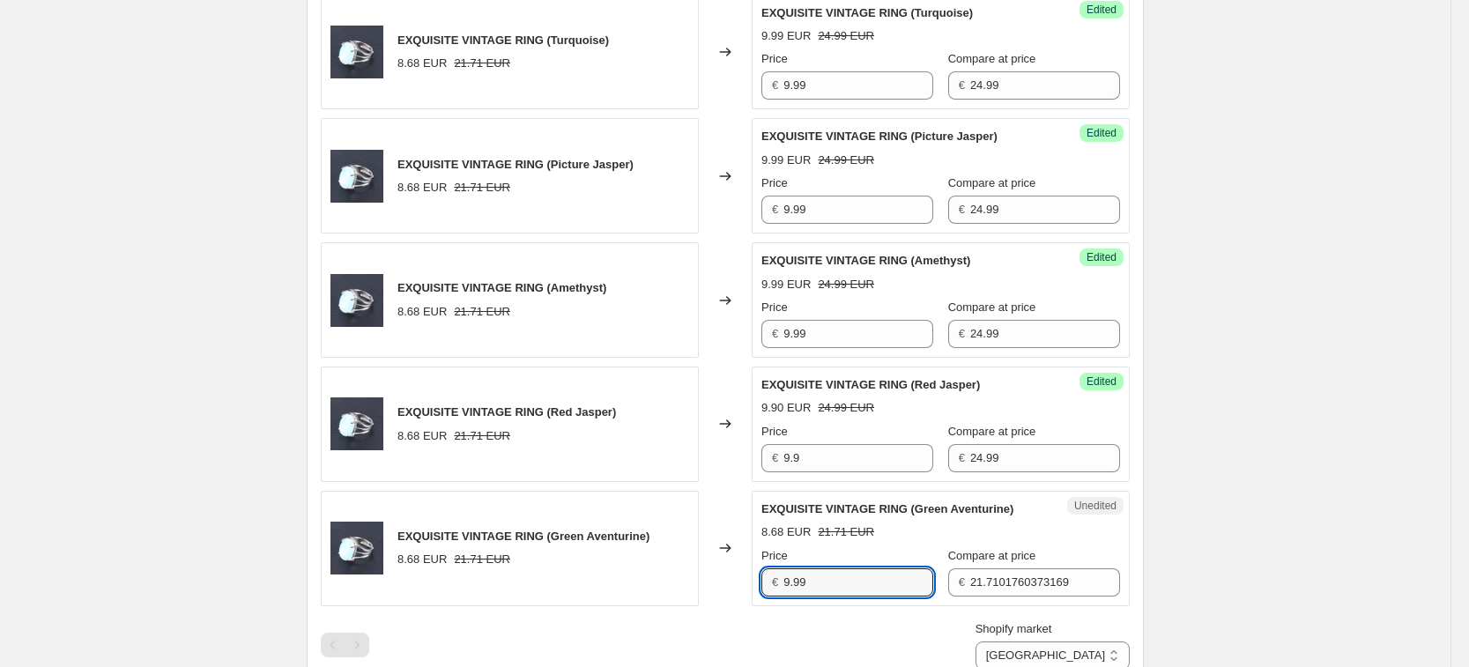
type input "9.99"
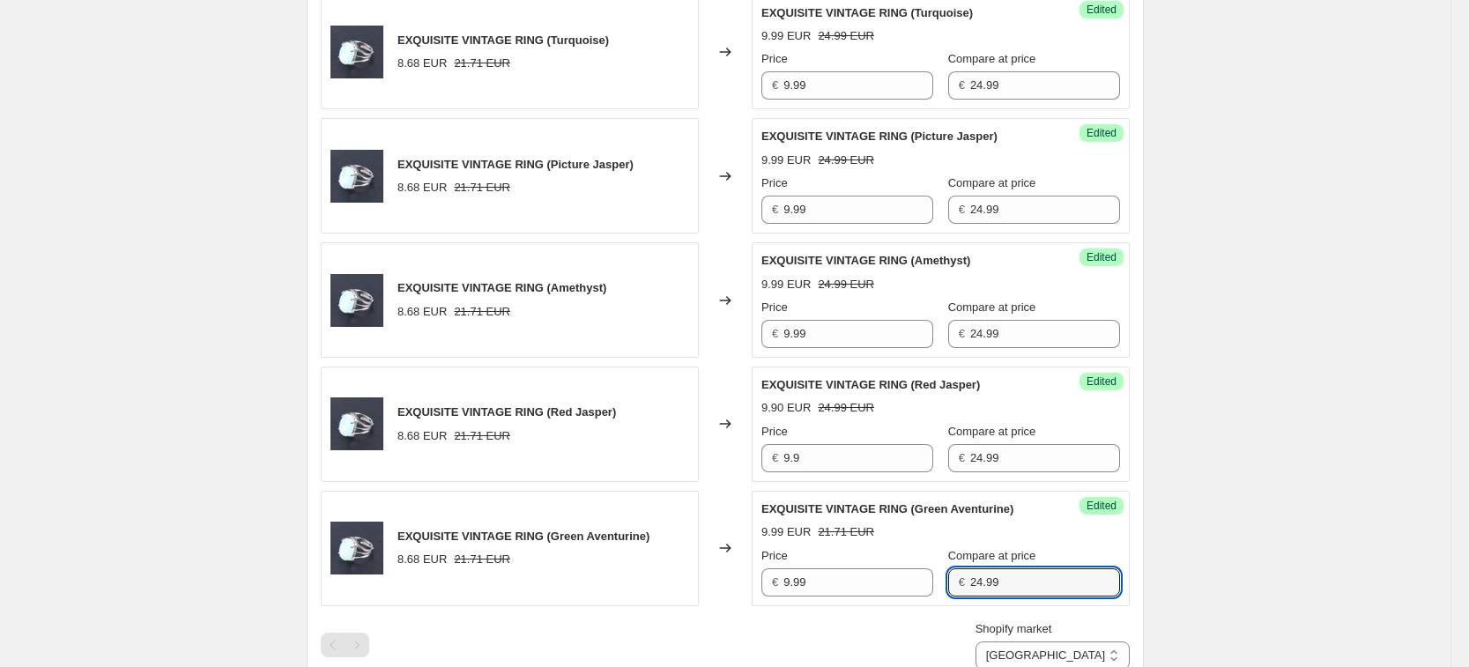
type input "24.99"
click at [842, 453] on input "9.9" at bounding box center [858, 458] width 150 height 28
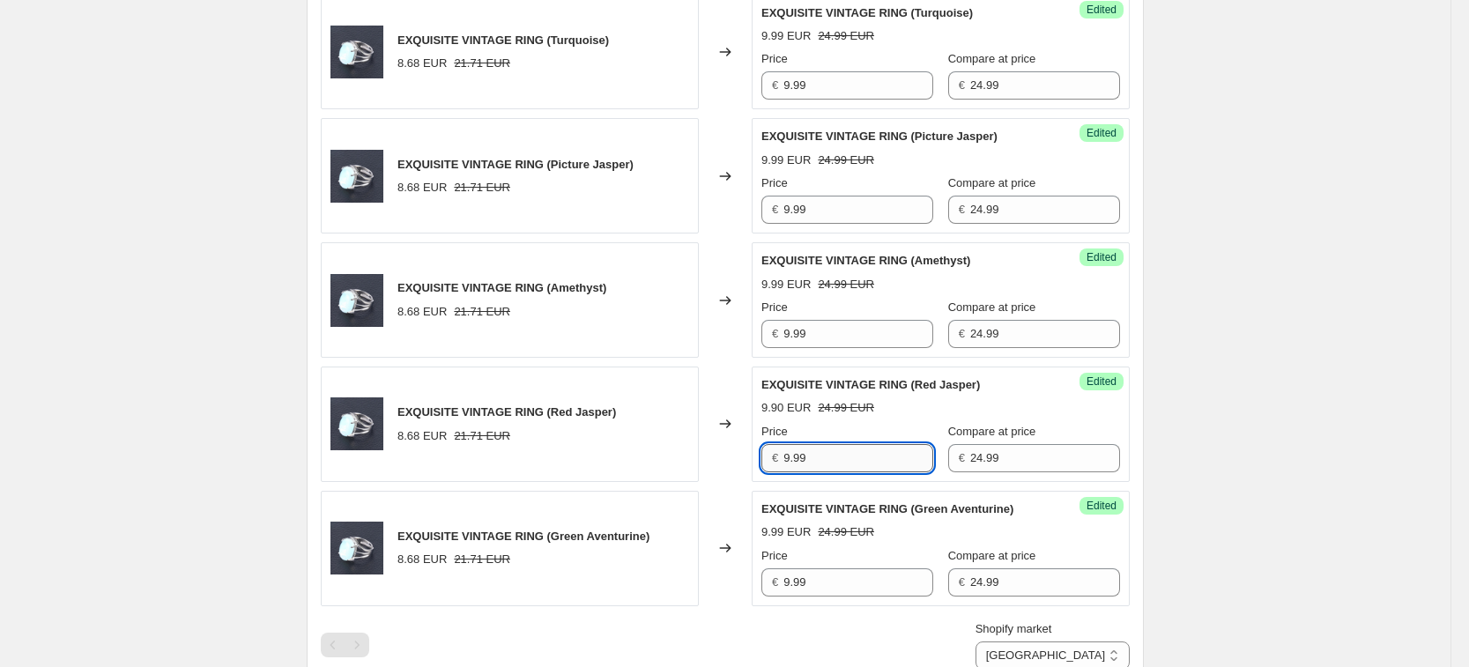
type input "9.99"
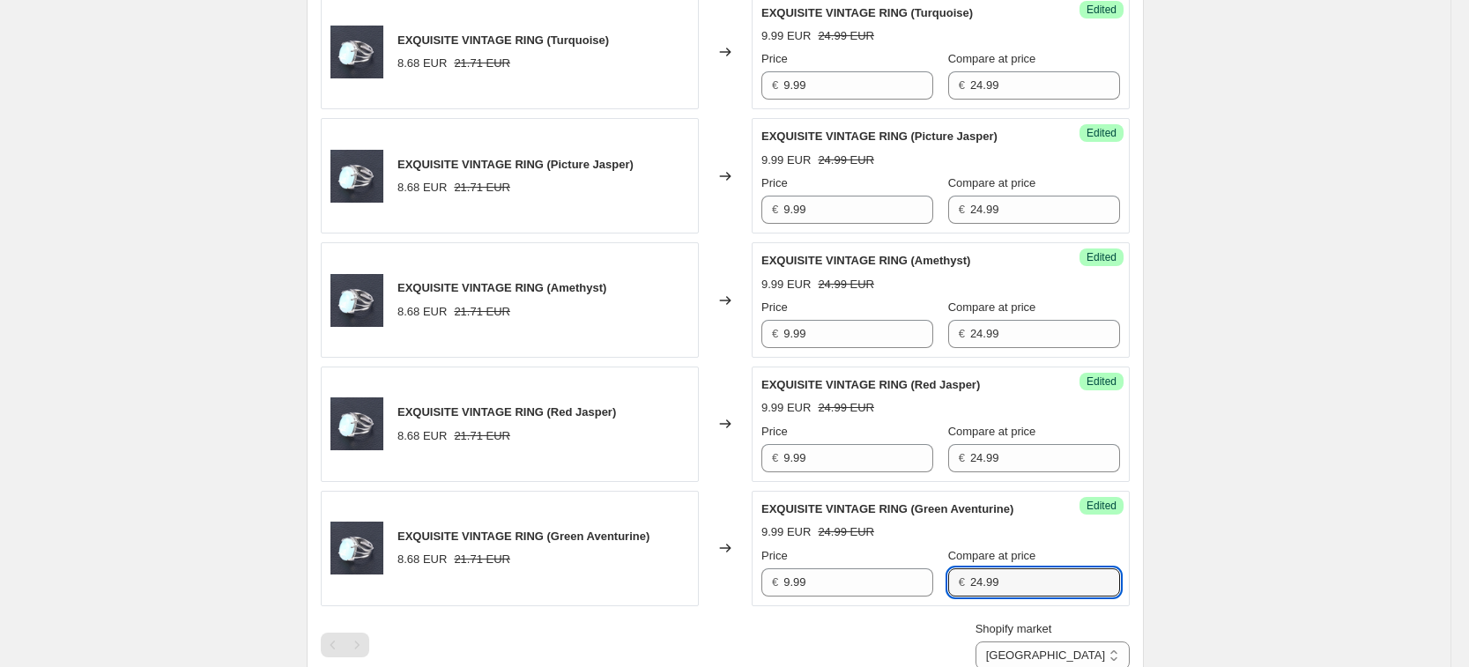
scroll to position [1647, 0]
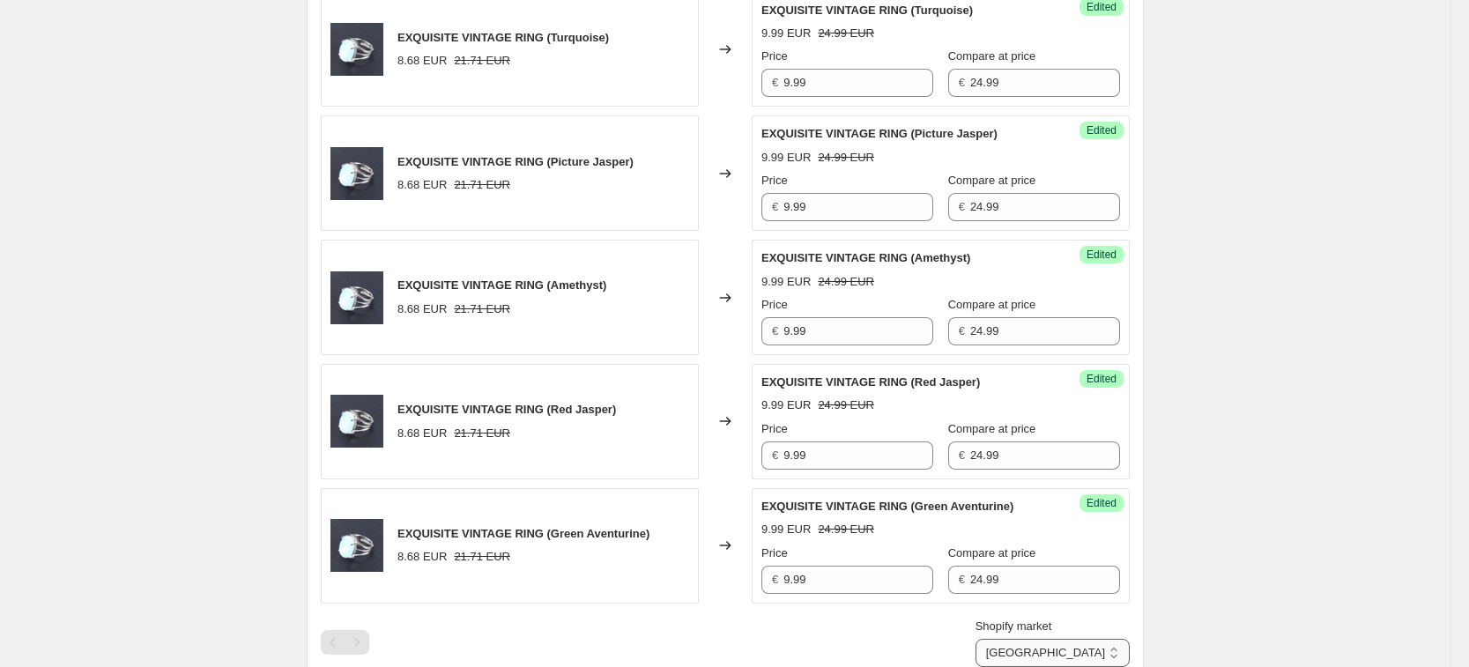
click at [1077, 655] on select "[GEOGRAPHIC_DATA] [GEOGRAPHIC_DATA] [GEOGRAPHIC_DATA] [GEOGRAPHIC_DATA]" at bounding box center [1052, 653] width 154 height 28
select select "34367209628"
click at [1017, 667] on select "[GEOGRAPHIC_DATA] [GEOGRAPHIC_DATA] [GEOGRAPHIC_DATA] [GEOGRAPHIC_DATA]" at bounding box center [1052, 653] width 154 height 28
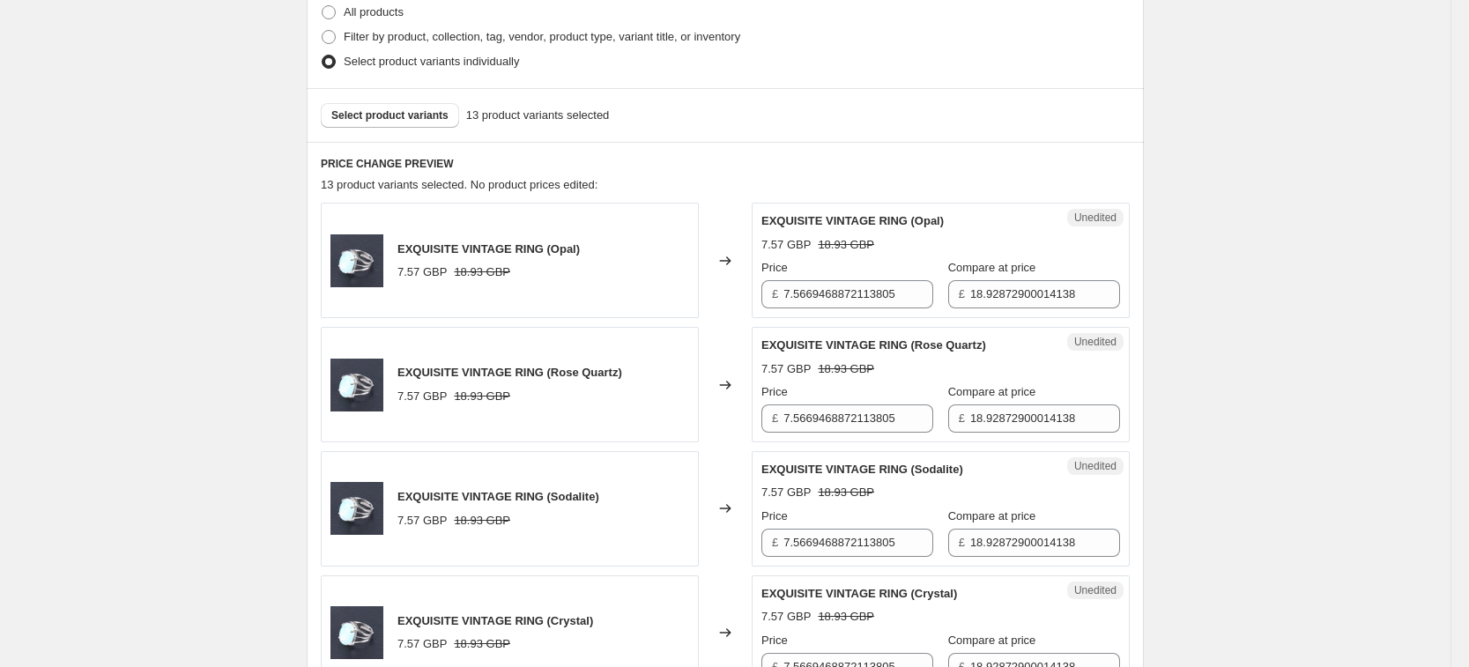
scroll to position [436, 0]
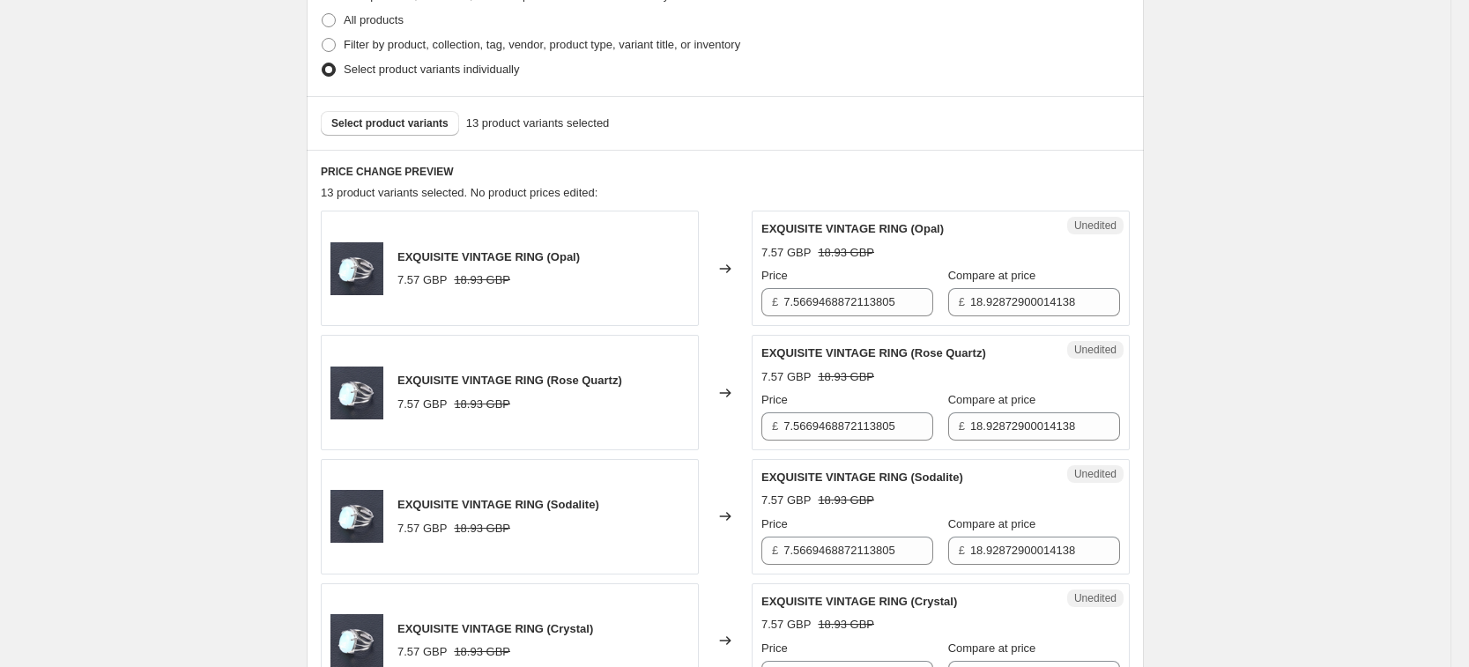
click at [865, 275] on div "Price" at bounding box center [847, 276] width 172 height 18
click at [862, 300] on input "7.5669468872113805" at bounding box center [858, 302] width 150 height 28
type input "9.99"
type input "24.99"
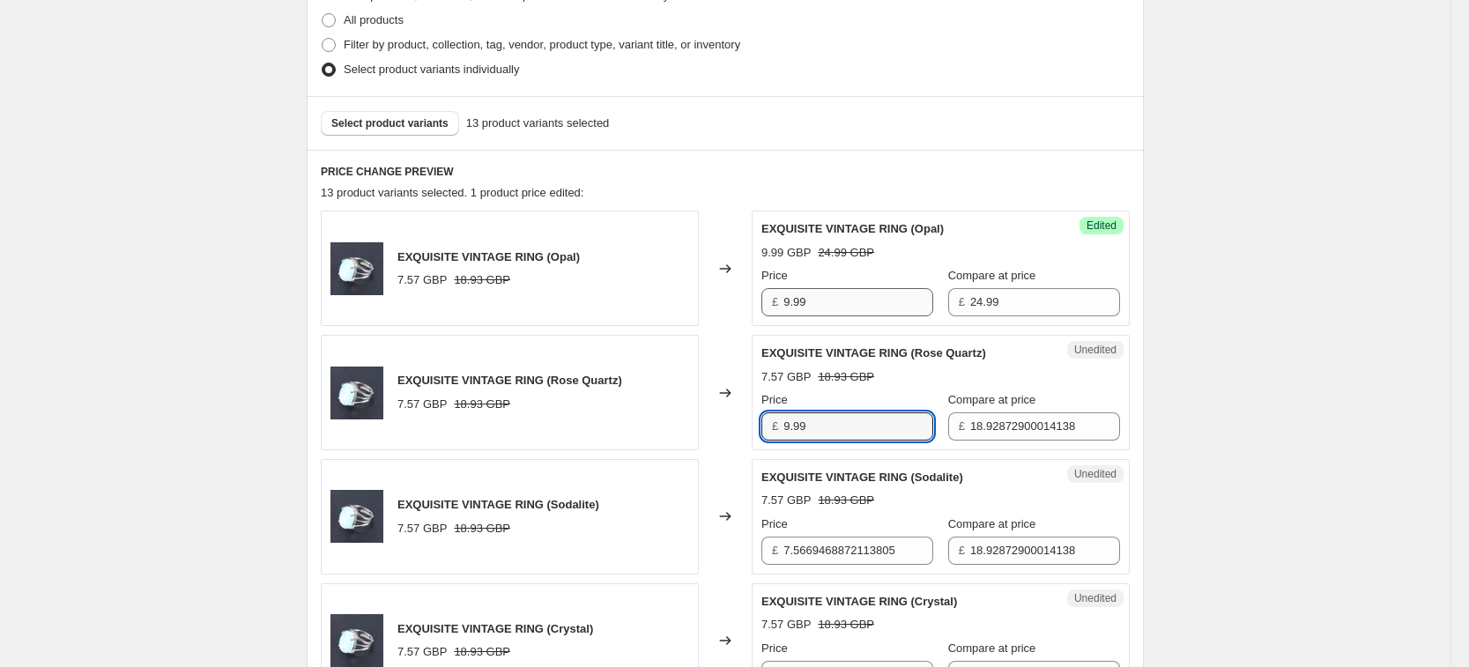
type input "9.99"
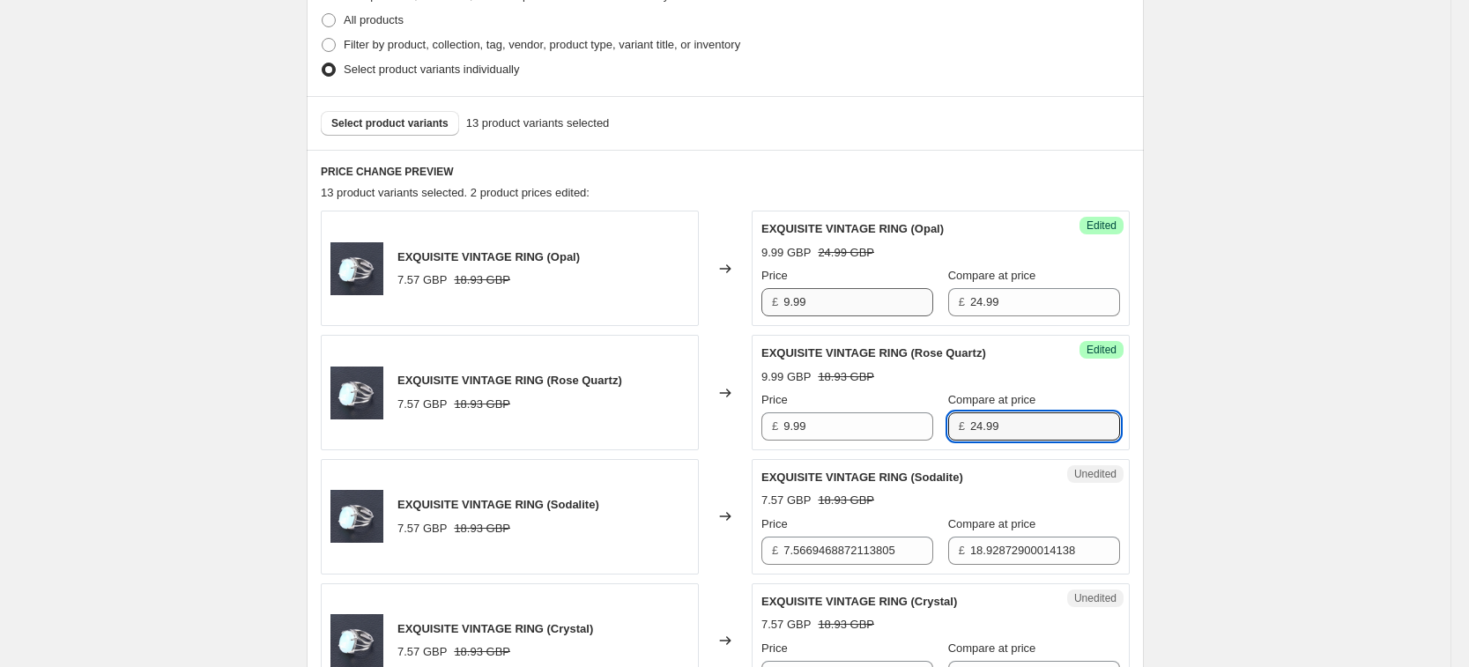
type input "24.99"
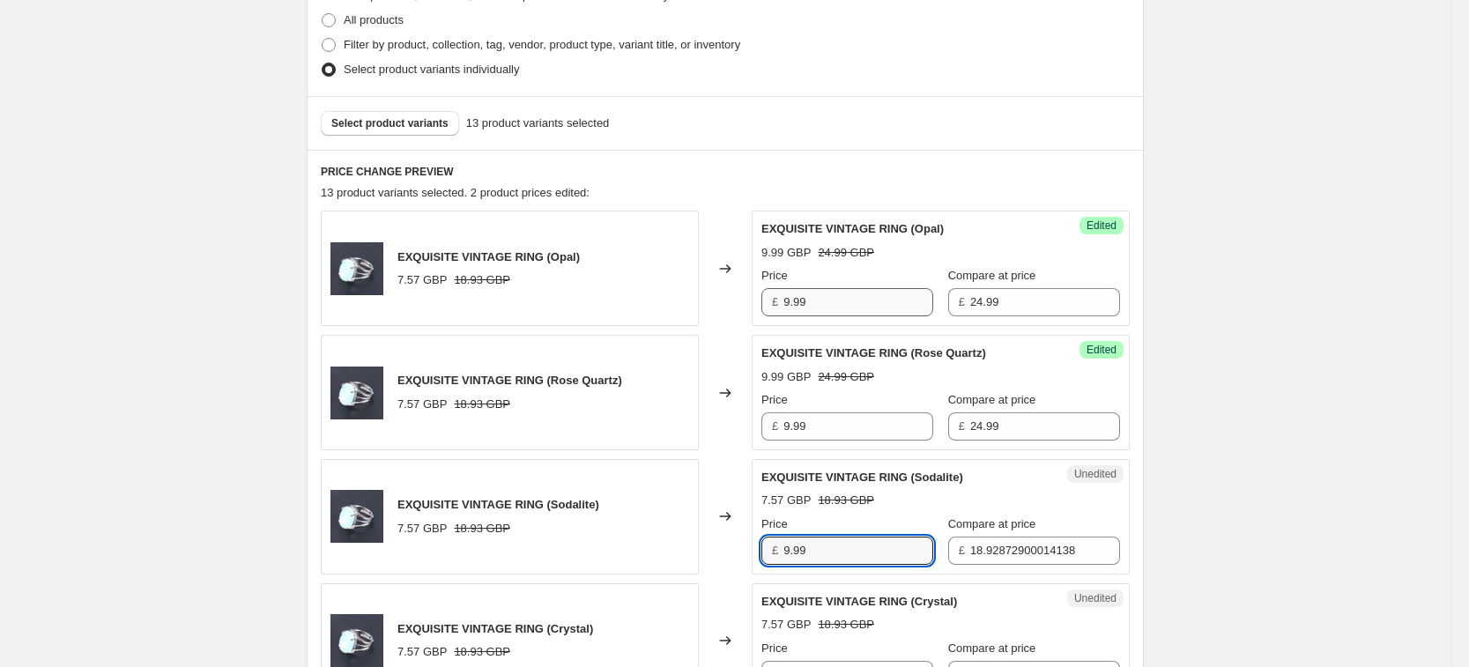
type input "9.99"
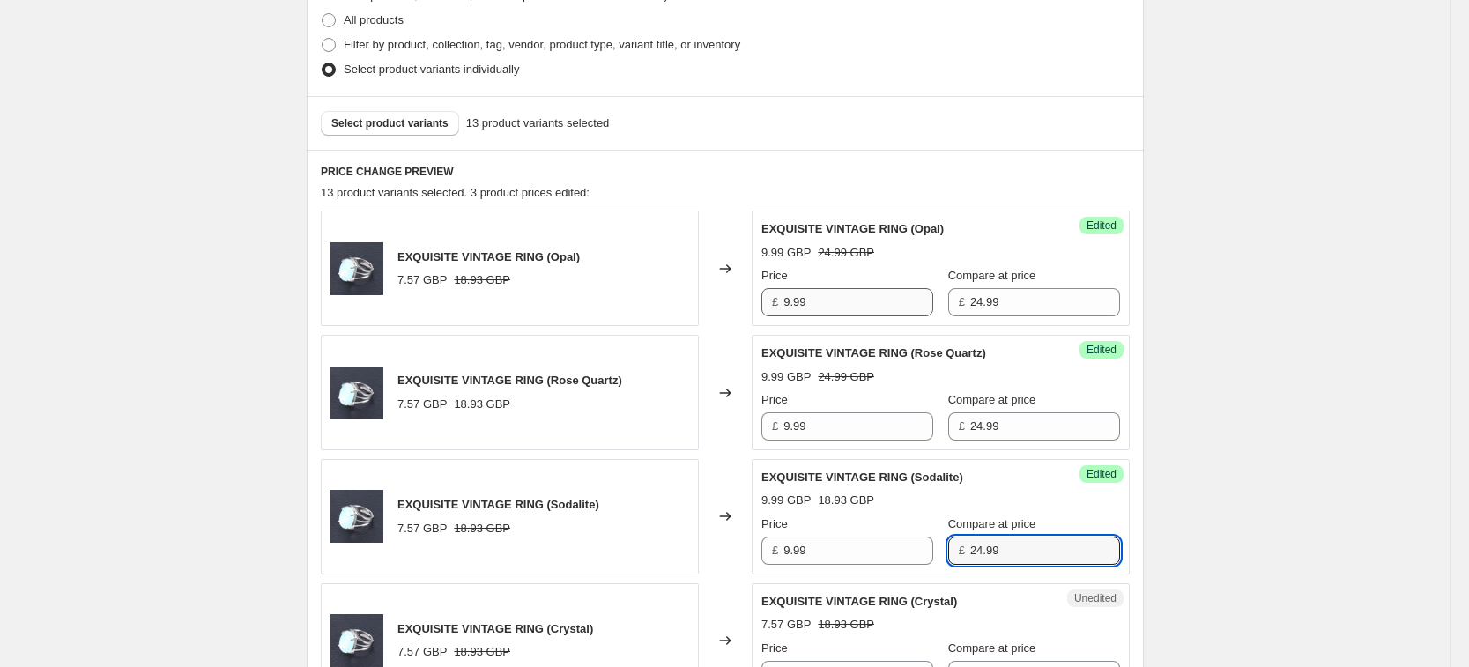
type input "24.99"
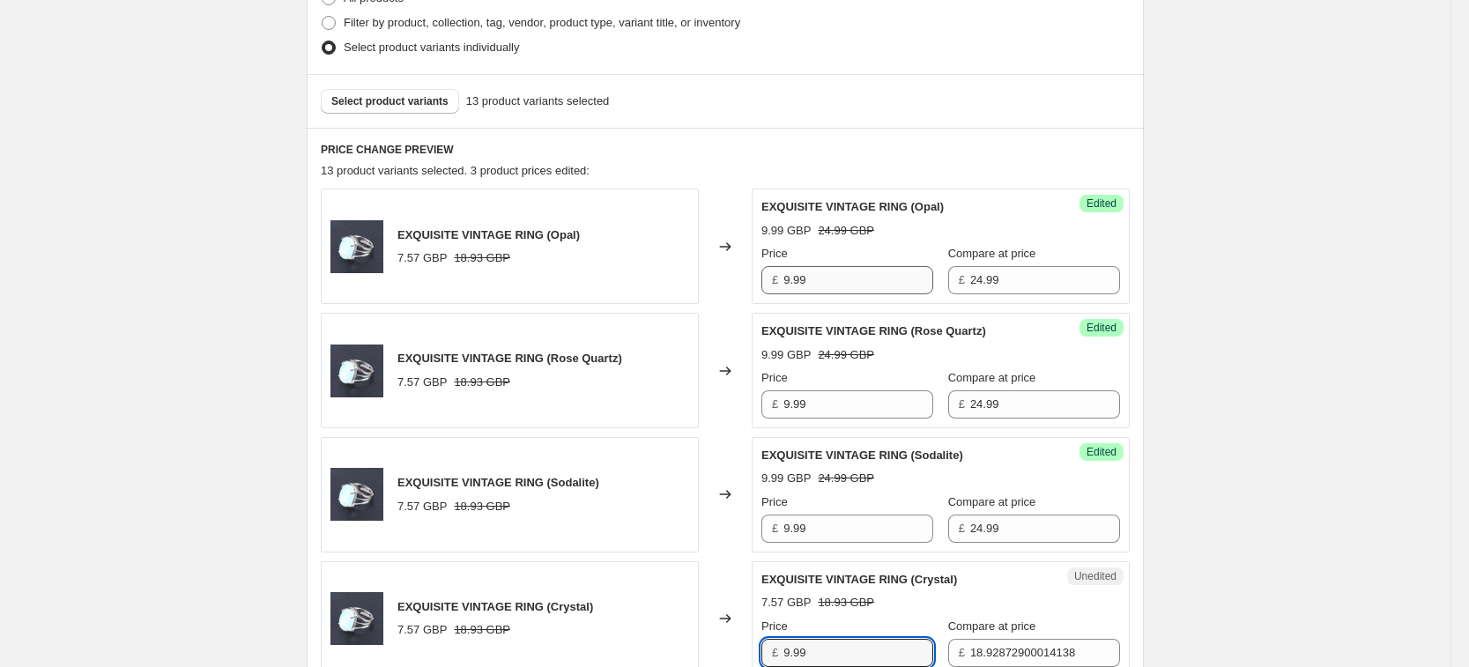
type input "9.99"
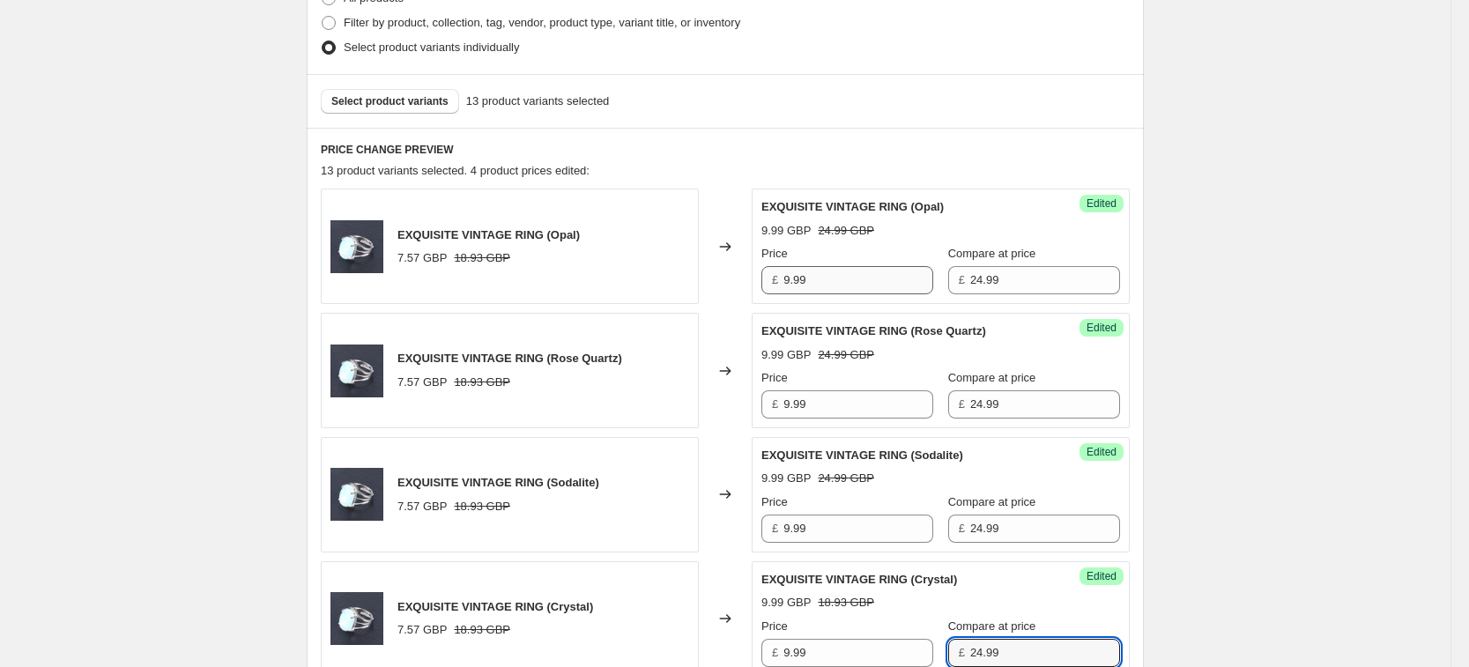
type input "24.99"
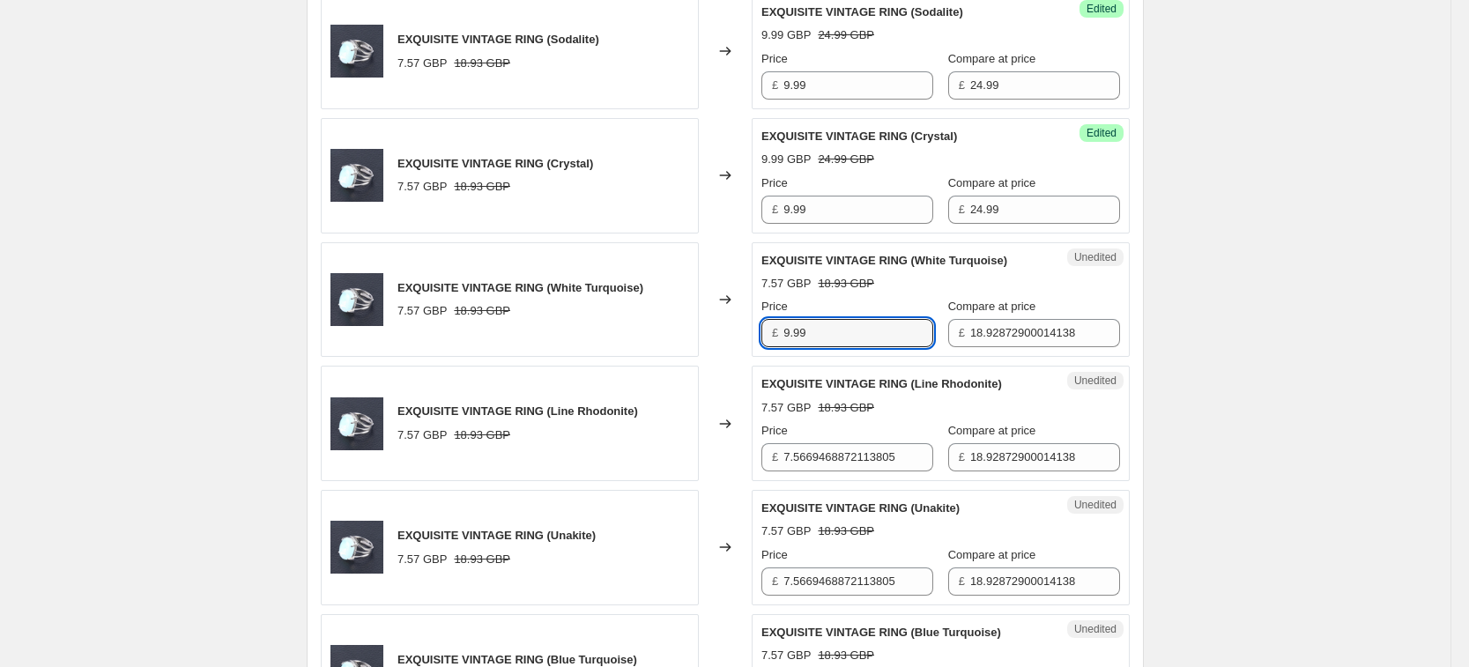
type input "9.99"
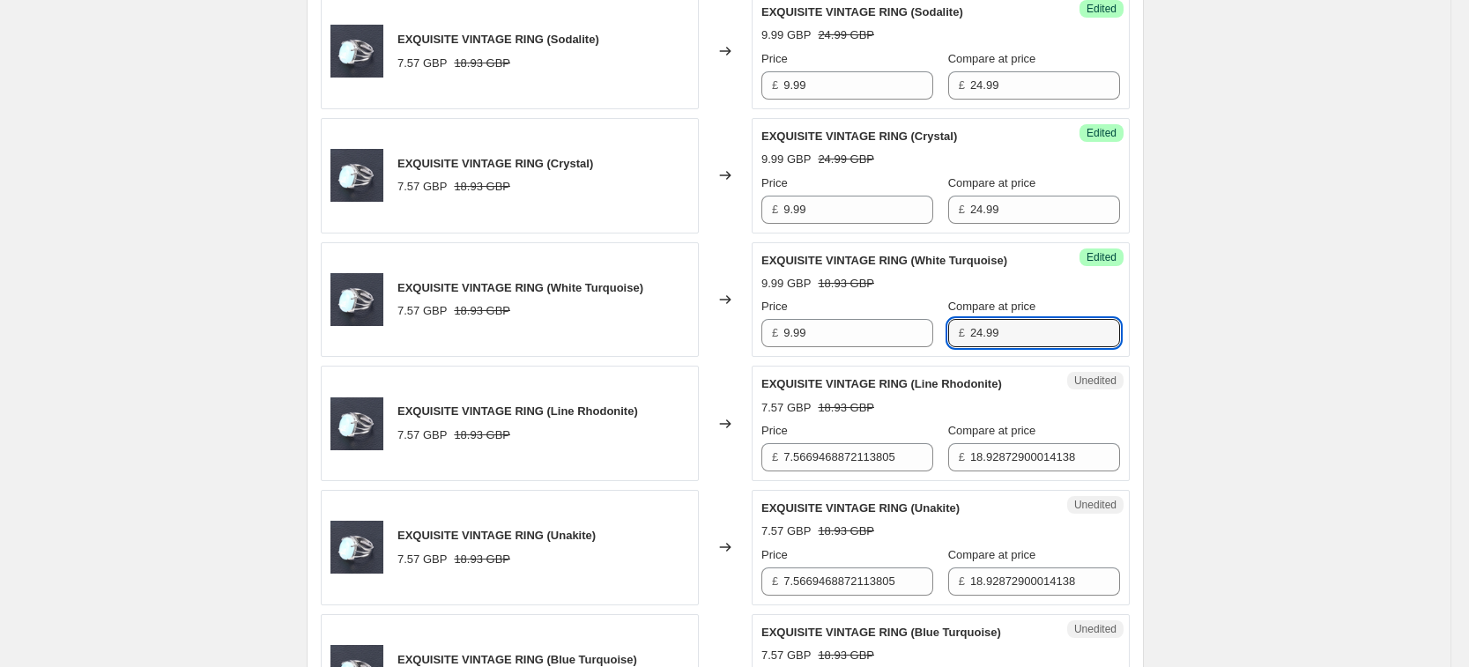
type input "24.99"
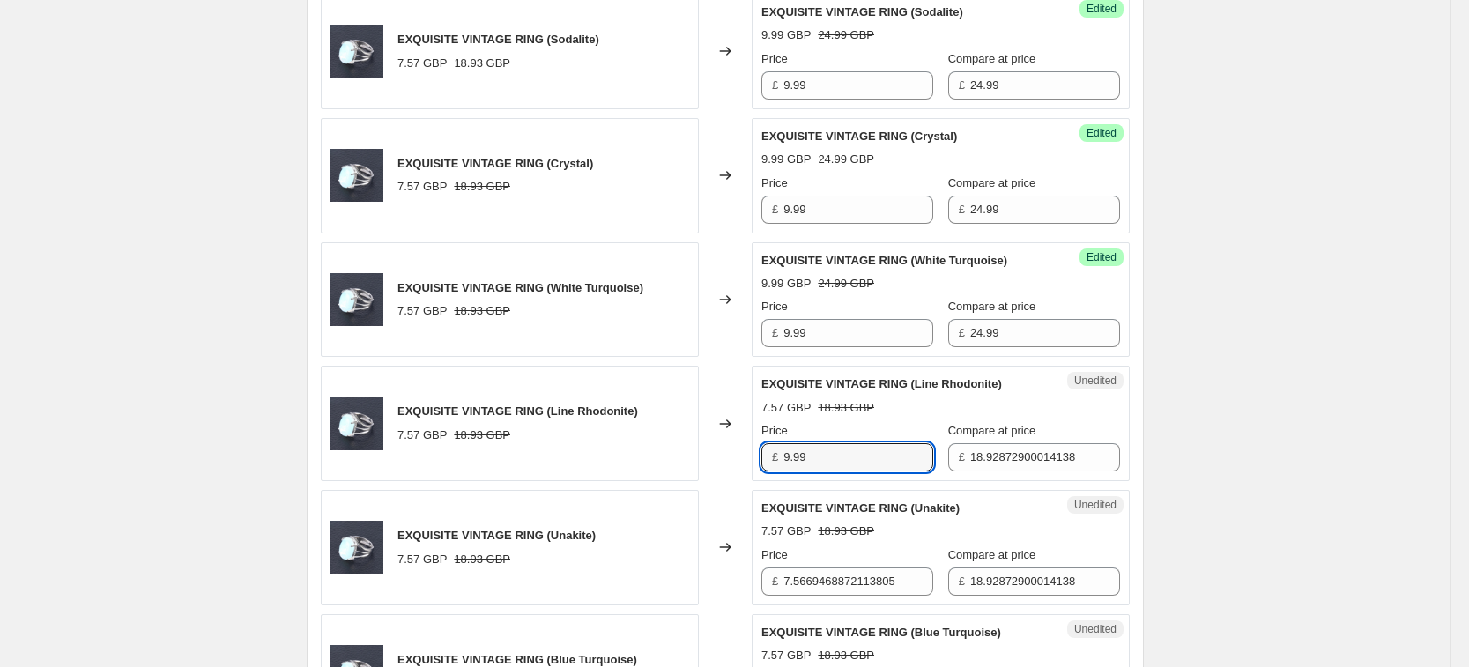
type input "9.99"
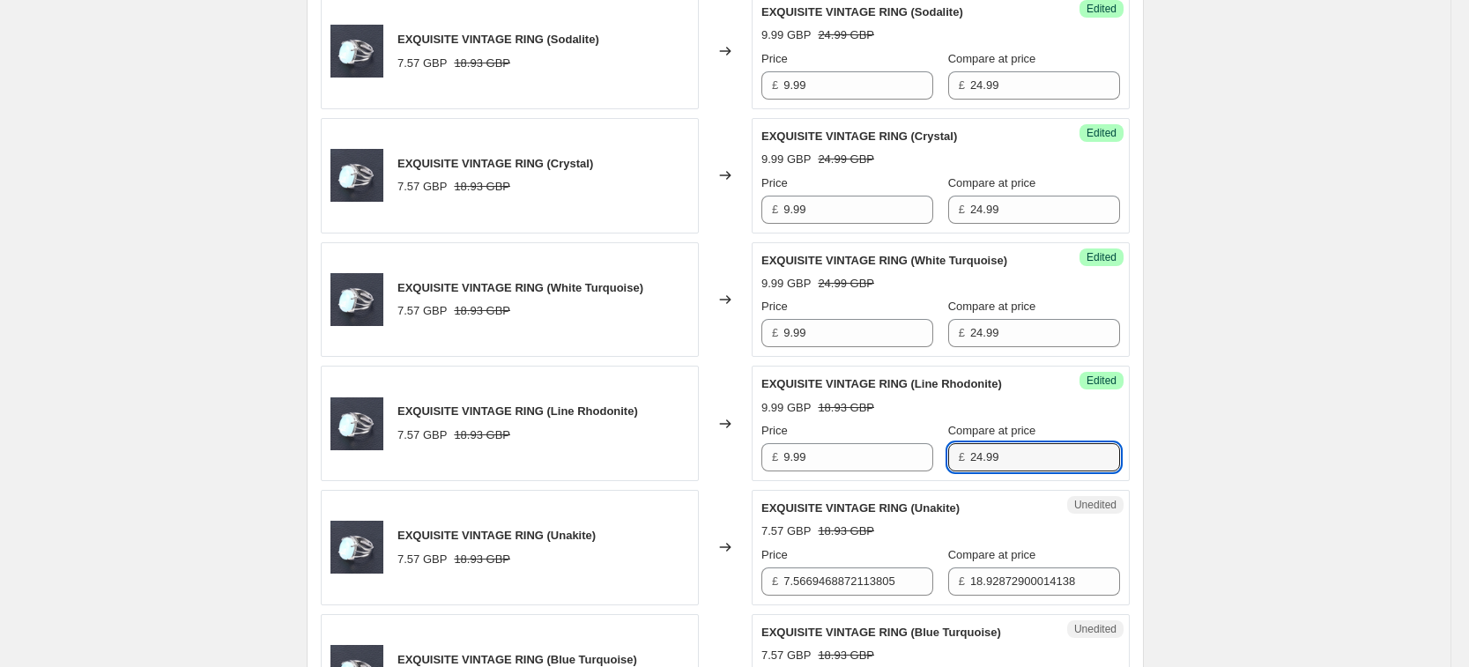
type input "24.99"
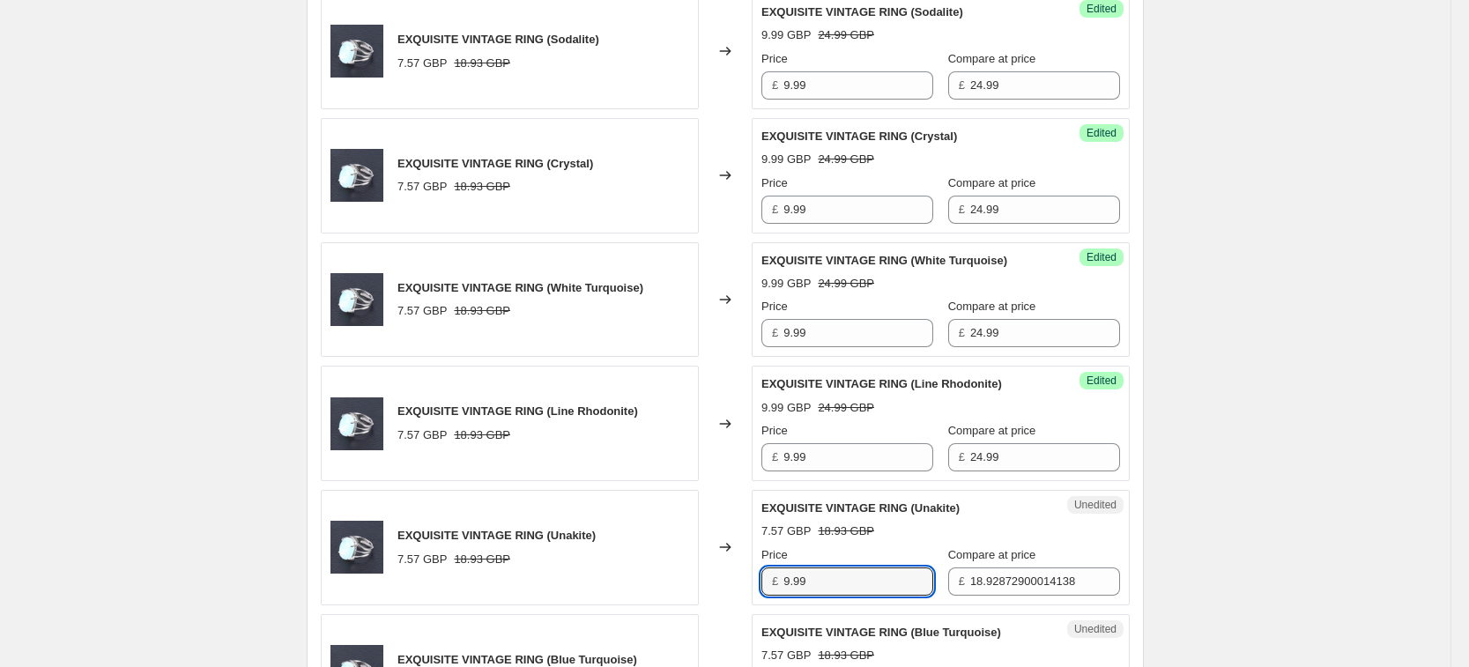
type input "9.99"
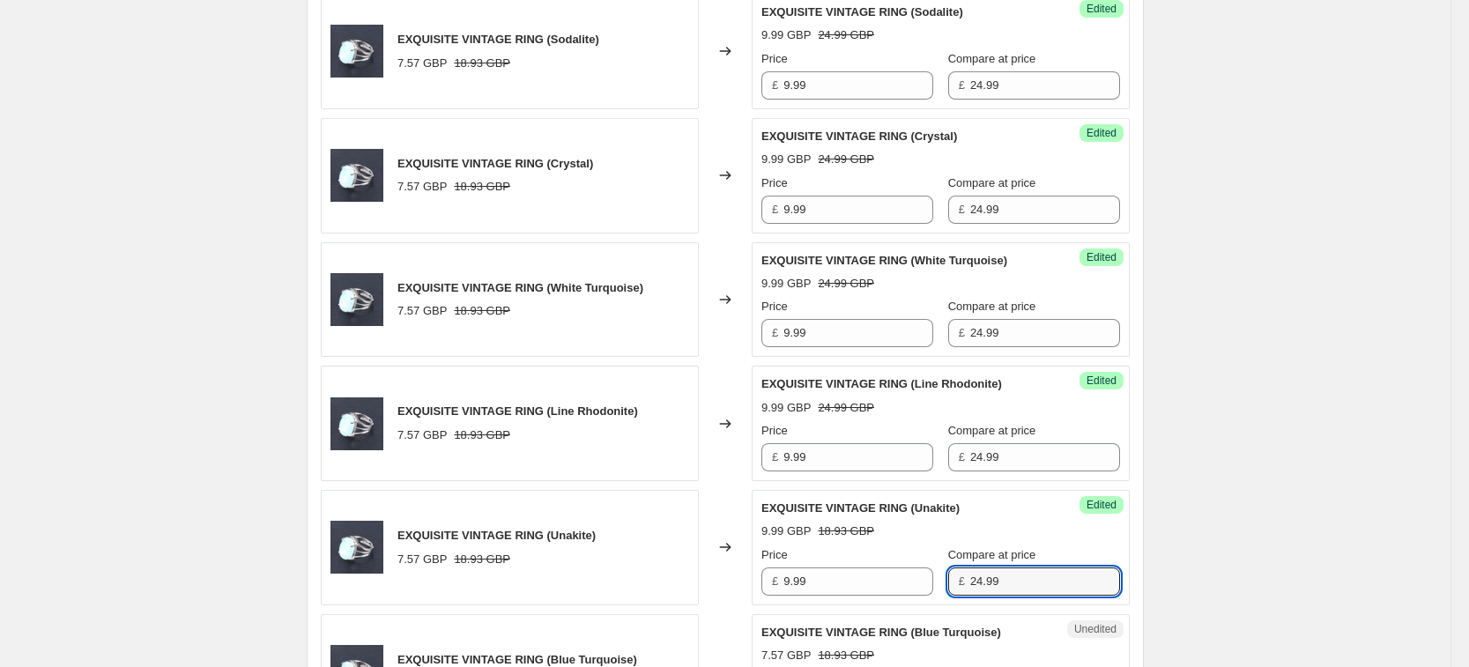
type input "24.99"
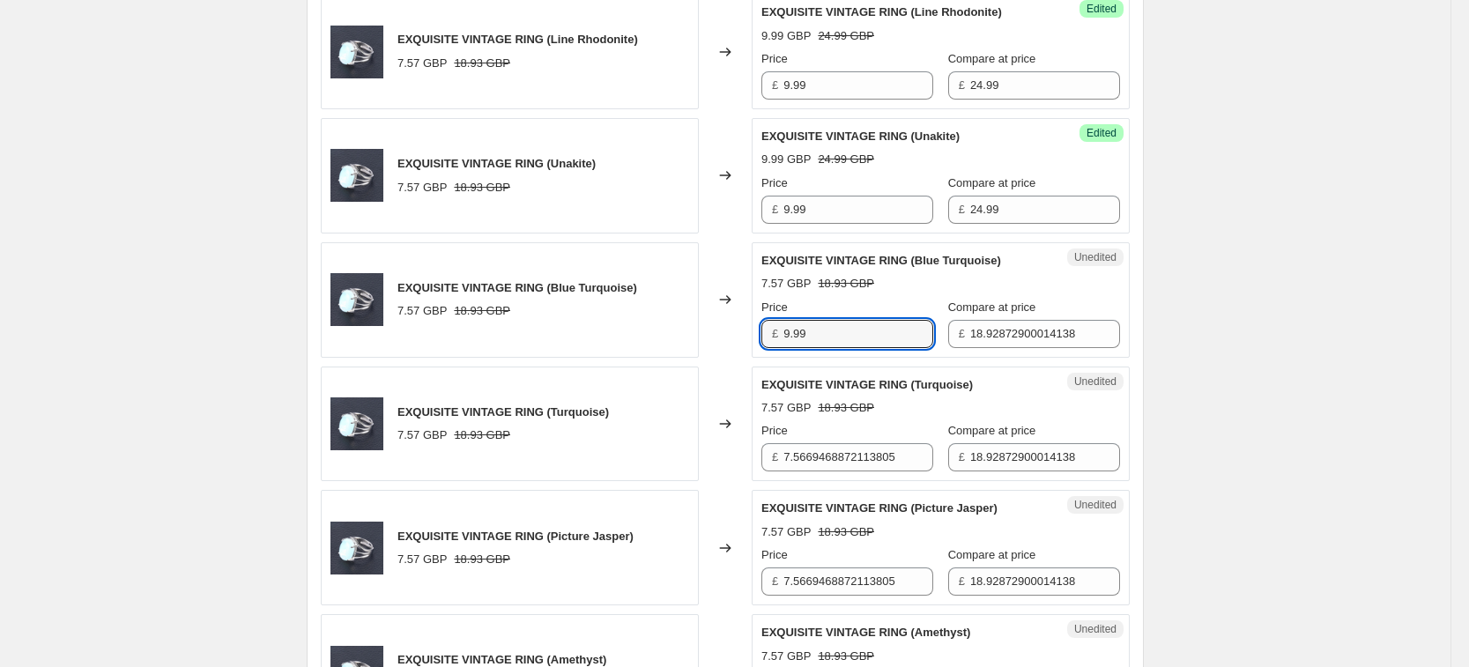
type input "9.99"
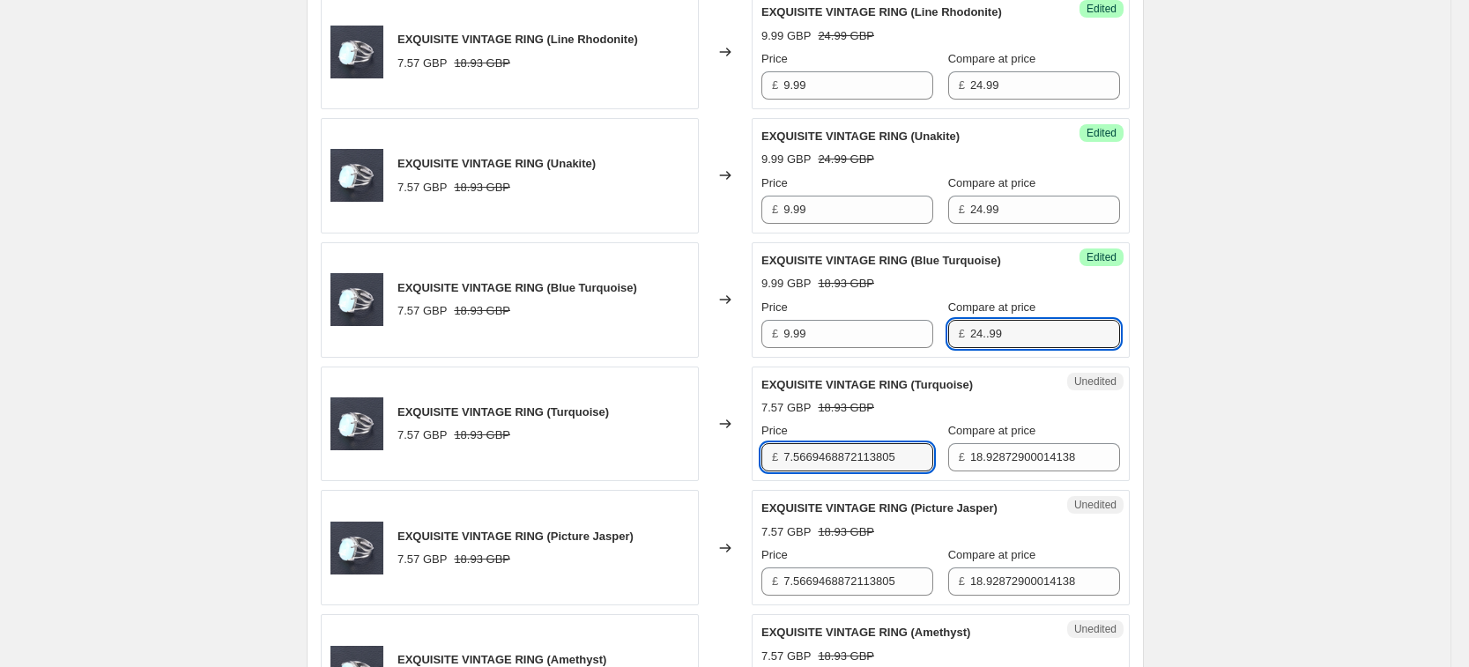
type input "18.92872900014138"
type input "7.5669468872113805"
click at [1029, 337] on input "18.92872900014138" at bounding box center [1045, 334] width 150 height 28
type input "5"
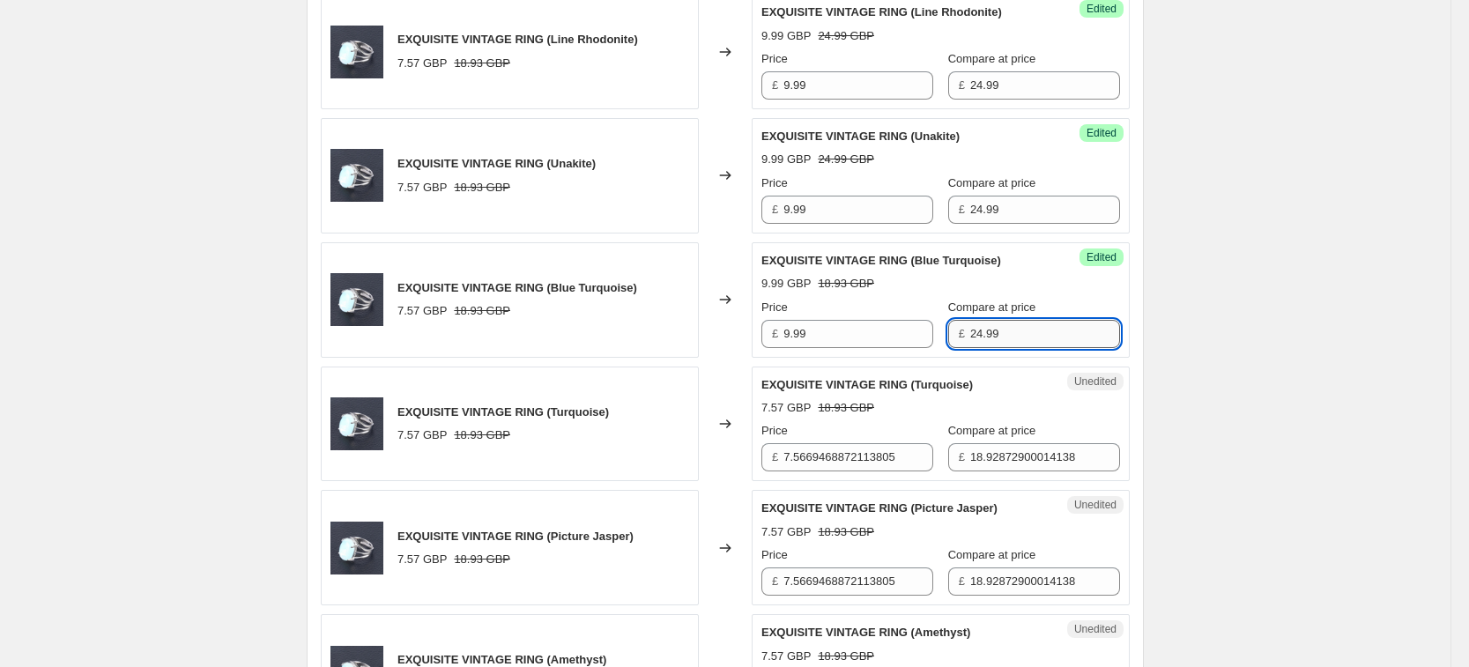
type input "24.99"
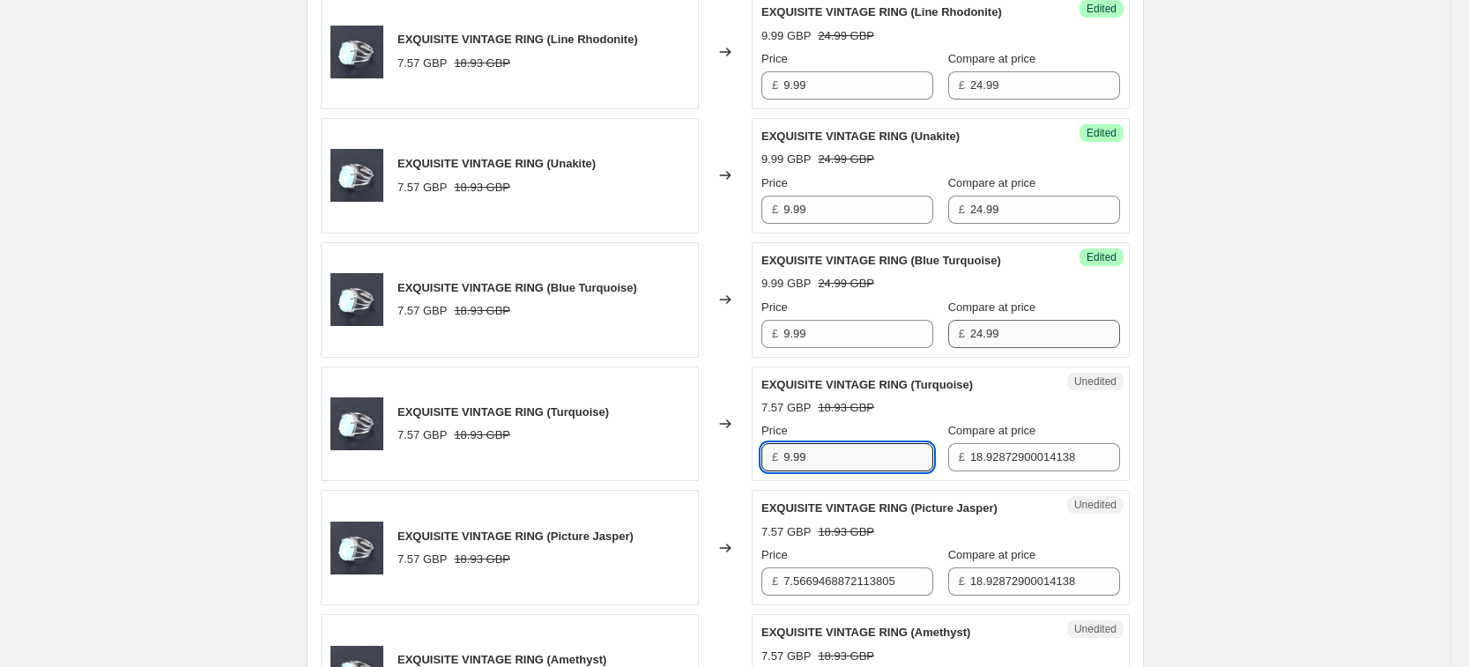
type input "9.99"
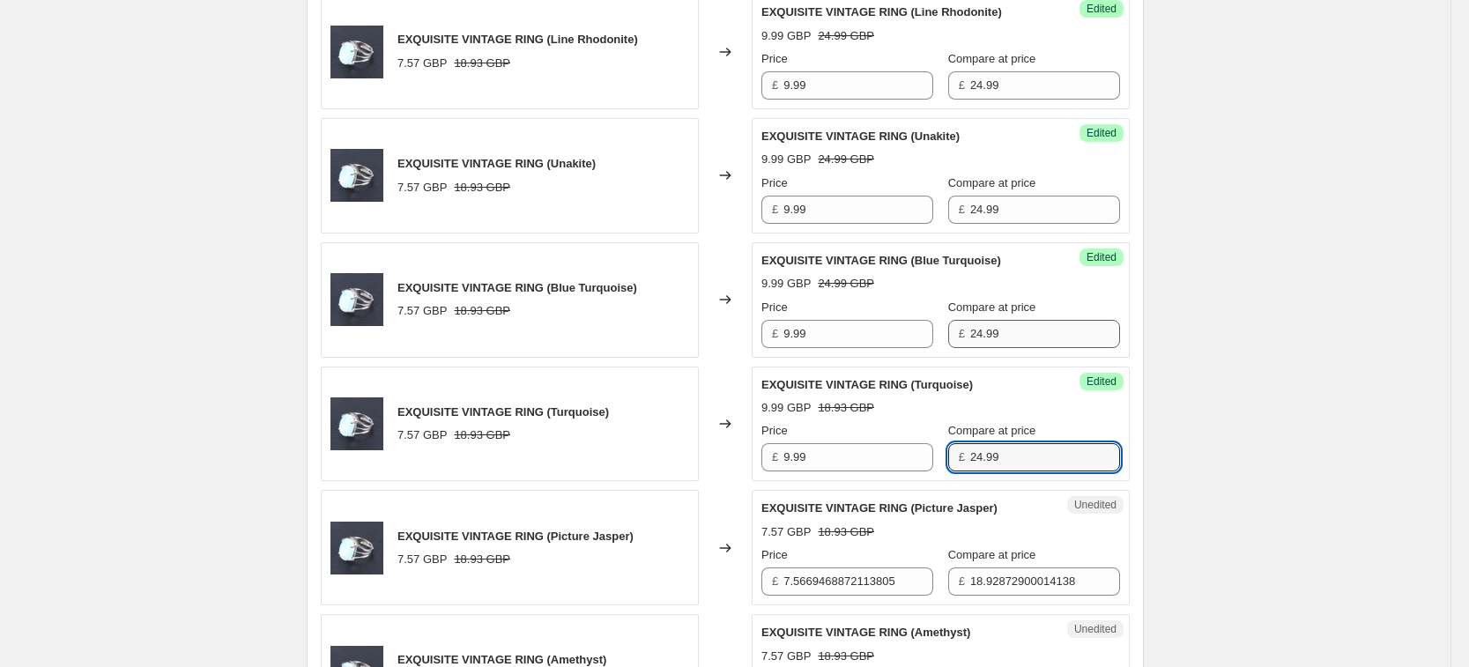
type input "24.99"
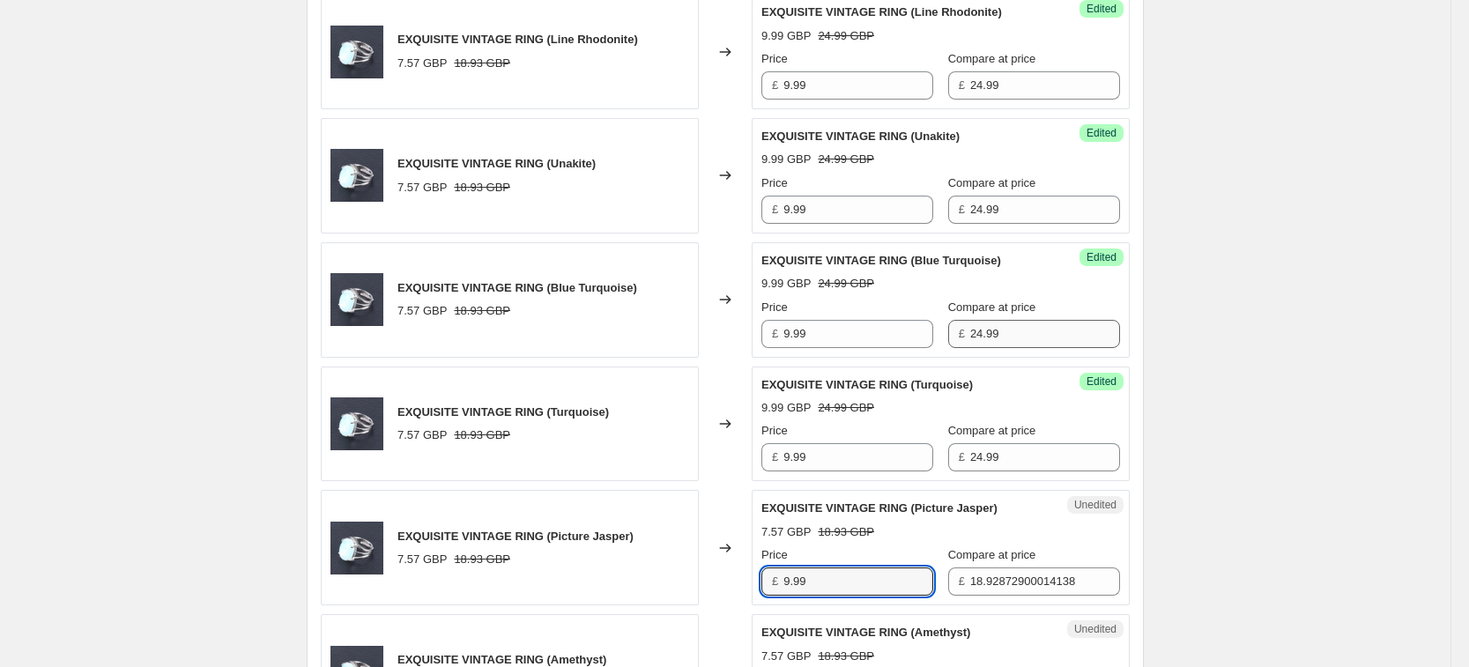
type input "9.99"
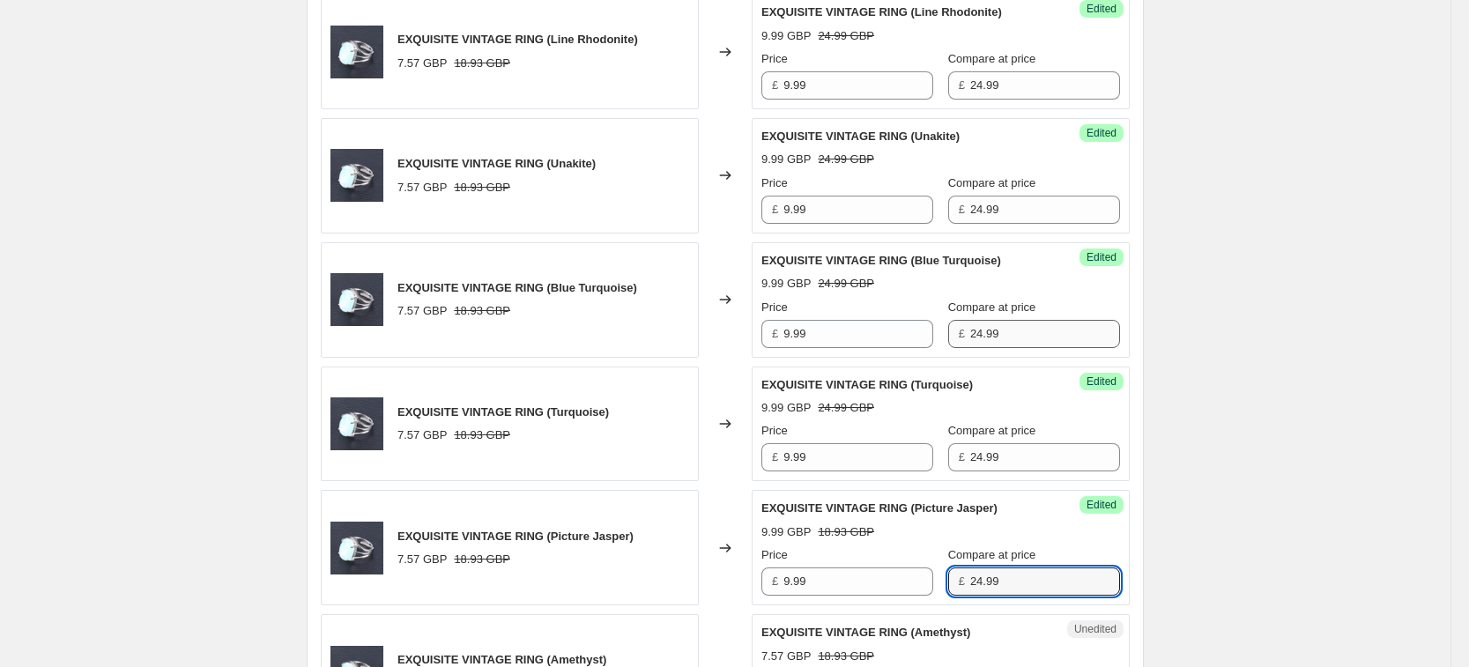
type input "24.99"
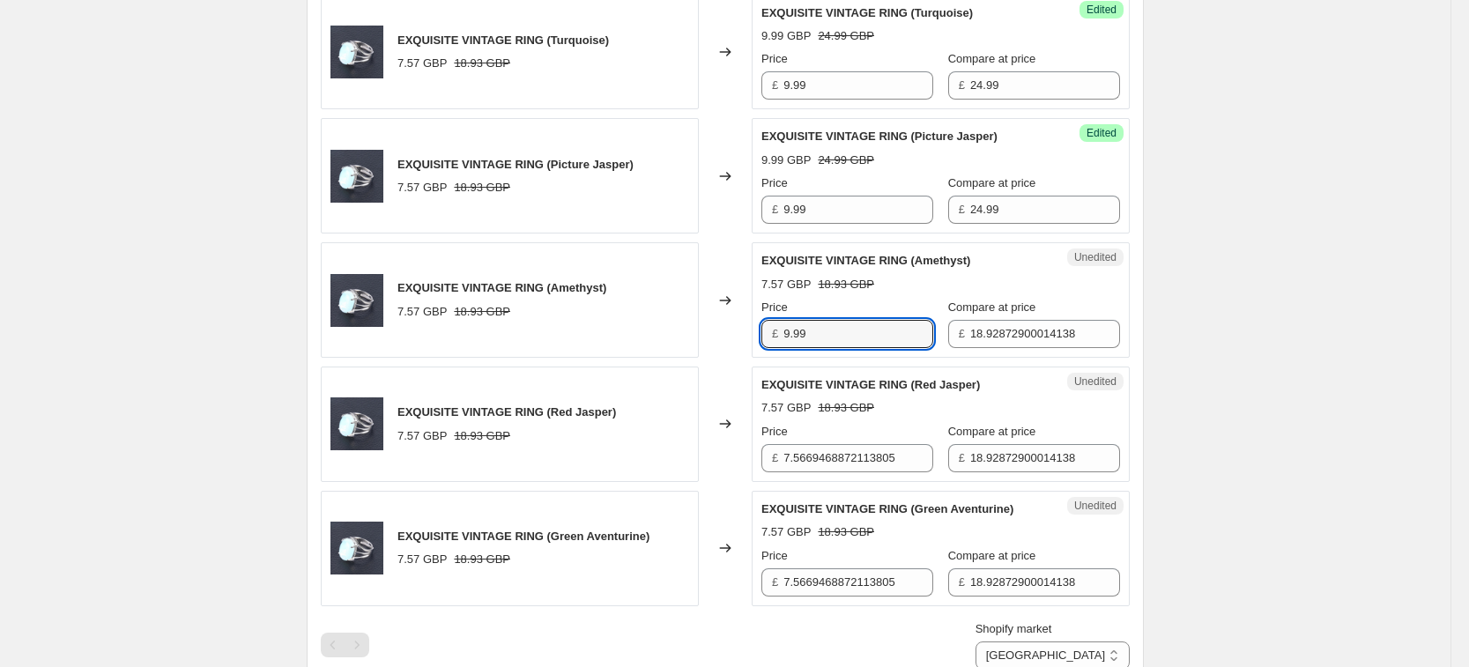
type input "9.99"
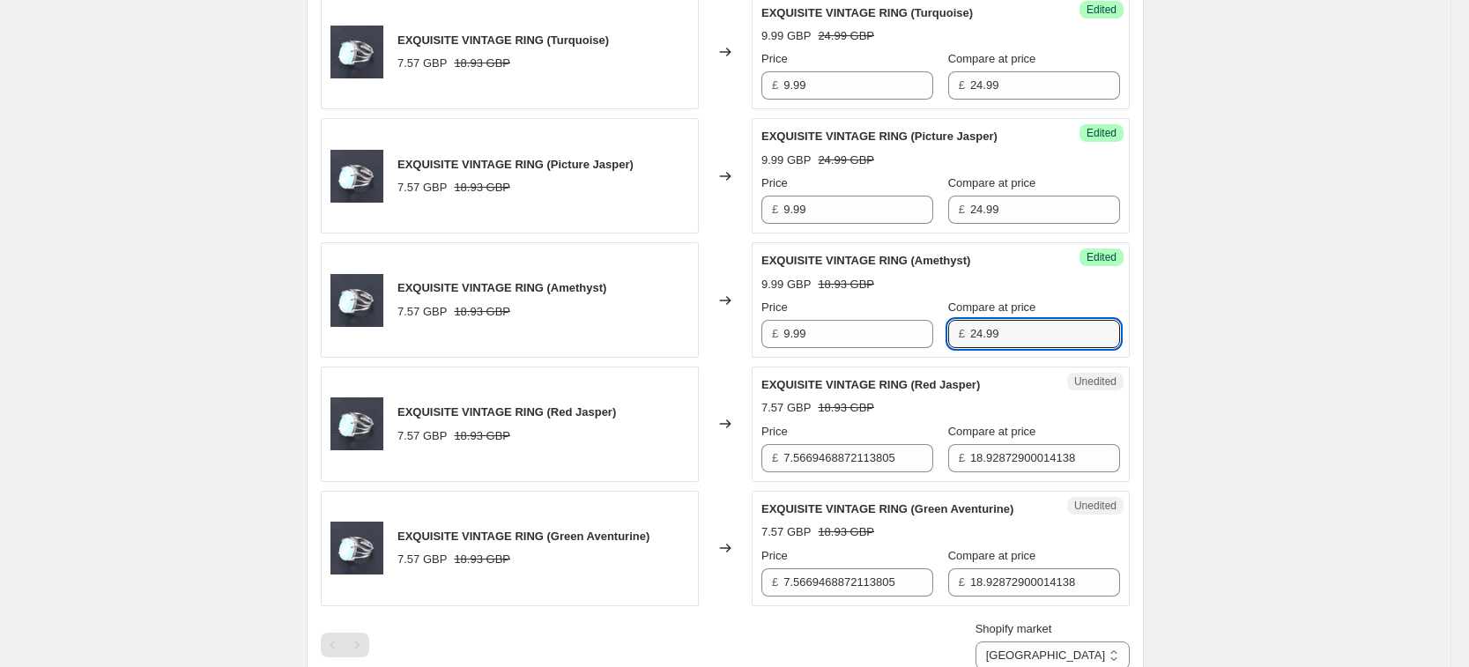
type input "24.99"
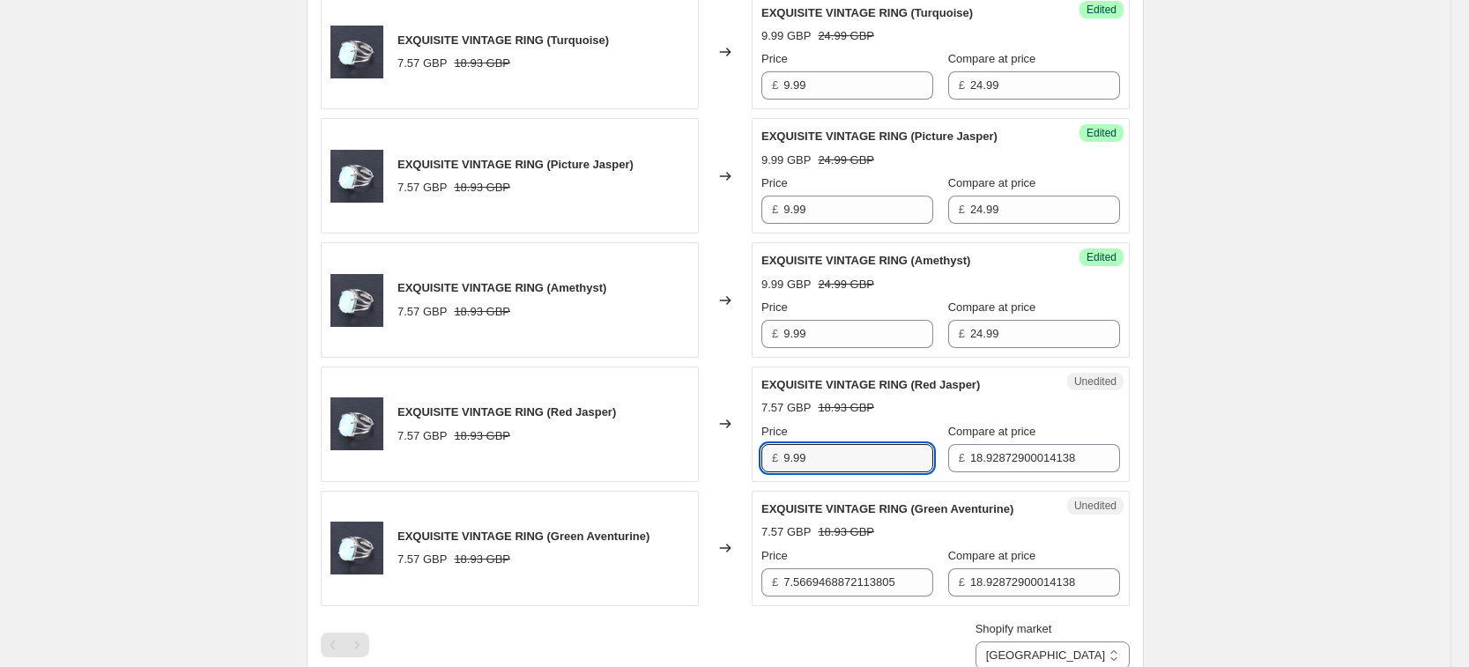
type input "9.99"
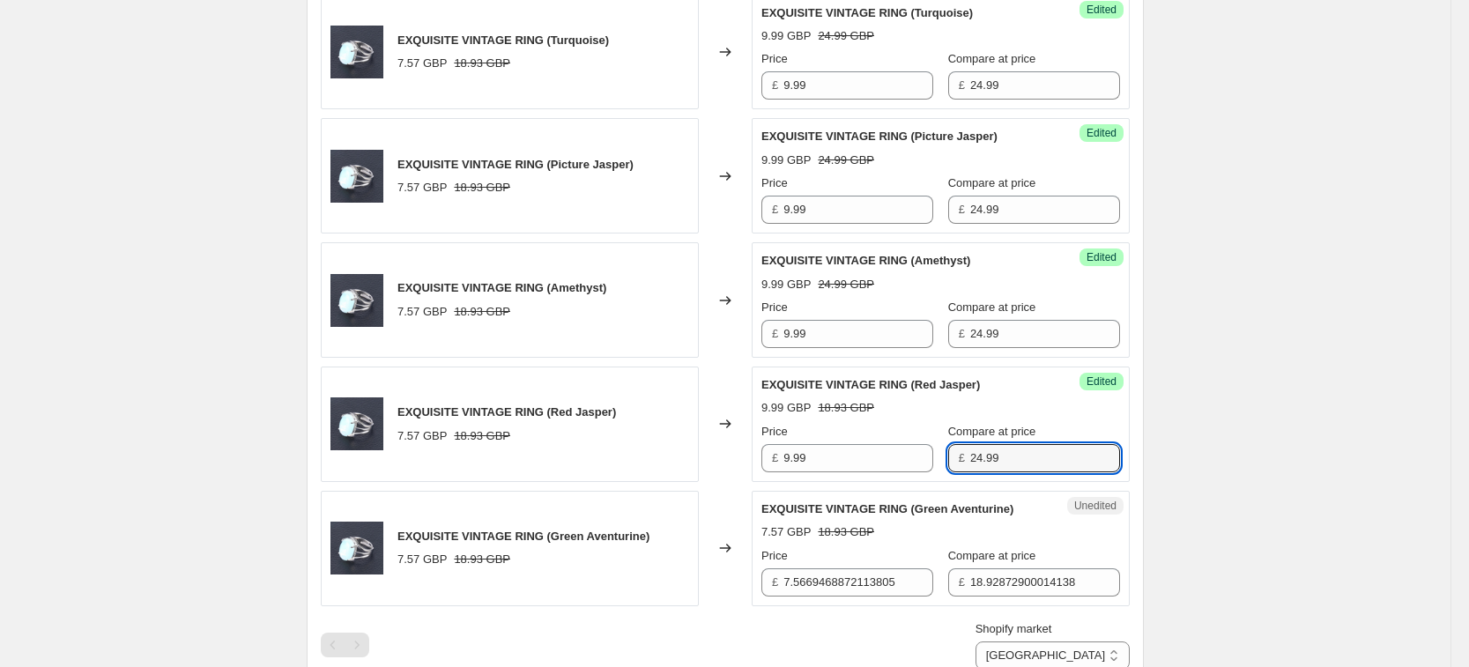
type input "24.99"
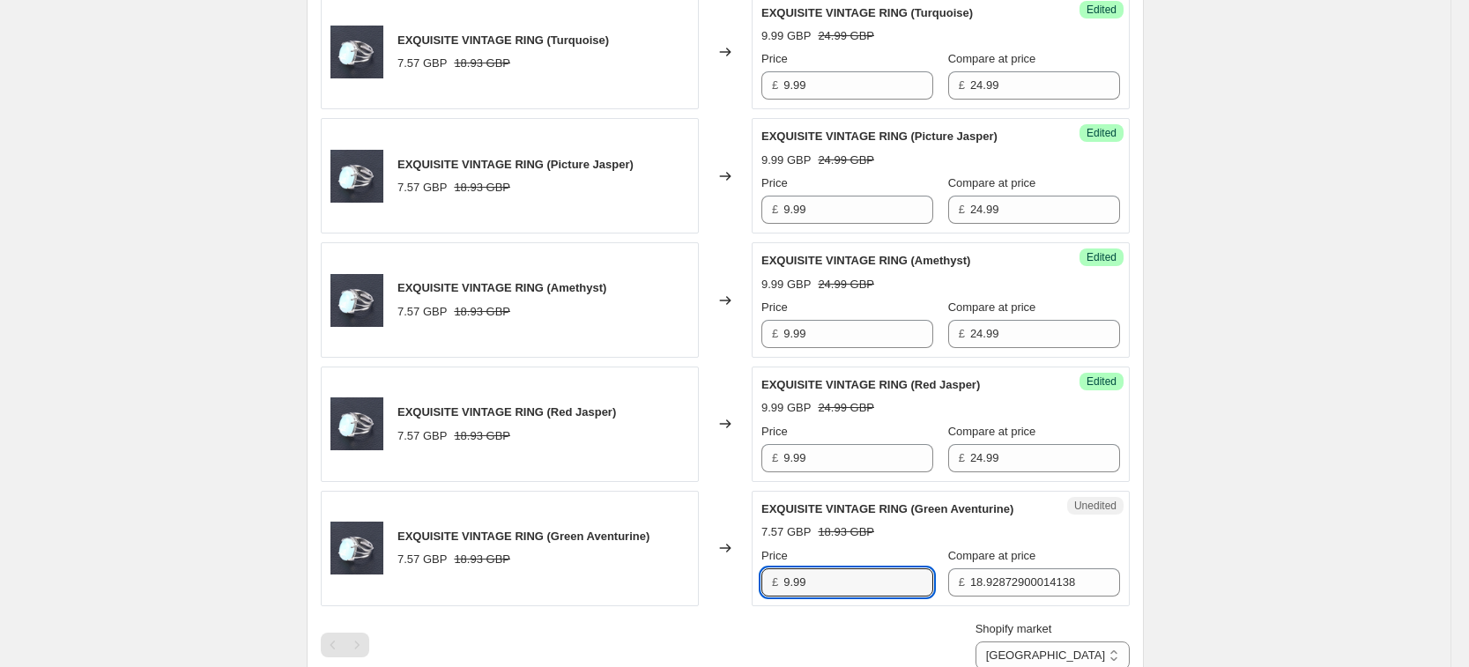
type input "9.99"
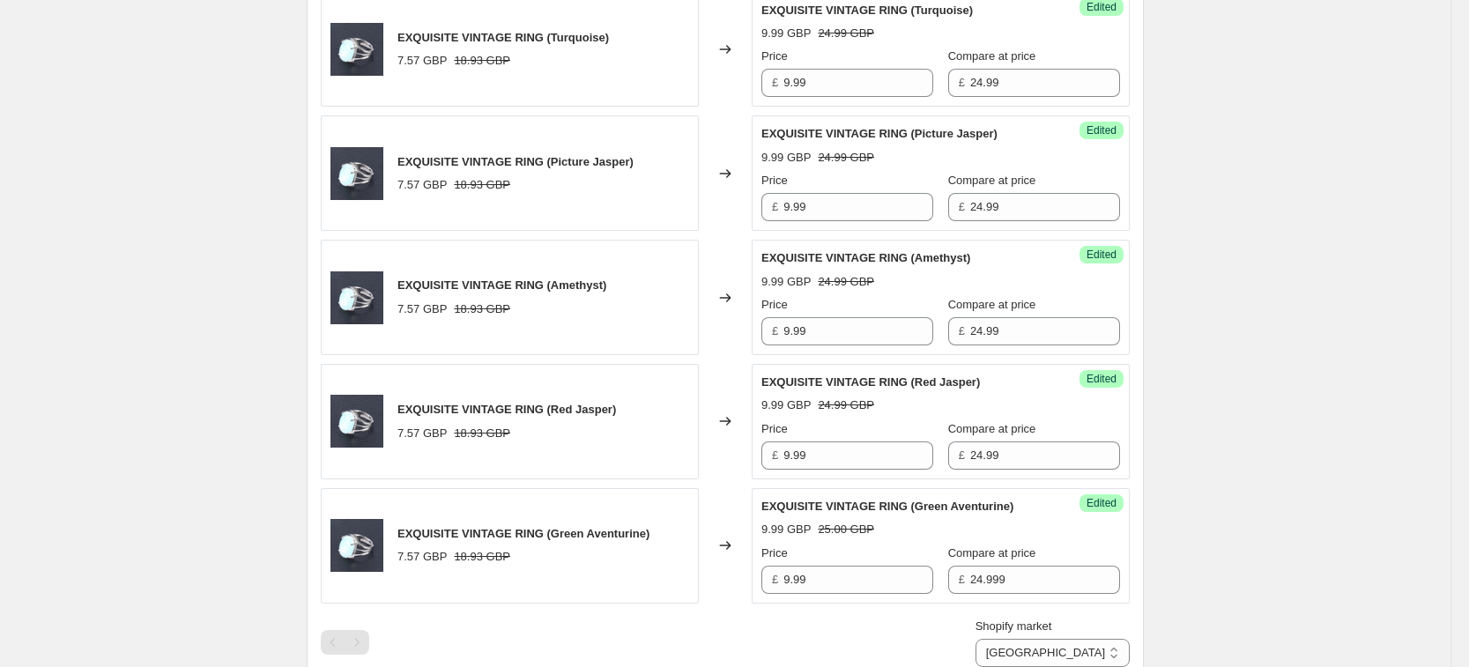
scroll to position [2067, 0]
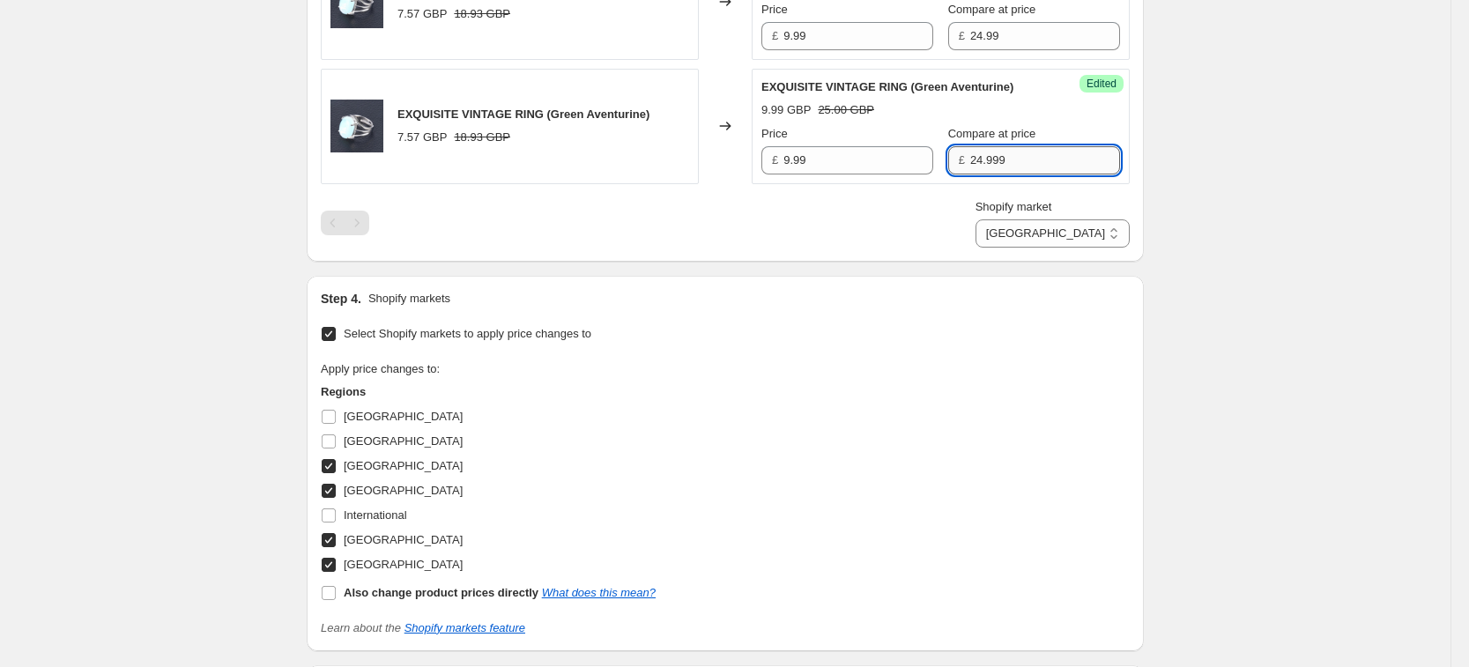
click at [1074, 163] on input "24.999" at bounding box center [1045, 160] width 150 height 28
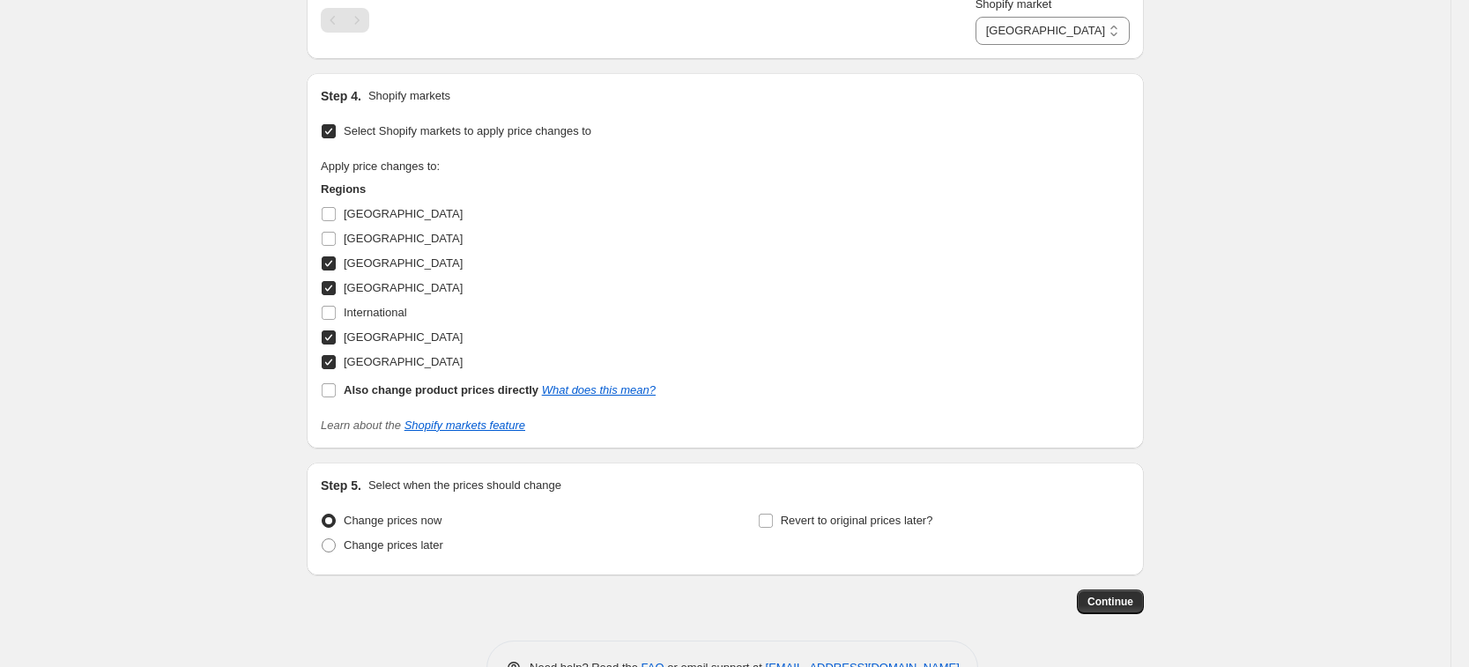
scroll to position [2324, 0]
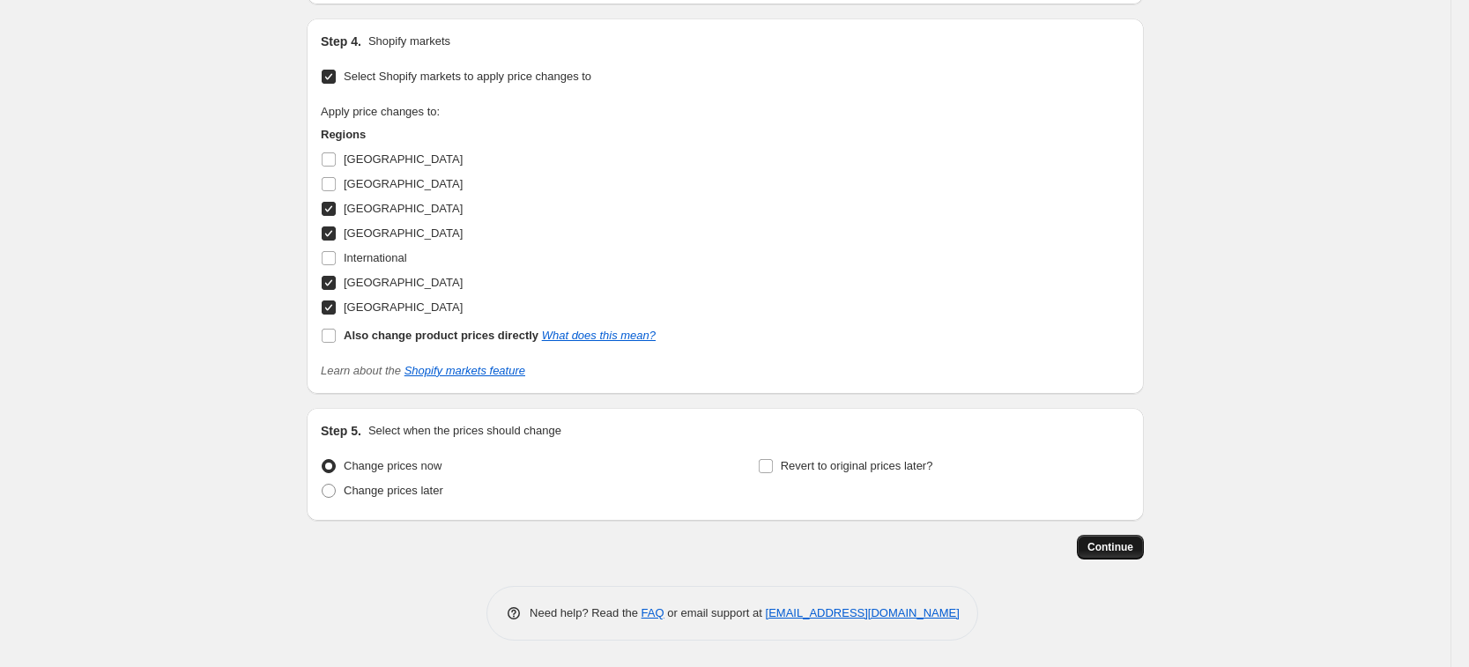
type input "24.99"
click at [1115, 557] on button "Continue" at bounding box center [1110, 547] width 67 height 25
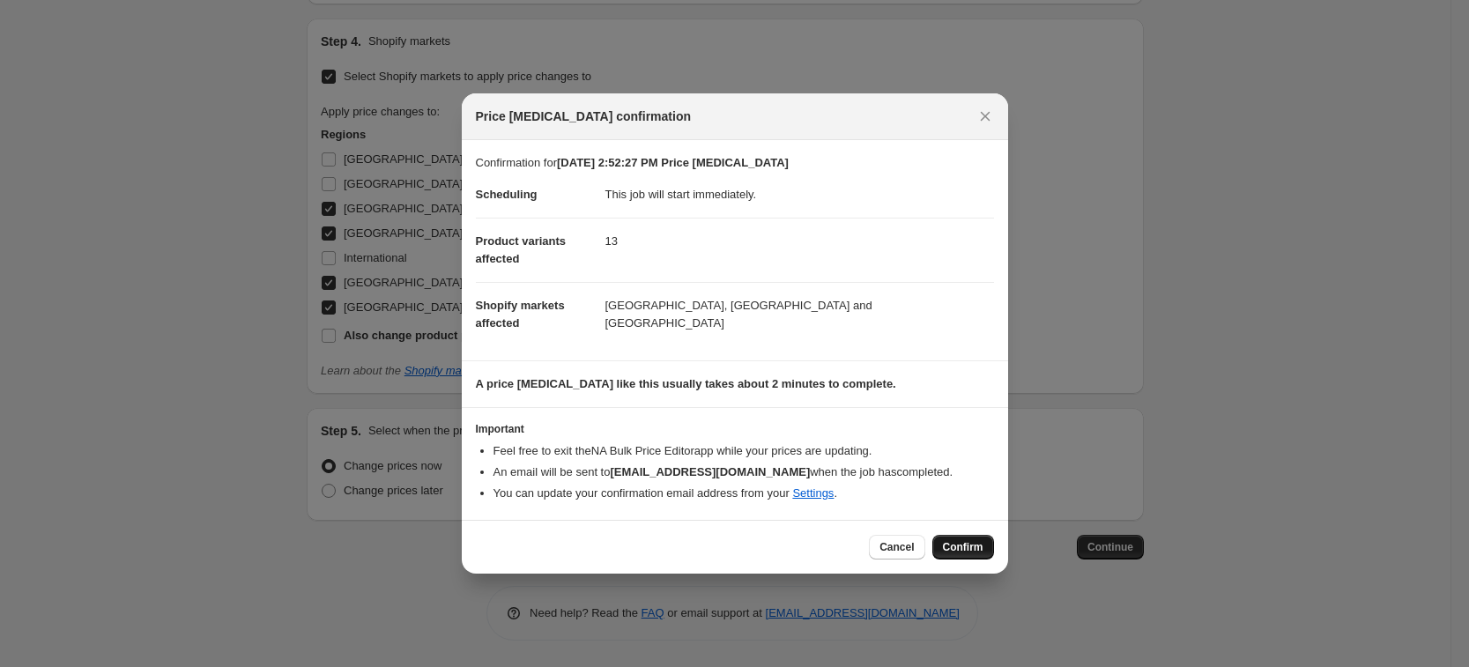
click at [951, 535] on button "Confirm" at bounding box center [963, 547] width 62 height 25
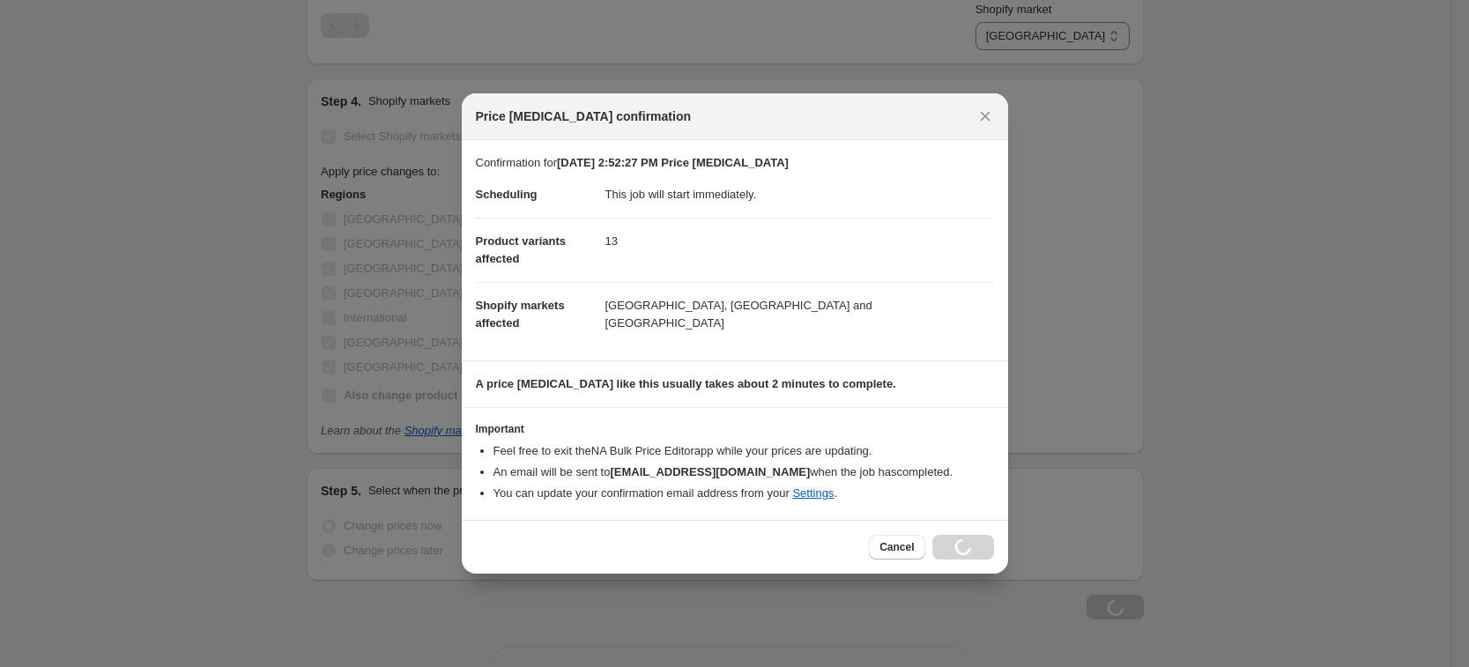
scroll to position [2384, 0]
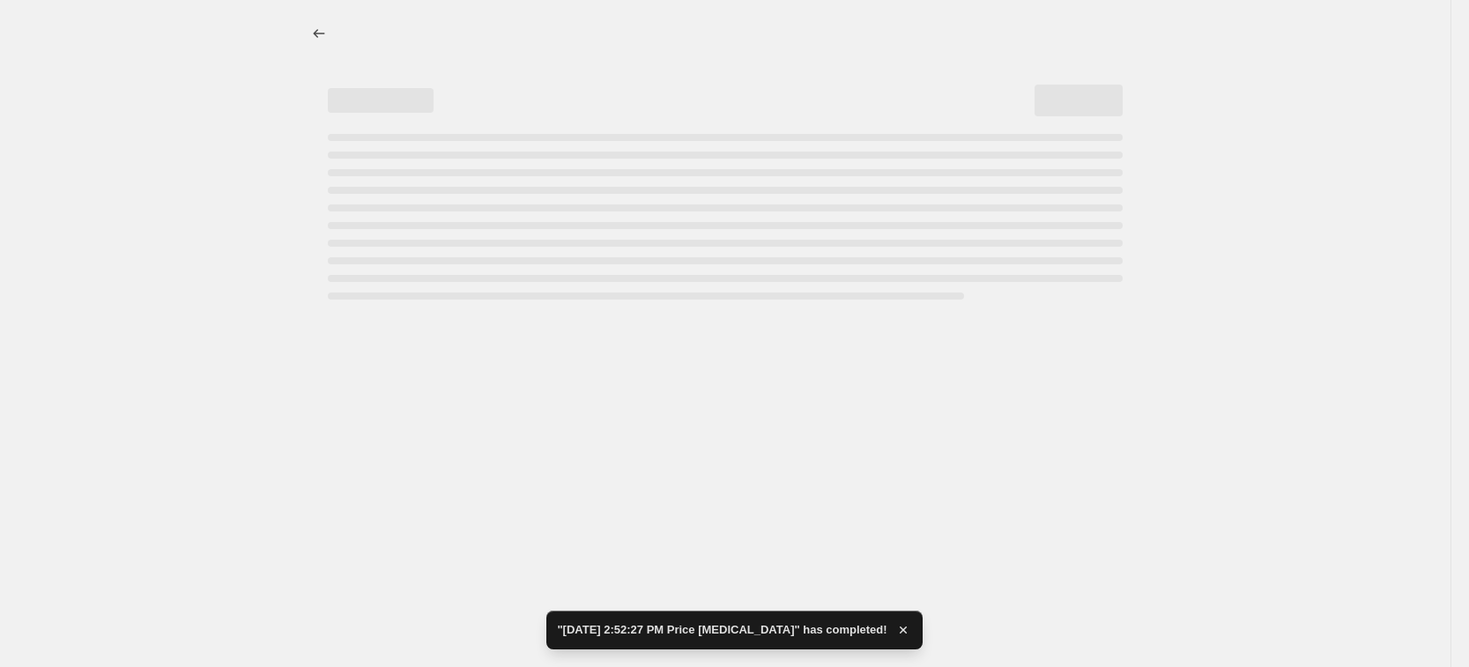
select select "34367209628"
